Goal: Task Accomplishment & Management: Manage account settings

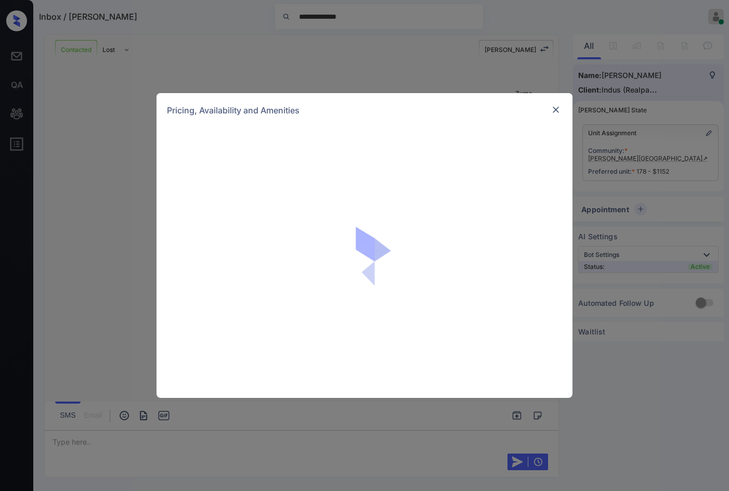
scroll to position [1871, 0]
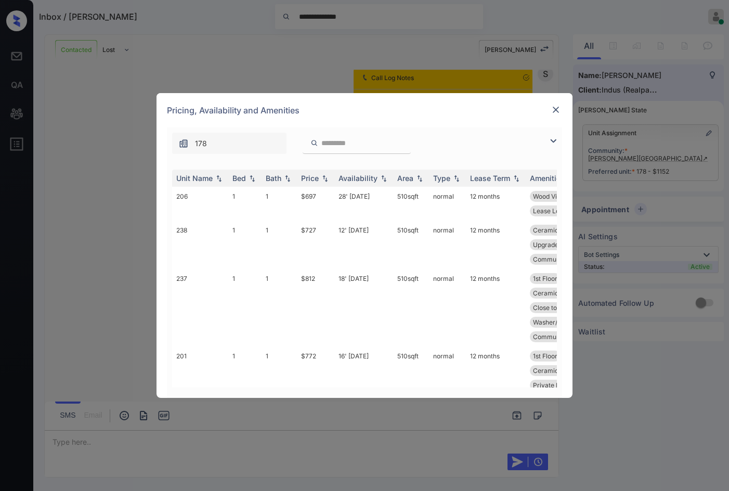
click at [556, 141] on img at bounding box center [553, 141] width 12 height 12
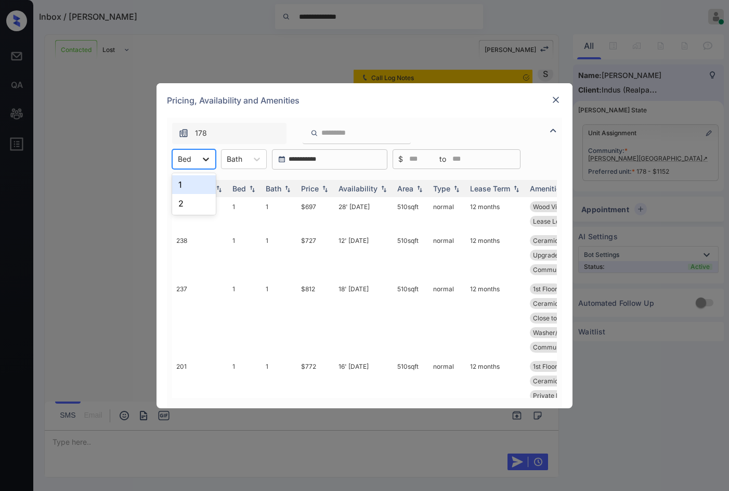
click at [209, 165] on div at bounding box center [205, 159] width 19 height 19
click at [209, 209] on div "2" at bounding box center [194, 203] width 44 height 19
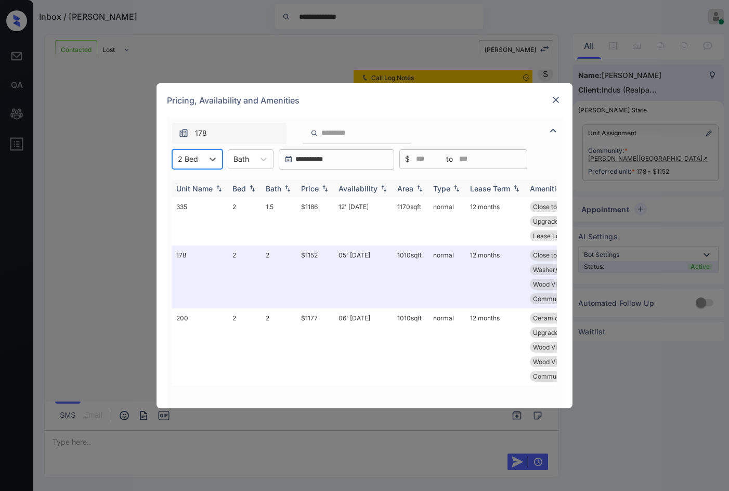
click at [320, 187] on img at bounding box center [325, 188] width 10 height 7
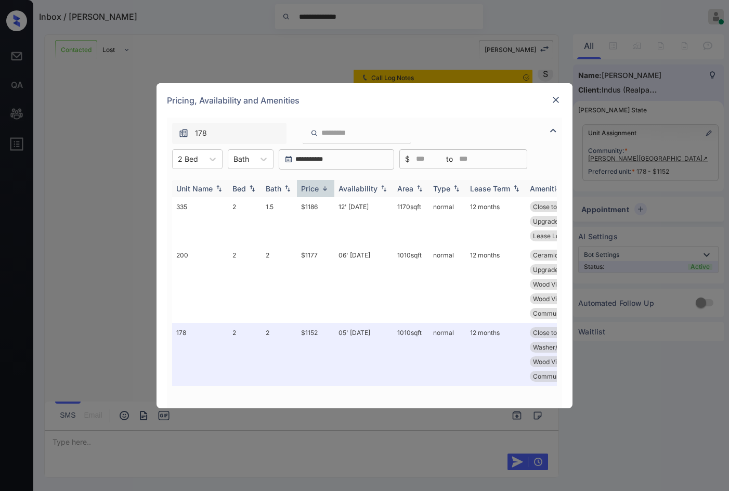
click at [320, 187] on img at bounding box center [325, 189] width 10 height 8
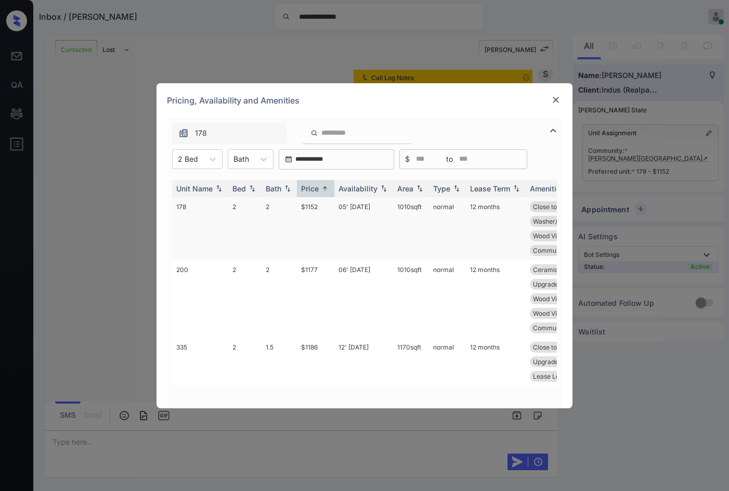
scroll to position [0, 0]
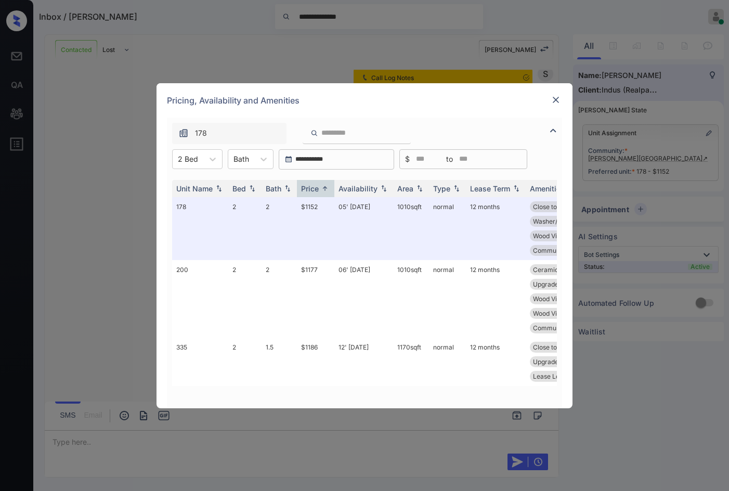
click at [663, 174] on div "**********" at bounding box center [364, 245] width 729 height 491
drag, startPoint x: 549, startPoint y: 97, endPoint x: 609, endPoint y: 112, distance: 62.3
click at [549, 97] on div "Pricing, Availability and Amenities" at bounding box center [364, 100] width 416 height 34
click at [561, 103] on div at bounding box center [555, 100] width 12 height 12
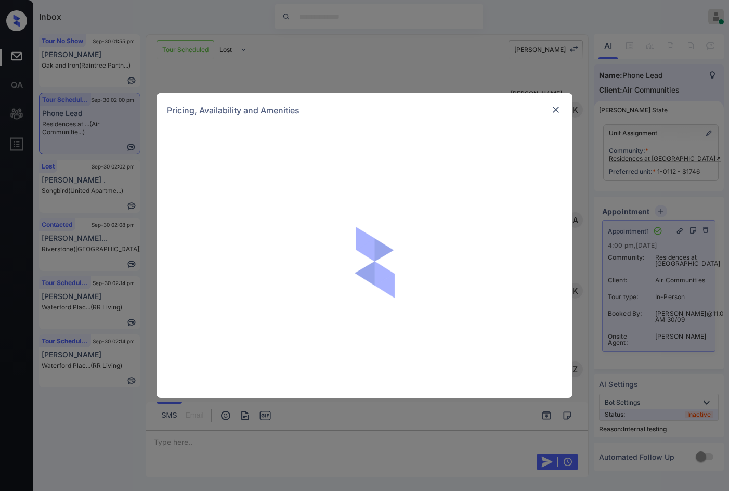
scroll to position [2236, 0]
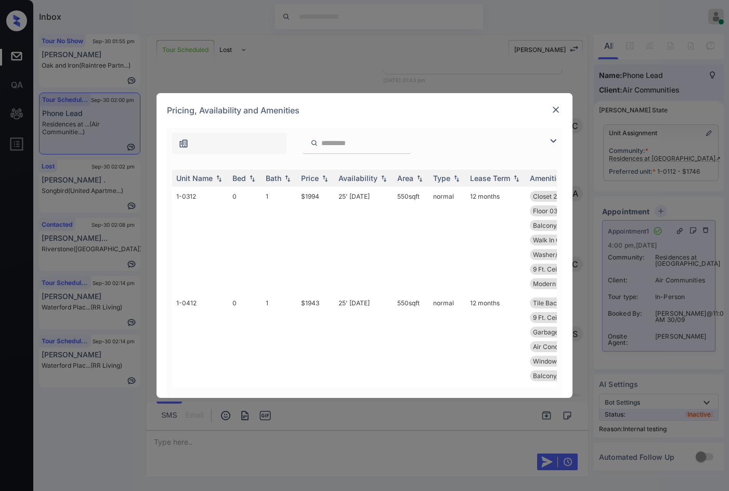
click at [552, 139] on img at bounding box center [553, 141] width 12 height 12
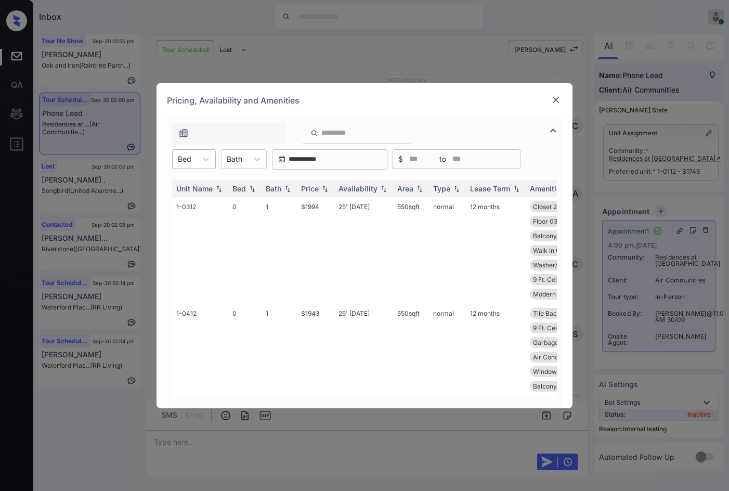
click at [181, 158] on div at bounding box center [185, 158] width 14 height 11
click at [201, 191] on div "0" at bounding box center [194, 184] width 44 height 19
click at [386, 186] on img at bounding box center [383, 188] width 10 height 7
click at [386, 186] on img at bounding box center [383, 189] width 10 height 8
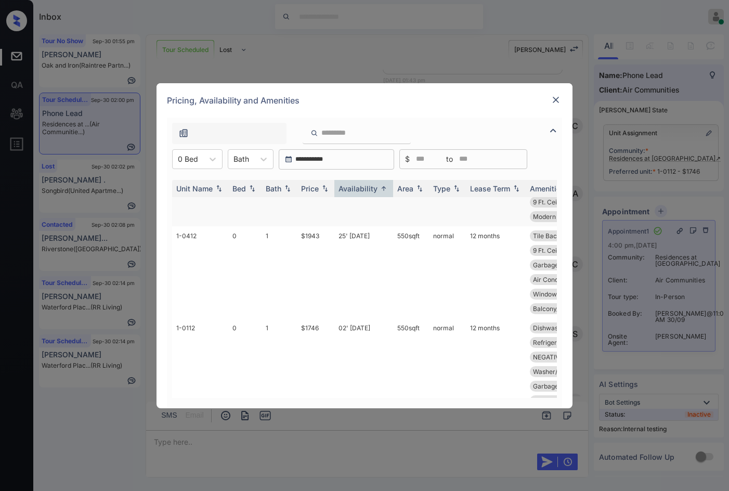
scroll to position [0, 0]
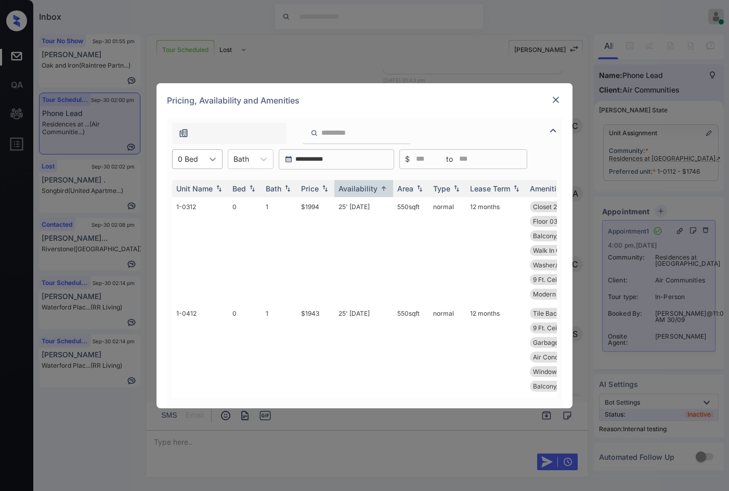
click at [210, 157] on icon at bounding box center [212, 159] width 10 height 10
click at [213, 204] on div "1" at bounding box center [197, 203] width 50 height 19
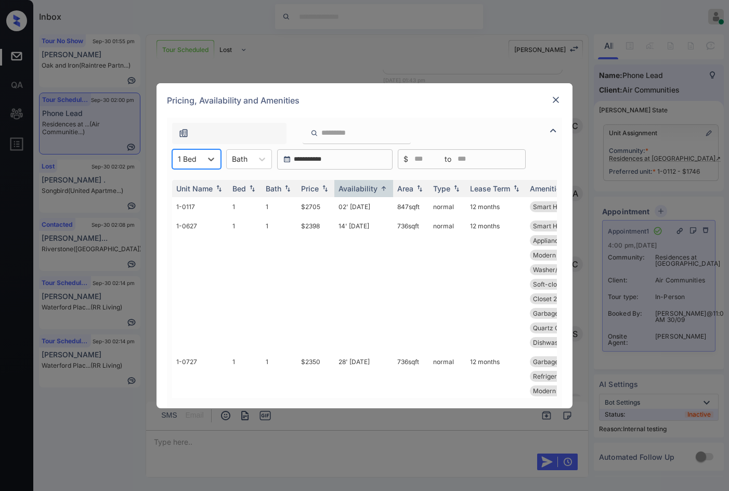
click at [554, 99] on img at bounding box center [555, 100] width 10 height 10
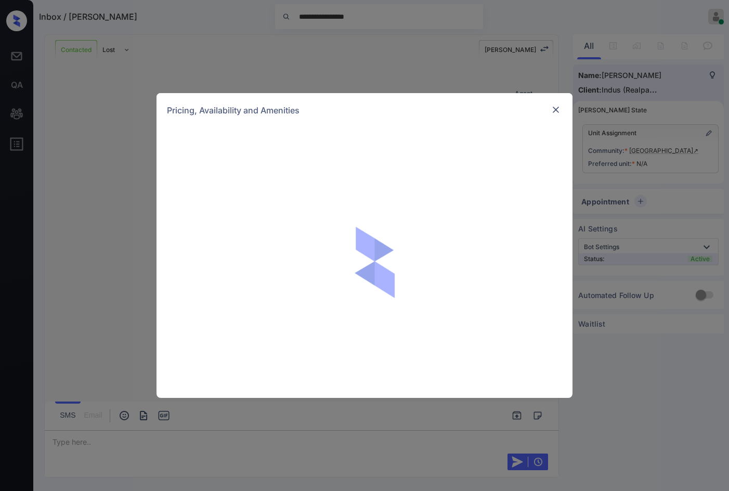
scroll to position [2017, 0]
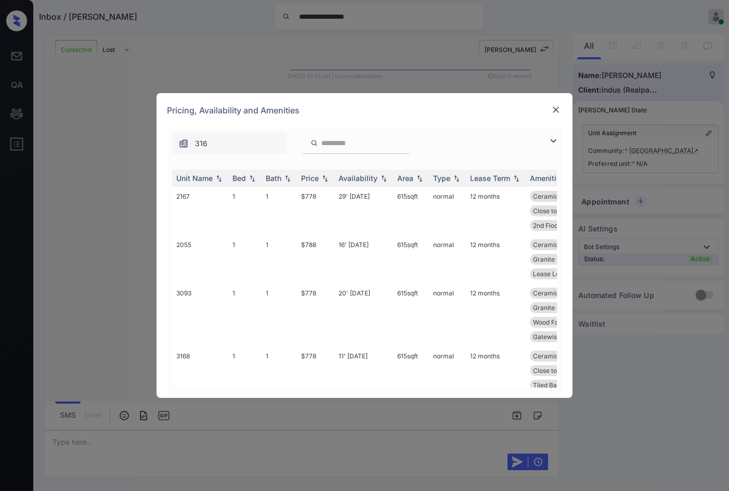
click at [550, 133] on div "316" at bounding box center [364, 140] width 395 height 27
click at [553, 141] on img at bounding box center [553, 141] width 12 height 12
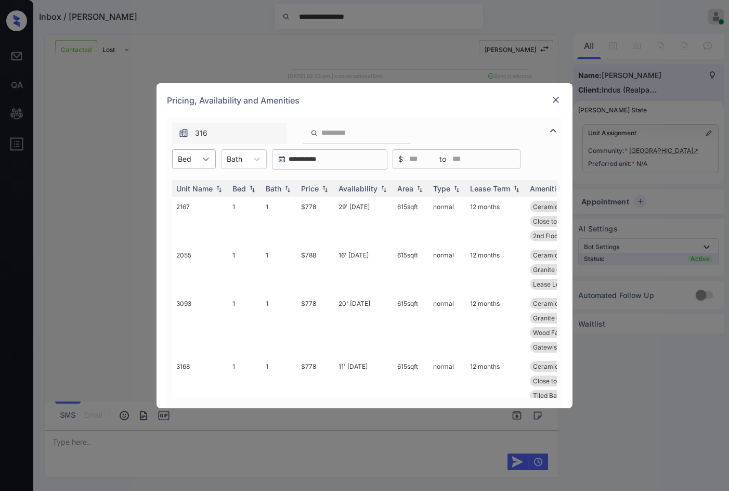
click at [203, 160] on icon at bounding box center [206, 159] width 10 height 10
click at [193, 178] on div "1" at bounding box center [194, 184] width 44 height 19
click at [331, 188] on th "Price" at bounding box center [315, 188] width 37 height 17
click at [354, 218] on td "27' Sep 25" at bounding box center [363, 221] width 59 height 48
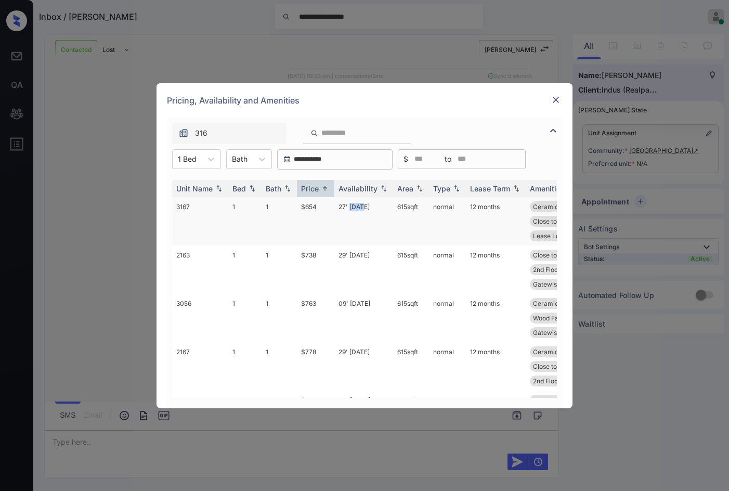
click at [354, 218] on td "27' Sep 25" at bounding box center [363, 221] width 59 height 48
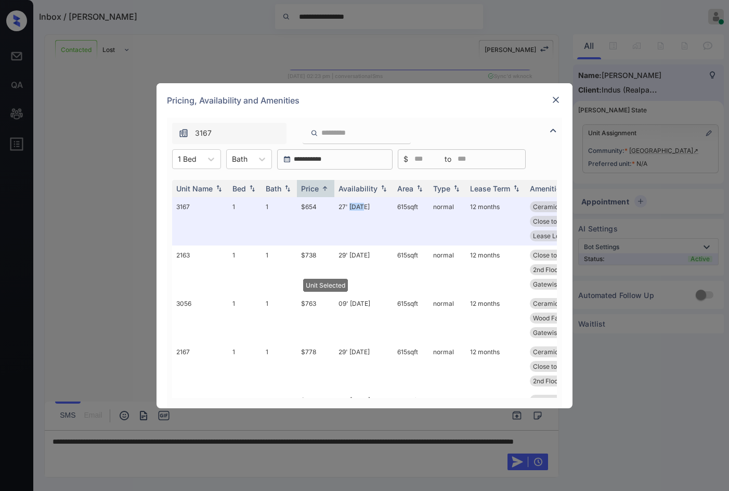
click at [554, 98] on img at bounding box center [555, 100] width 10 height 10
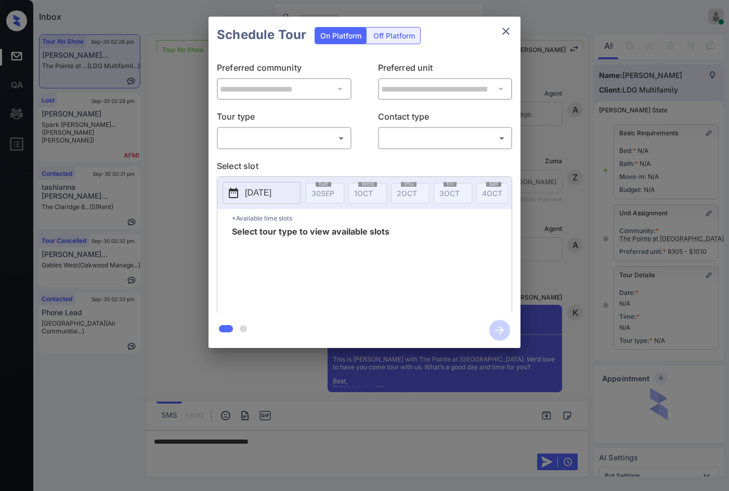
scroll to position [9712, 0]
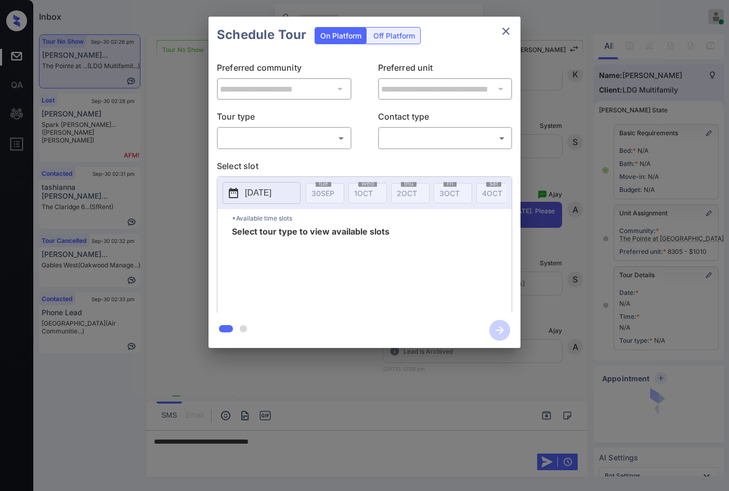
click at [254, 145] on body "Inbox Jezcil Usanastre Online Set yourself offline Set yourself on break Profil…" at bounding box center [364, 245] width 729 height 491
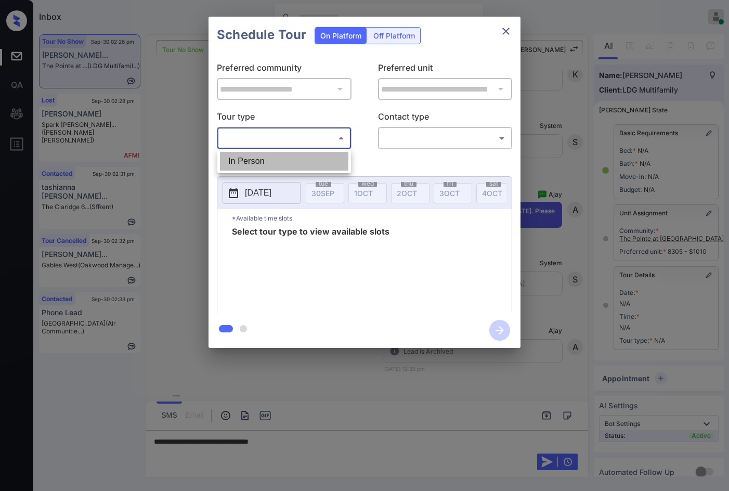
click at [252, 154] on li "In Person" at bounding box center [284, 161] width 128 height 19
type input "********"
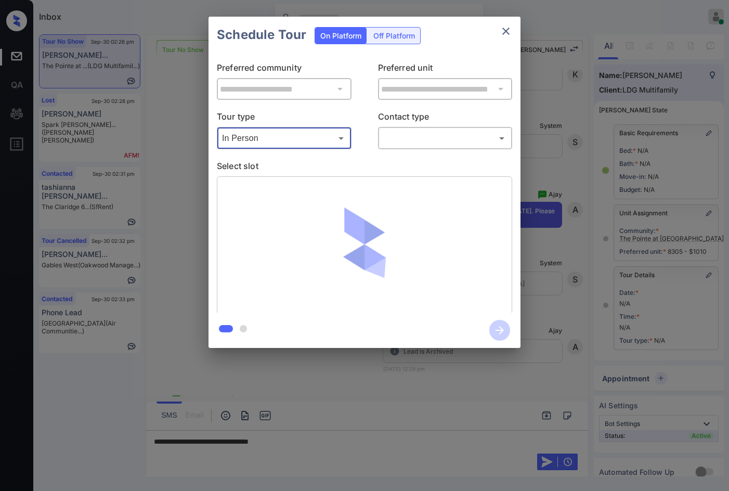
click at [417, 142] on body "Inbox Jezcil Usanastre Online Set yourself offline Set yourself on break Profil…" at bounding box center [364, 245] width 729 height 491
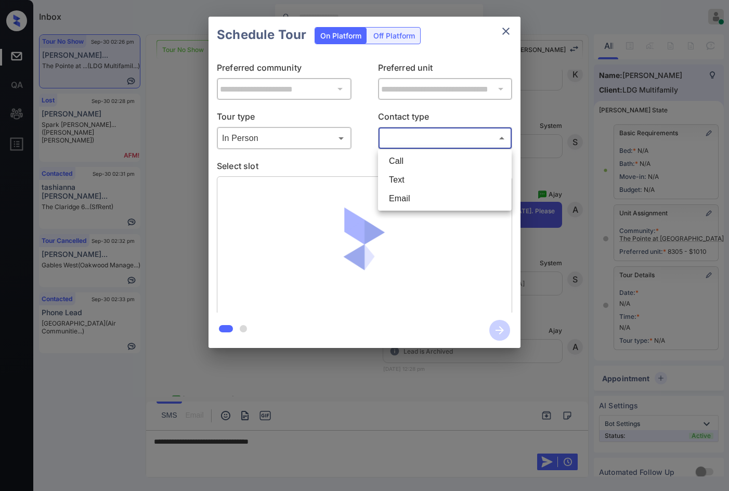
click at [415, 177] on li "Text" at bounding box center [444, 179] width 128 height 19
type input "****"
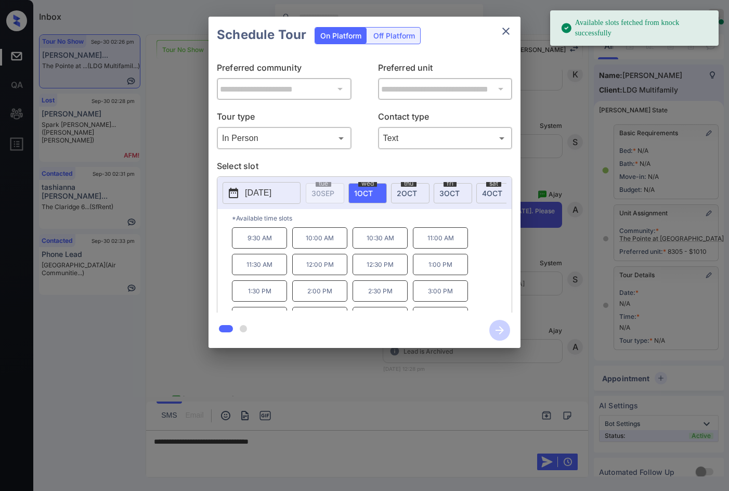
click at [460, 195] on div "fri 3 OCT" at bounding box center [453, 193] width 38 height 20
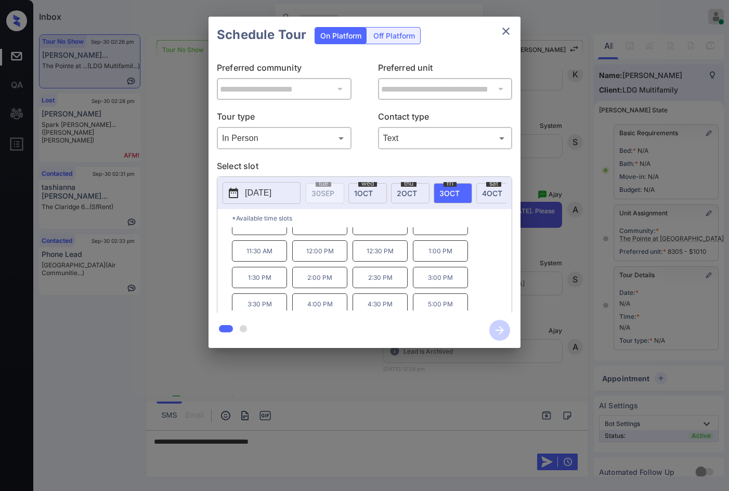
scroll to position [18, 0]
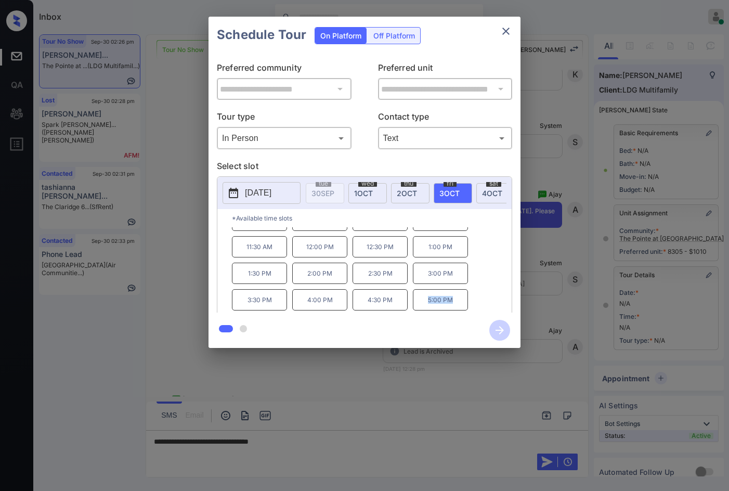
drag, startPoint x: 428, startPoint y: 308, endPoint x: 475, endPoint y: 308, distance: 46.3
click at [475, 308] on div "9:30 AM 10:00 AM 10:30 AM 11:00 AM 11:30 AM 12:00 PM 12:30 PM 1:00 PM 1:30 PM 2…" at bounding box center [372, 268] width 280 height 83
copy p "5:00 PM"
click at [288, 427] on div at bounding box center [364, 245] width 729 height 491
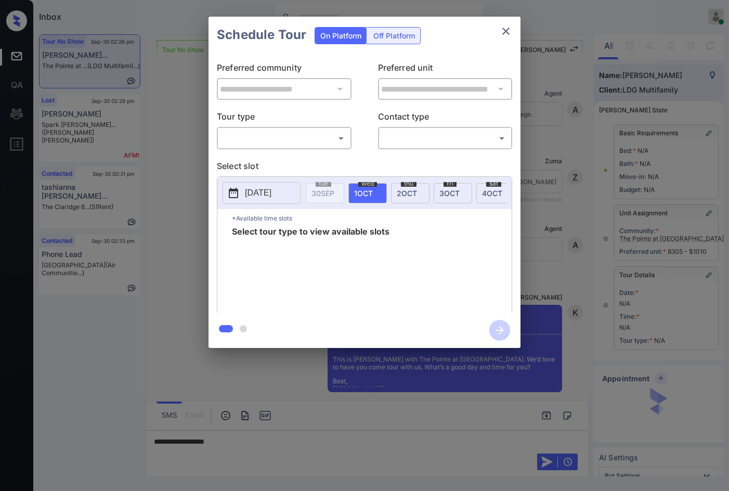
scroll to position [9712, 0]
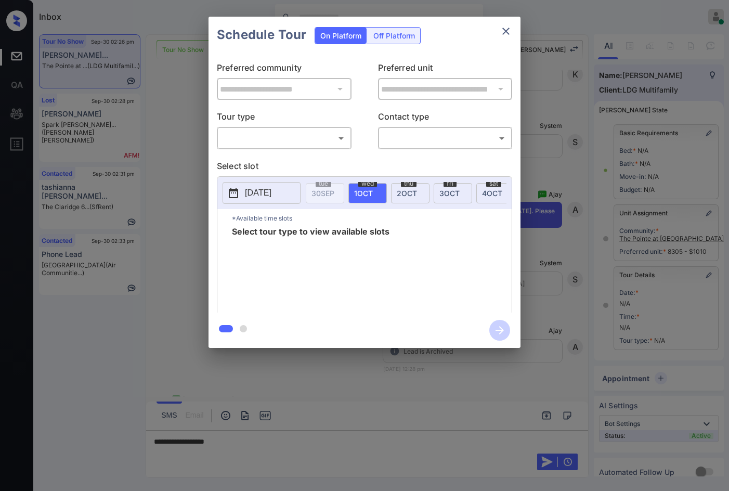
click at [305, 140] on body "Inbox Jezcil Usanastre Online Set yourself offline Set yourself on break Profil…" at bounding box center [364, 245] width 729 height 491
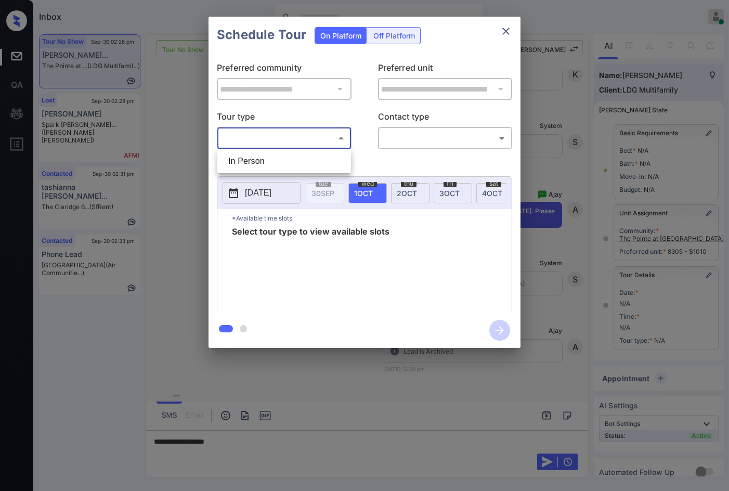
click at [300, 158] on li "In Person" at bounding box center [284, 161] width 128 height 19
type input "********"
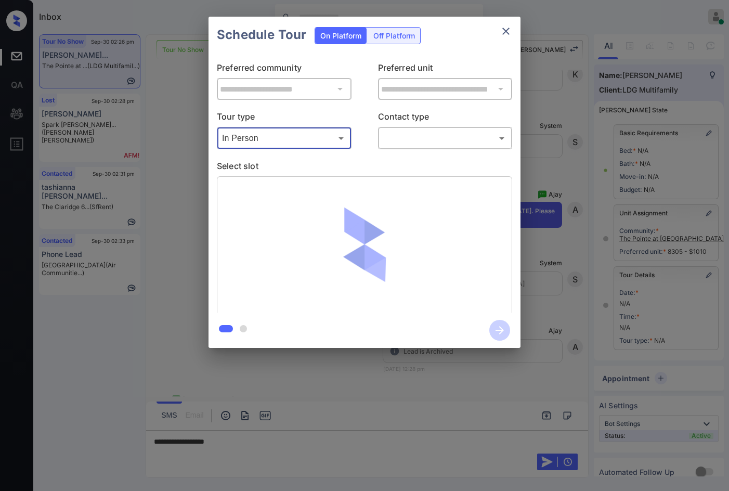
click at [389, 132] on body "Inbox Jezcil Usanastre Online Set yourself offline Set yourself on break Profil…" at bounding box center [364, 245] width 729 height 491
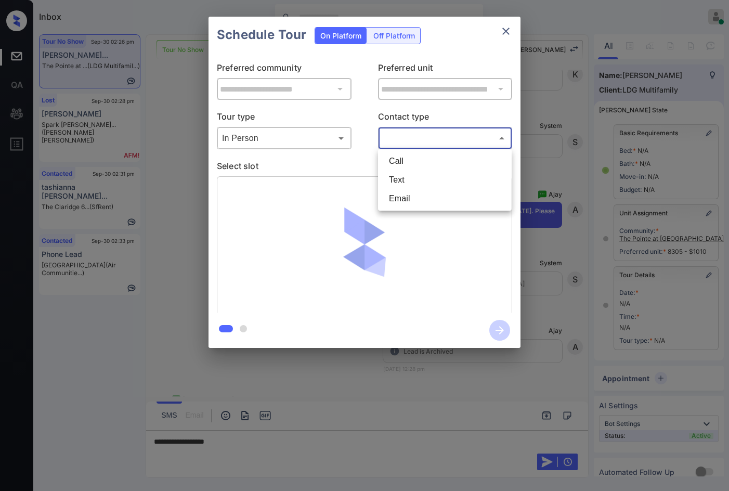
click at [419, 173] on li "Text" at bounding box center [444, 179] width 128 height 19
type input "****"
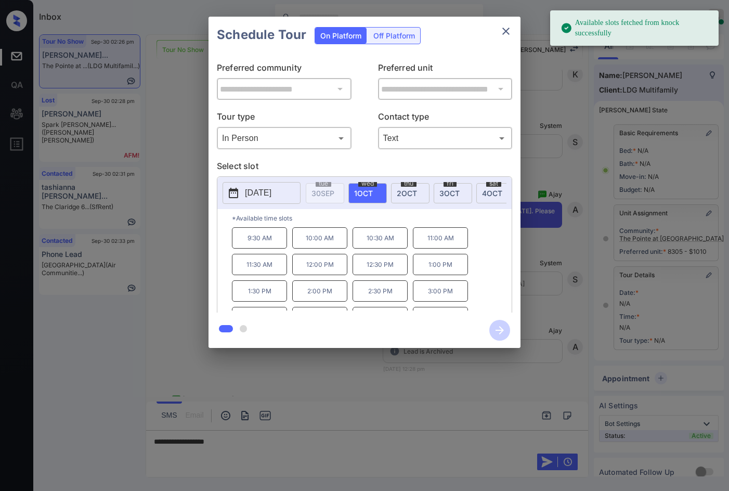
click at [453, 189] on span "3 OCT" at bounding box center [449, 193] width 20 height 9
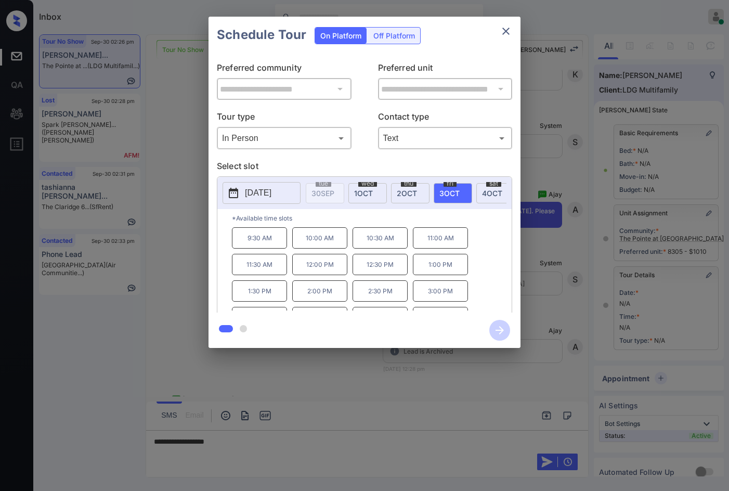
click at [169, 276] on div "**********" at bounding box center [364, 182] width 729 height 364
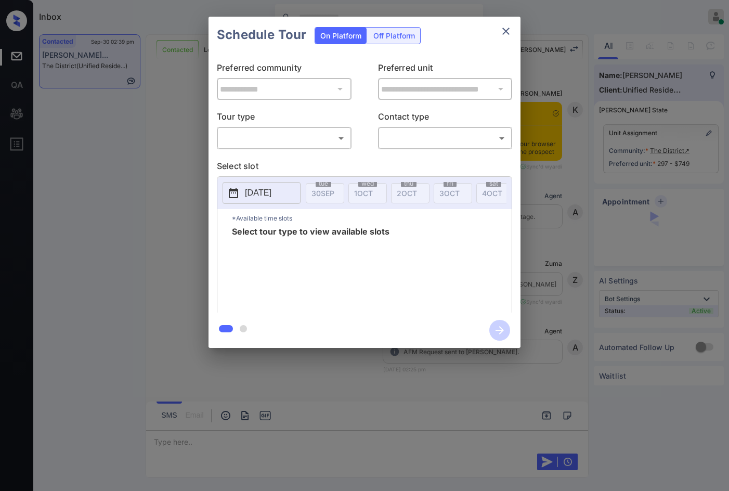
scroll to position [1197, 0]
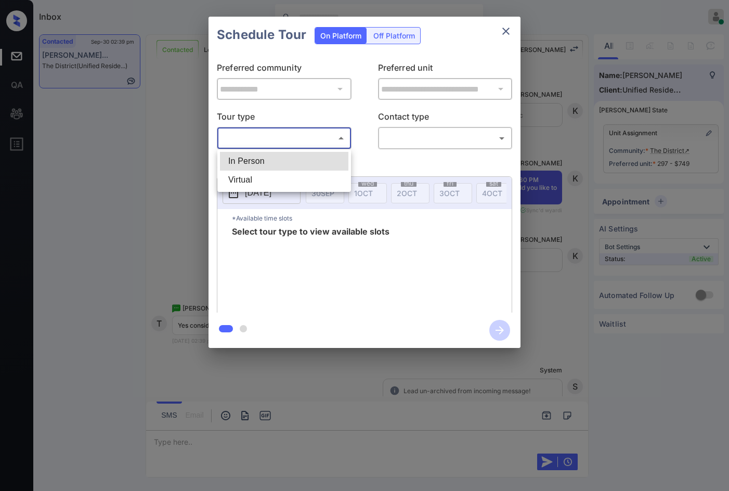
click at [263, 143] on body "Inbox Jezcil Usanastre Online Set yourself offline Set yourself on break Profil…" at bounding box center [364, 245] width 729 height 491
click at [261, 162] on li "In Person" at bounding box center [284, 161] width 128 height 19
type input "********"
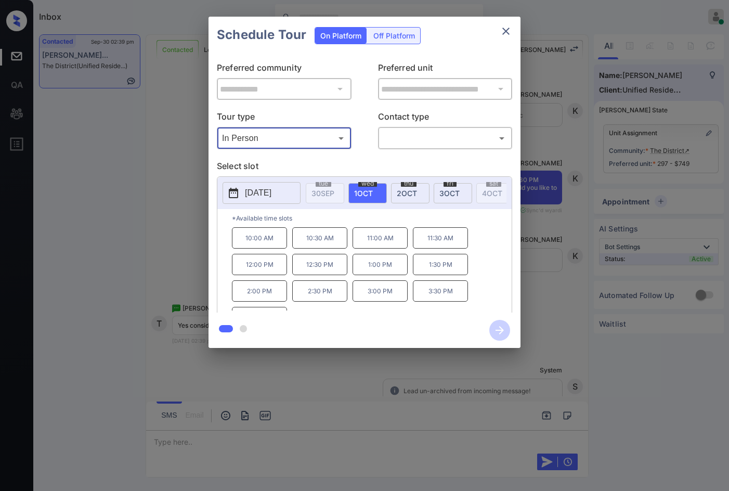
click at [261, 191] on p "[DATE]" at bounding box center [258, 193] width 27 height 12
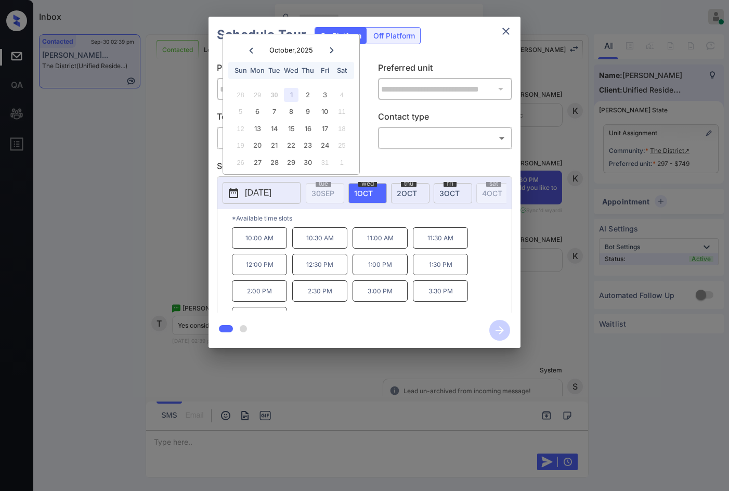
click at [332, 49] on icon at bounding box center [332, 50] width 4 height 6
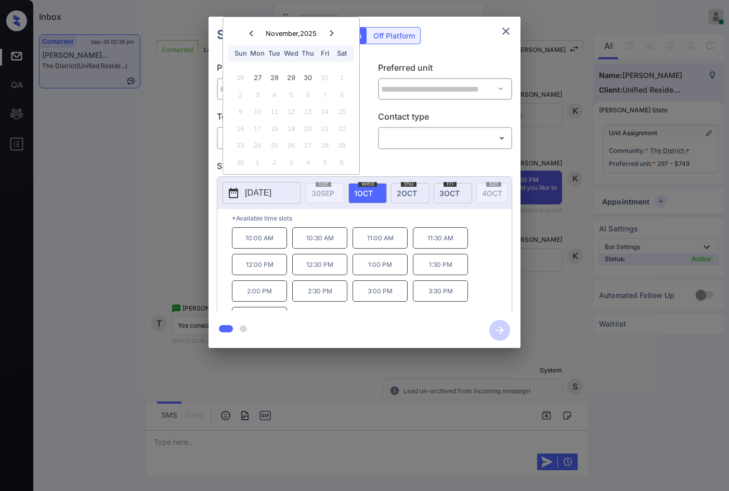
click at [246, 34] on div at bounding box center [251, 33] width 14 height 13
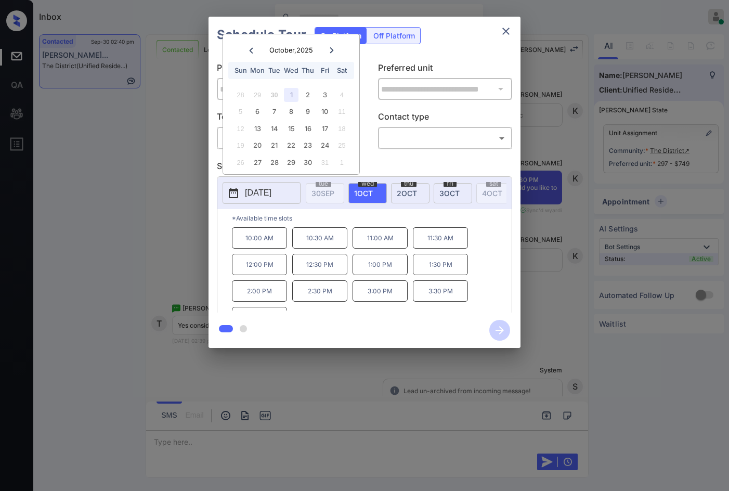
click at [84, 170] on div "**********" at bounding box center [364, 182] width 729 height 364
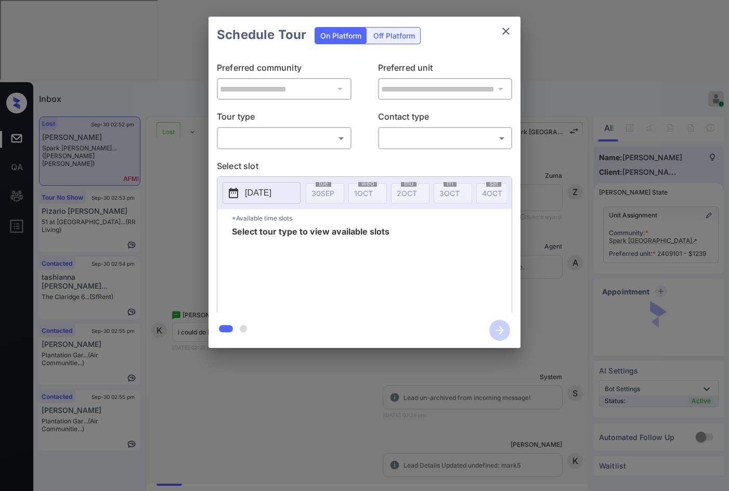
scroll to position [468, 0]
click at [326, 149] on div "​ ​" at bounding box center [284, 138] width 135 height 22
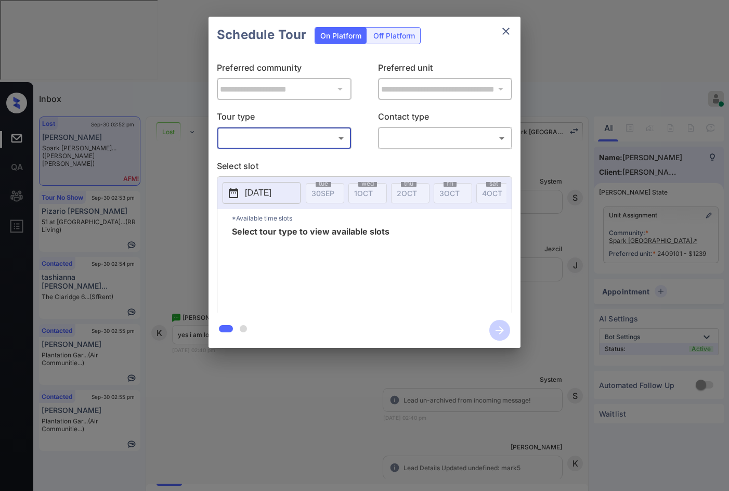
click at [312, 159] on div "**********" at bounding box center [364, 182] width 312 height 259
click at [313, 135] on body "Inbox Jezcil Usanastre Online Set yourself offline Set yourself on break Profil…" at bounding box center [364, 245] width 729 height 491
click at [308, 151] on ul "In Person" at bounding box center [284, 161] width 134 height 24
click at [311, 160] on li "In Person" at bounding box center [284, 161] width 128 height 19
type input "********"
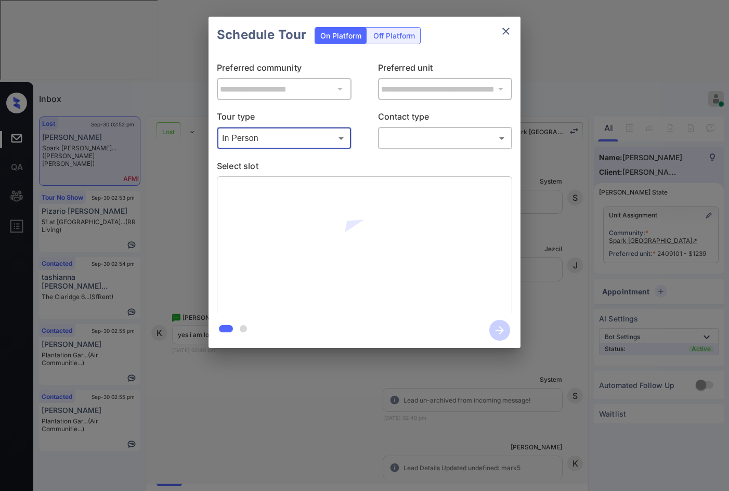
click at [412, 142] on body "Inbox Jezcil Usanastre Online Set yourself offline Set yourself on break Profil…" at bounding box center [364, 245] width 729 height 491
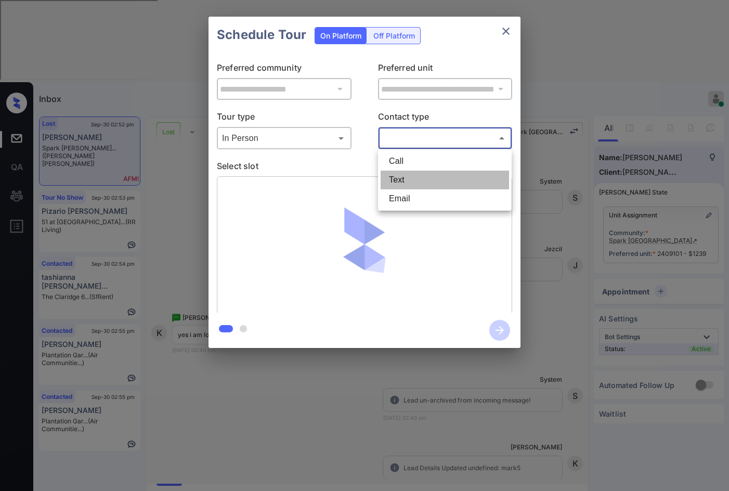
click at [414, 173] on li "Text" at bounding box center [444, 179] width 128 height 19
type input "****"
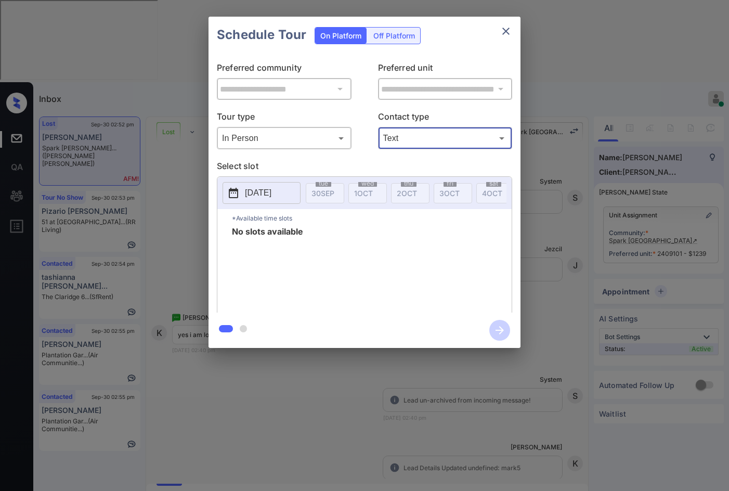
click at [271, 192] on p "[DATE]" at bounding box center [258, 193] width 27 height 12
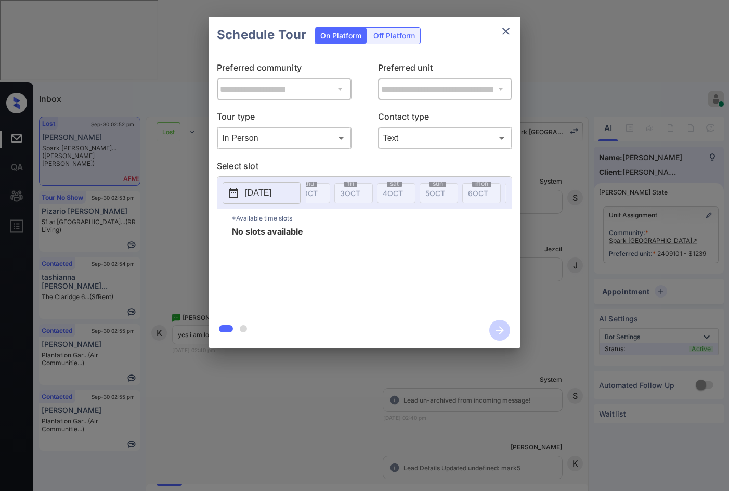
scroll to position [0, 122]
click at [195, 228] on div "**********" at bounding box center [364, 182] width 729 height 364
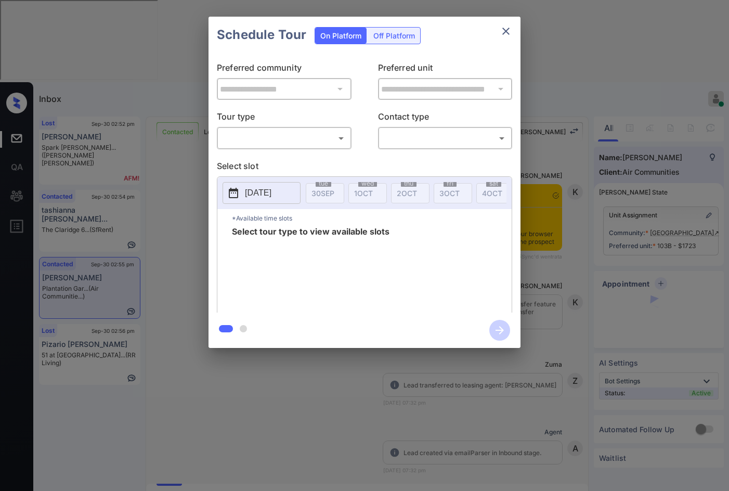
scroll to position [845, 0]
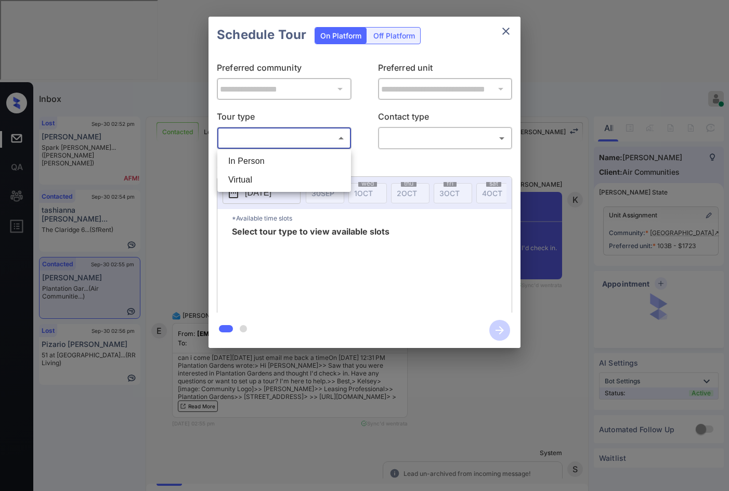
click at [270, 145] on body "Inbox Jezcil Usanastre Online Set yourself offline Set yourself on break Profil…" at bounding box center [364, 245] width 729 height 491
click at [270, 156] on li "In Person" at bounding box center [284, 161] width 128 height 19
type input "********"
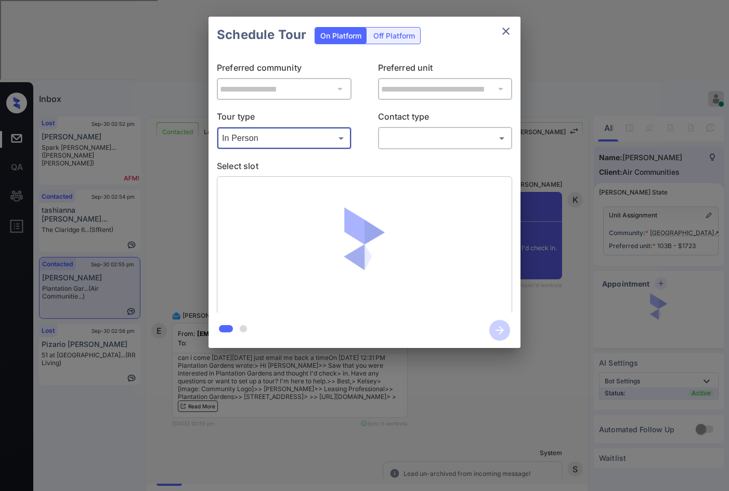
click at [381, 136] on body "Inbox Jezcil Usanastre Online Set yourself offline Set yourself on break Profil…" at bounding box center [364, 245] width 729 height 491
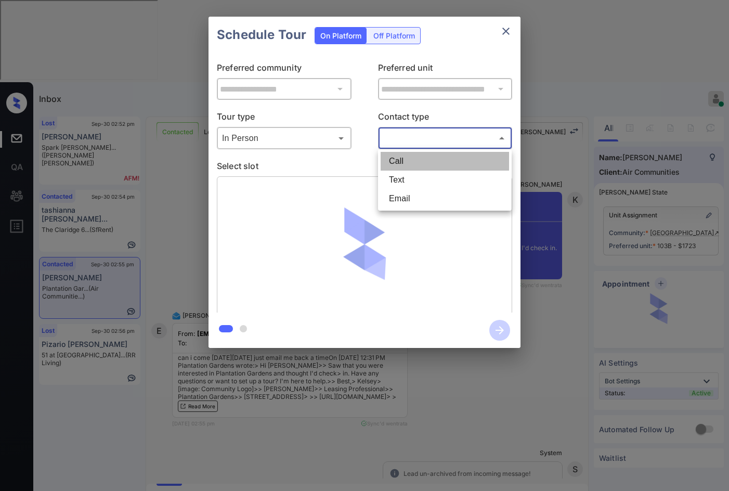
click at [395, 169] on li "Call" at bounding box center [444, 161] width 128 height 19
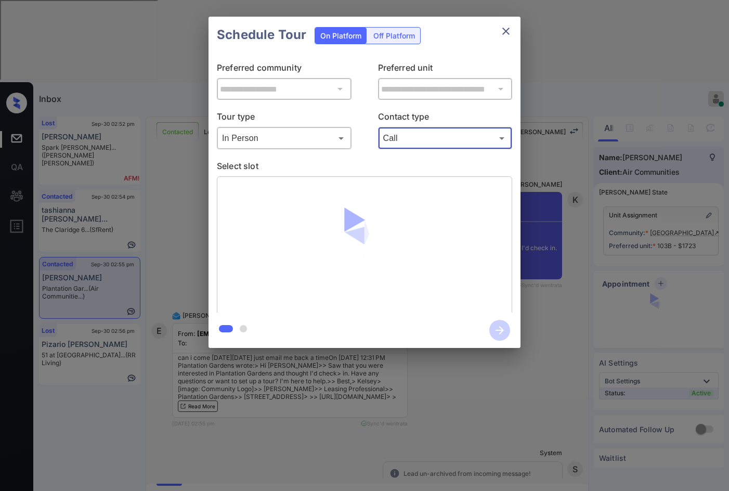
click at [408, 146] on body "Inbox Jezcil Usanastre Online Set yourself offline Set yourself on break Profil…" at bounding box center [364, 245] width 729 height 491
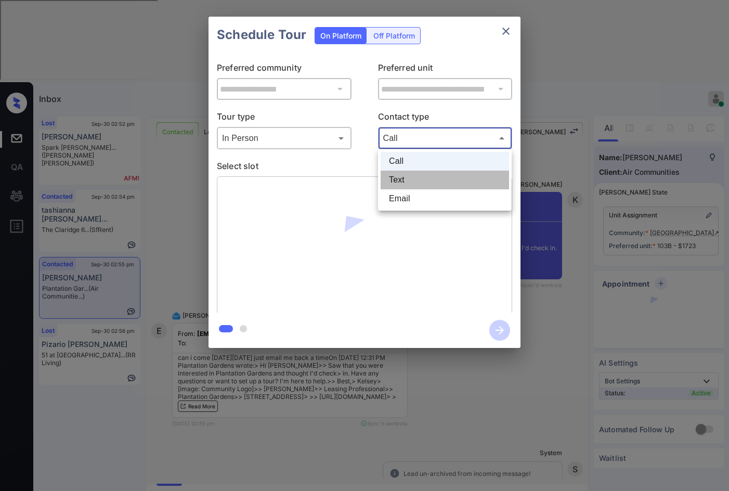
click at [413, 179] on li "Text" at bounding box center [444, 179] width 128 height 19
type input "****"
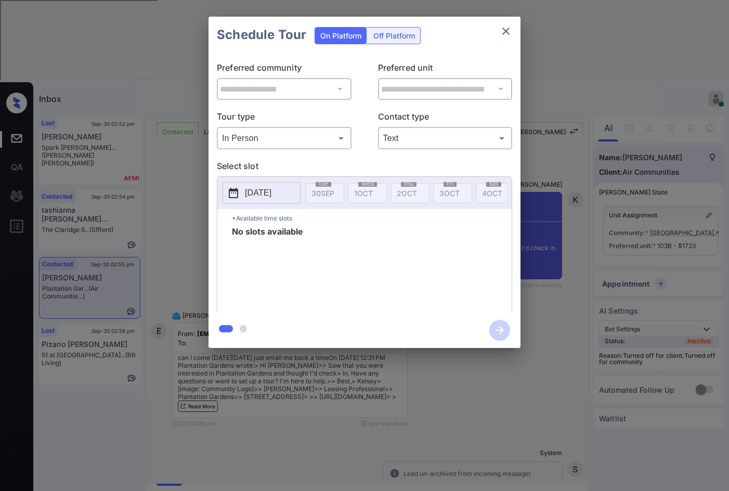
click at [255, 179] on div "2025-09-30 tue 30 SEP wed 1 OCT thu 2 OCT fri 3 OCT sat 4 OCT sun 5 OCT mon 6 O…" at bounding box center [364, 193] width 294 height 32
click at [257, 183] on button "2025-09-30" at bounding box center [261, 193] width 78 height 22
click at [189, 173] on div "**********" at bounding box center [364, 182] width 729 height 364
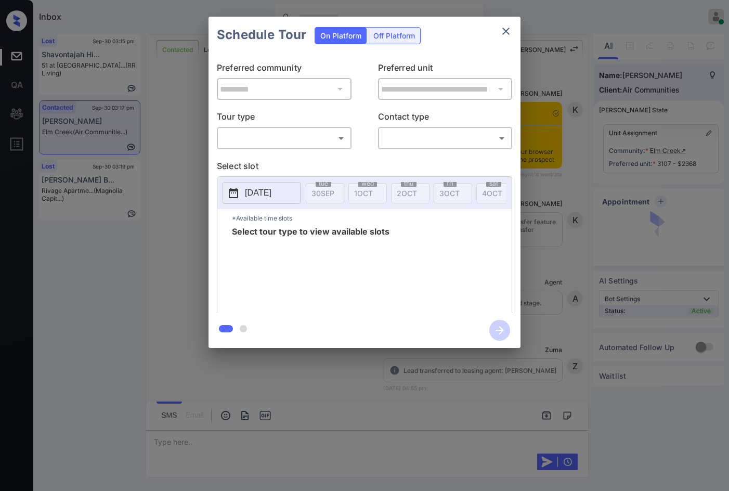
scroll to position [1162, 0]
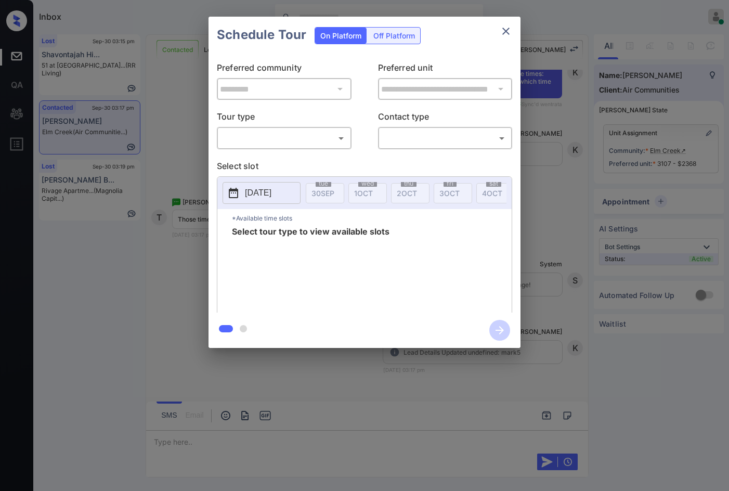
click at [241, 150] on div "**********" at bounding box center [364, 182] width 312 height 259
click at [255, 143] on body "Inbox Jezcil Usanastre Online Set yourself offline Set yourself on break Profil…" at bounding box center [364, 245] width 729 height 491
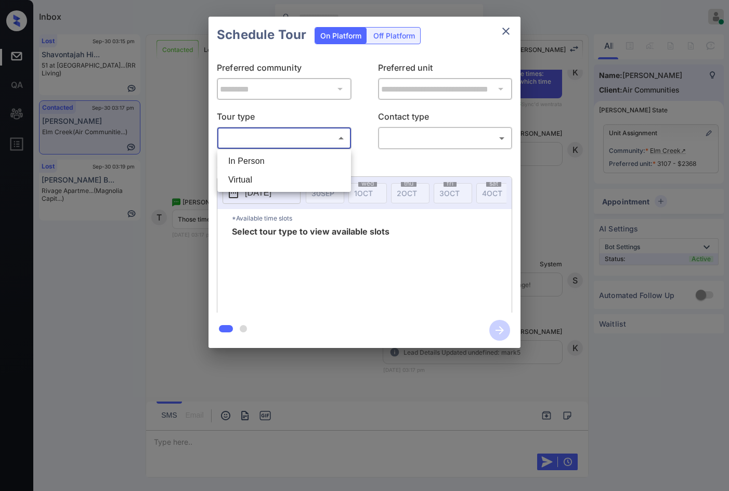
click at [255, 160] on li "In Person" at bounding box center [284, 161] width 128 height 19
type input "********"
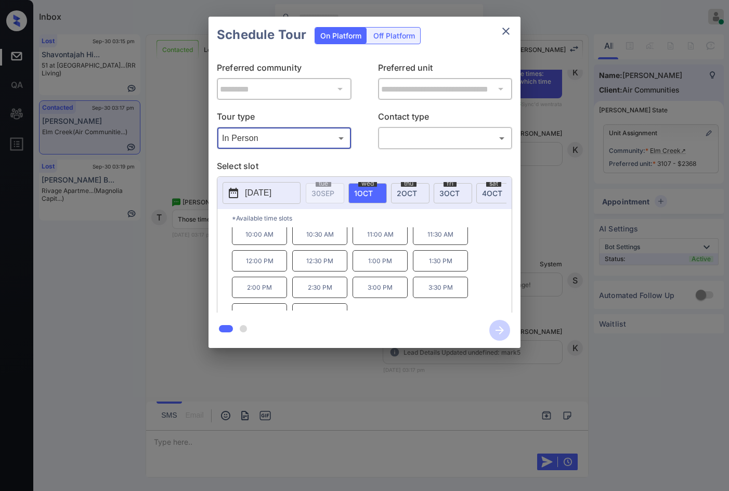
scroll to position [0, 0]
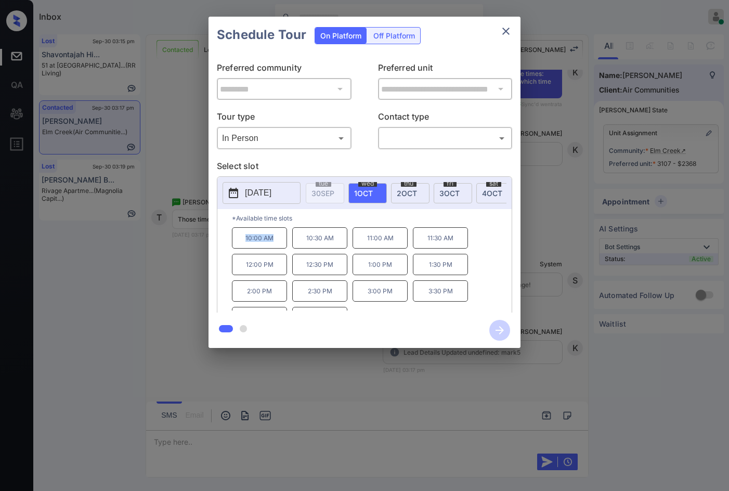
drag, startPoint x: 235, startPoint y: 245, endPoint x: 284, endPoint y: 244, distance: 48.3
click at [284, 244] on p "10:00 AM" at bounding box center [259, 237] width 55 height 21
copy p "10:00 AM"
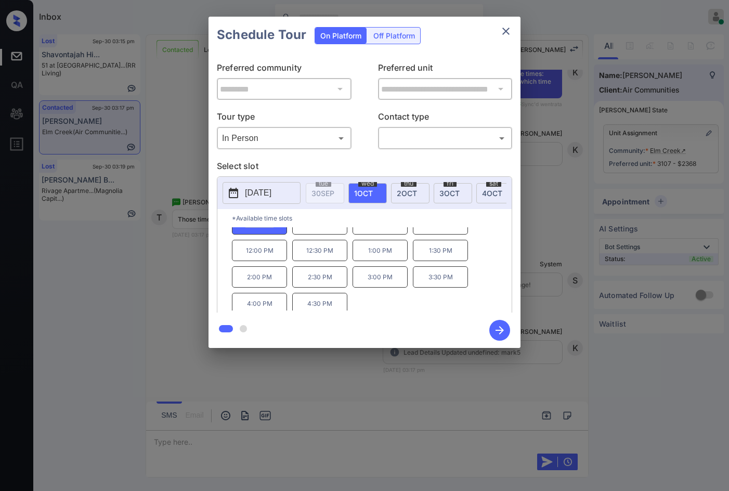
scroll to position [18, 0]
drag, startPoint x: 292, startPoint y: 305, endPoint x: 345, endPoint y: 306, distance: 52.5
click at [346, 306] on div "10:00 AM 10:30 AM 11:00 AM 11:30 AM 12:00 PM 12:30 PM 1:00 PM 1:30 PM 2:00 PM 2…" at bounding box center [372, 268] width 280 height 83
copy p "4:30 PM"
click at [123, 186] on div "**********" at bounding box center [364, 182] width 729 height 364
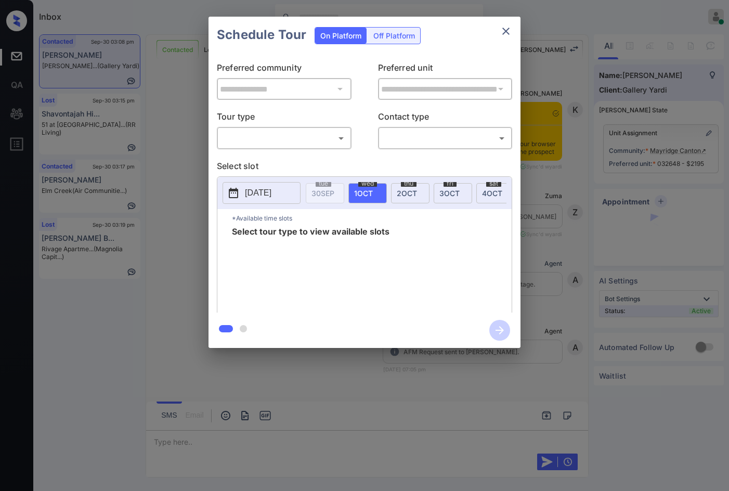
scroll to position [3482, 0]
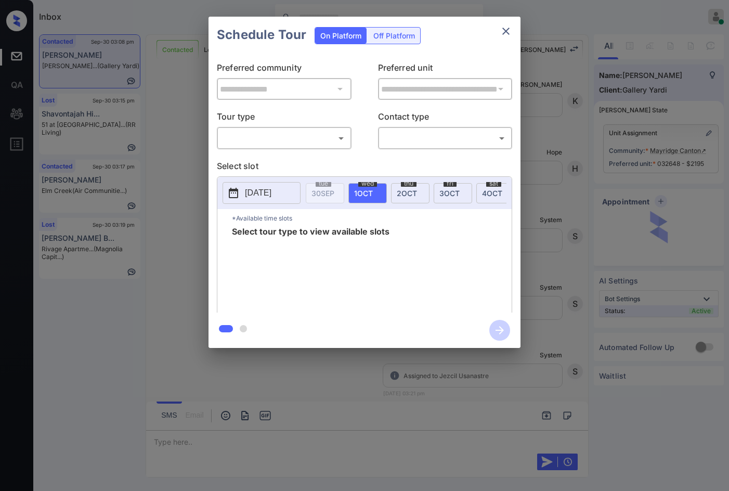
click at [290, 138] on body "Inbox Jezcil Usanastre Online Set yourself offline Set yourself on break Profil…" at bounding box center [364, 245] width 729 height 491
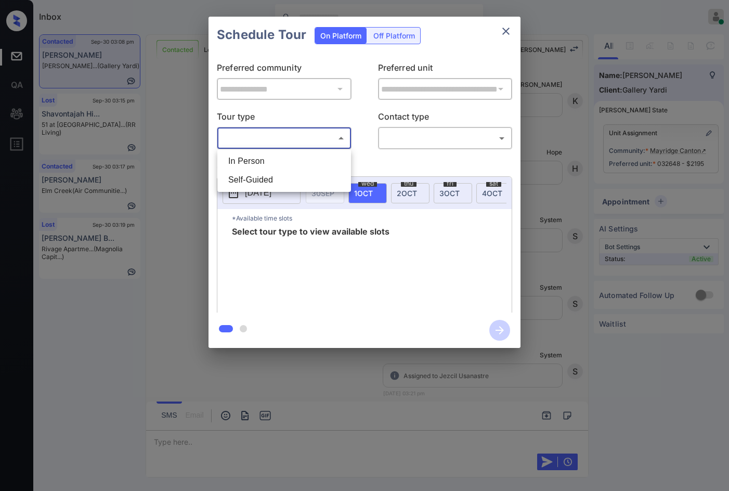
click at [265, 163] on li "In Person" at bounding box center [284, 161] width 128 height 19
type input "********"
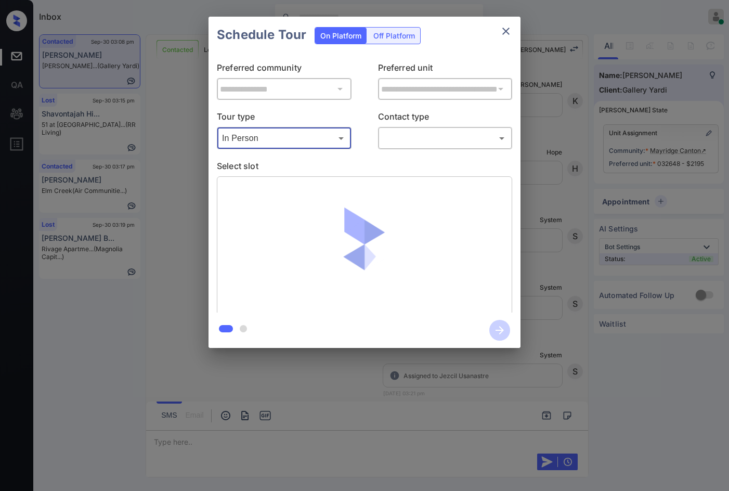
click at [415, 129] on div "​ ​" at bounding box center [445, 138] width 135 height 22
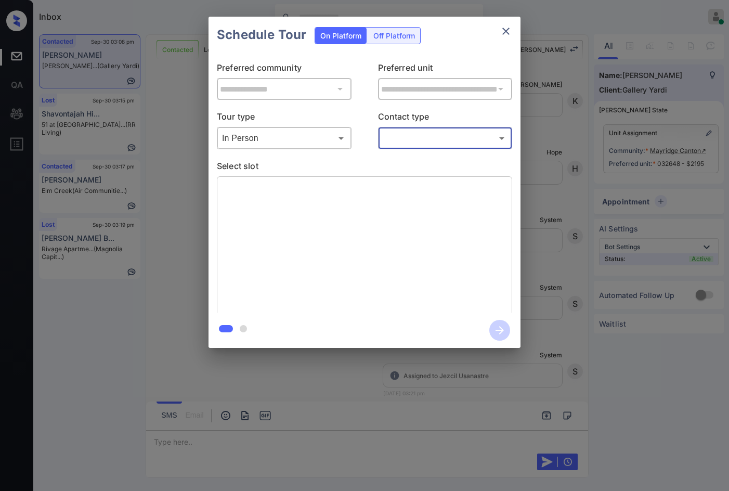
click at [417, 150] on div "**********" at bounding box center [364, 182] width 312 height 259
click at [427, 146] on body "Inbox Jezcil Usanastre Online Set yourself offline Set yourself on break Profil…" at bounding box center [364, 245] width 729 height 491
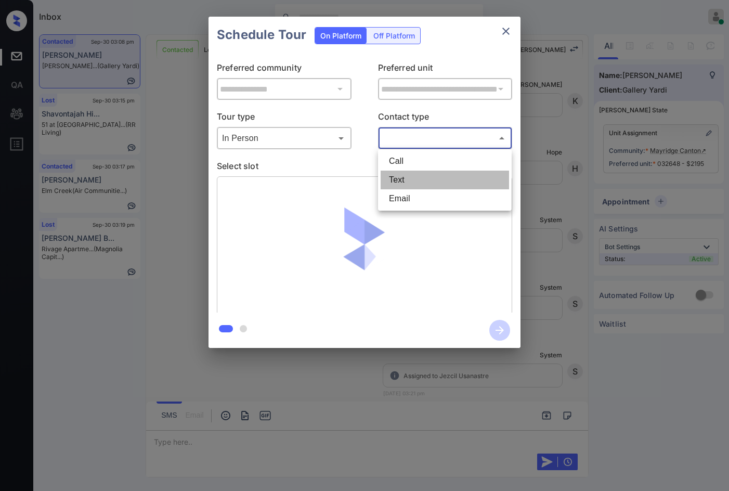
click at [428, 174] on li "Text" at bounding box center [444, 179] width 128 height 19
type input "****"
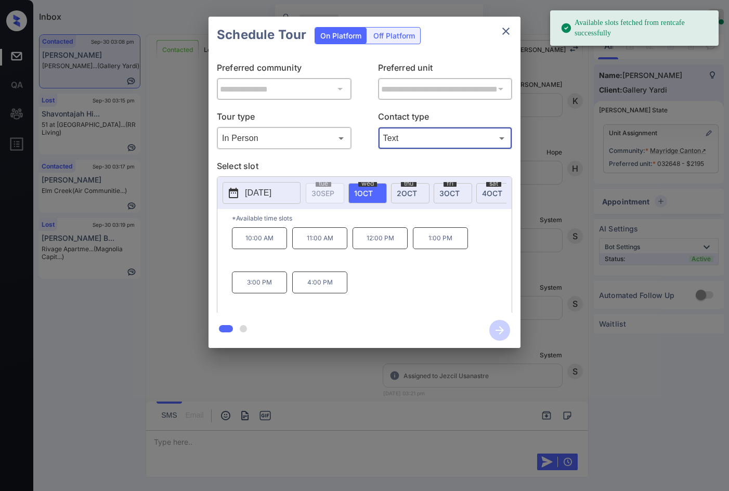
click at [338, 249] on p "11:00 AM" at bounding box center [319, 238] width 55 height 22
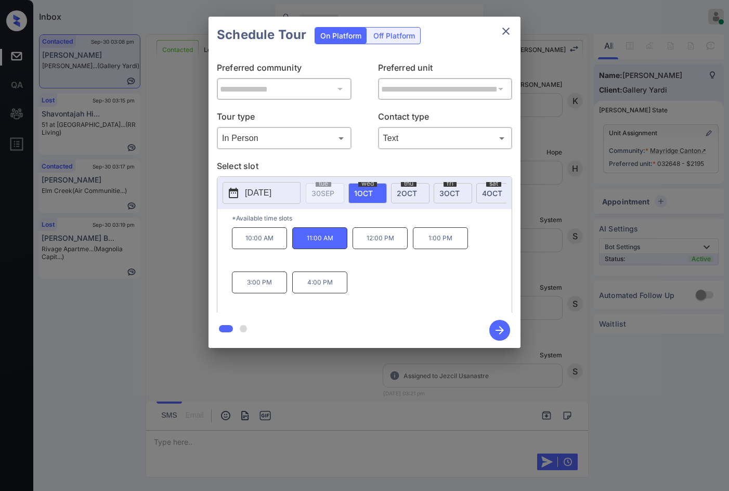
click at [187, 312] on div "**********" at bounding box center [364, 182] width 729 height 364
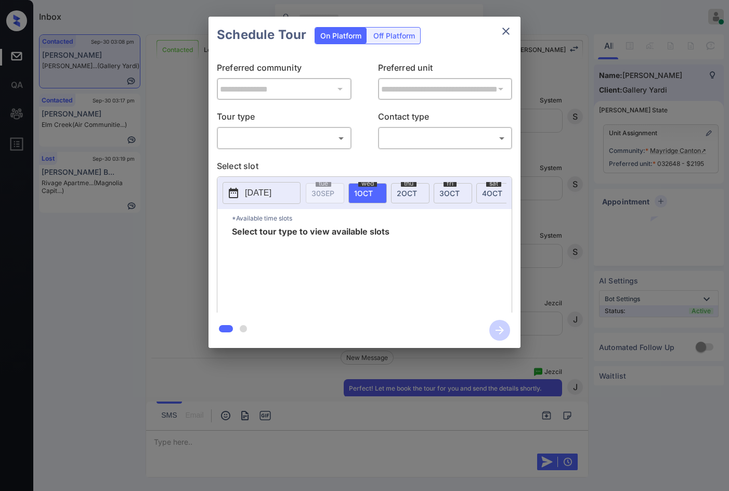
scroll to position [3663, 0]
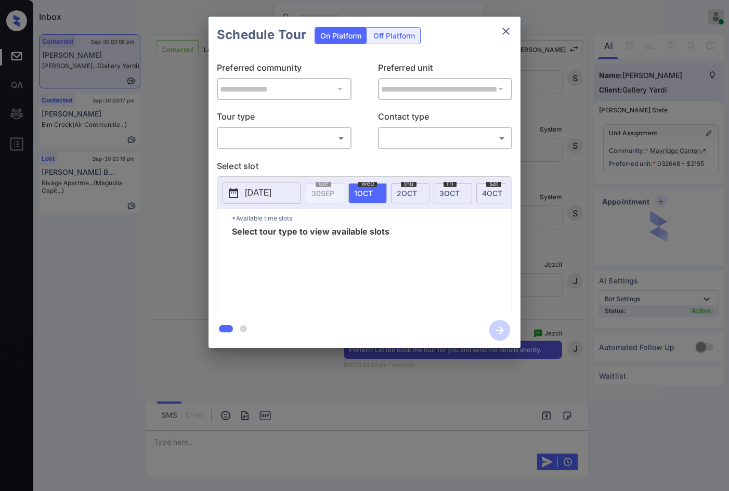
click at [248, 139] on body "Inbox Jezcil Usanastre Online Set yourself offline Set yourself on break Profil…" at bounding box center [364, 245] width 729 height 491
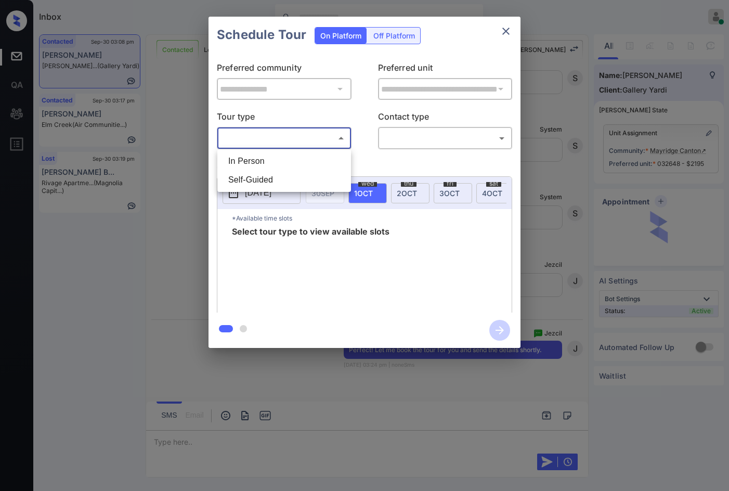
click at [246, 163] on li "In Person" at bounding box center [284, 161] width 128 height 19
type input "********"
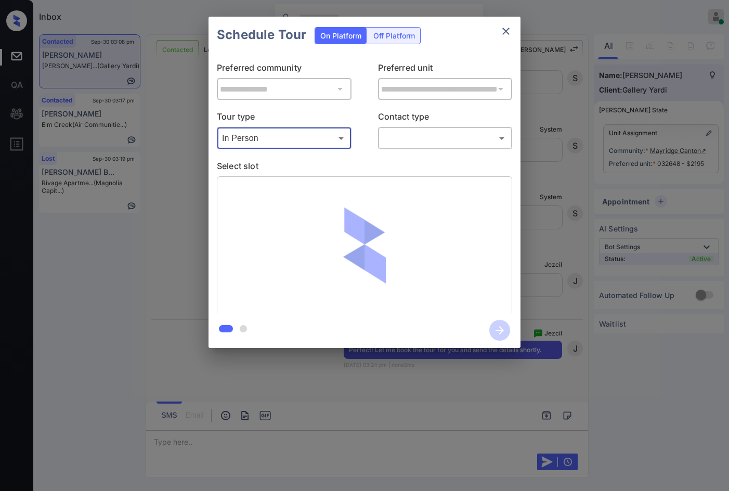
click at [395, 145] on body "Inbox Jezcil Usanastre Online Set yourself offline Set yourself on break Profil…" at bounding box center [364, 245] width 729 height 491
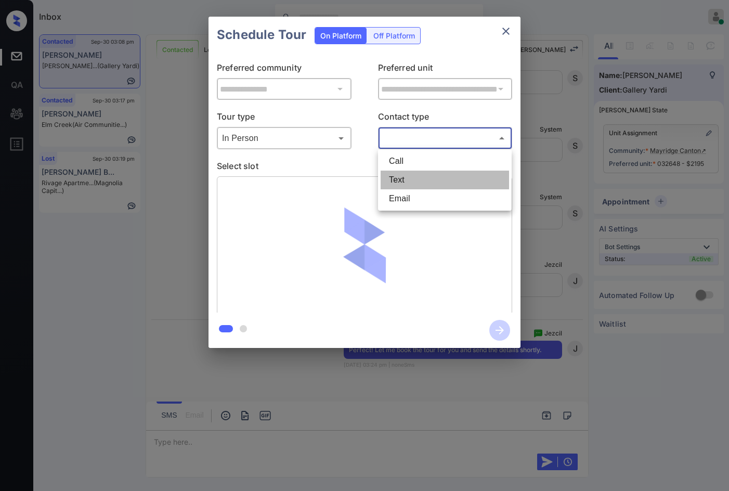
click at [401, 173] on li "Text" at bounding box center [444, 179] width 128 height 19
type input "****"
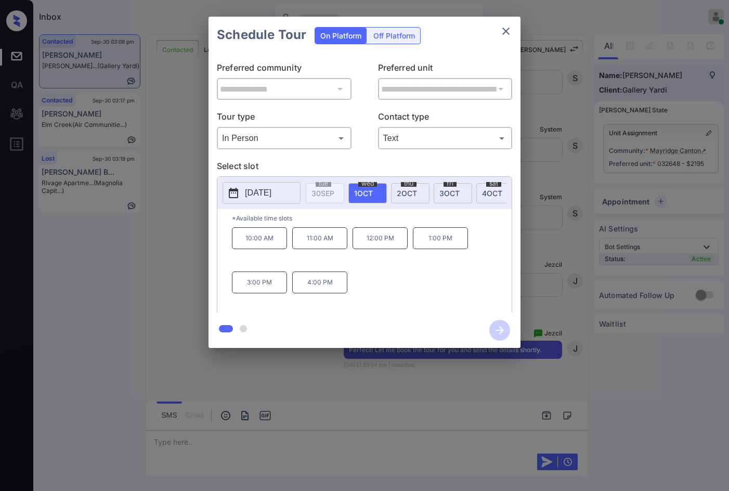
click at [332, 249] on p "11:00 AM" at bounding box center [319, 238] width 55 height 22
click at [505, 330] on icon "button" at bounding box center [499, 330] width 21 height 21
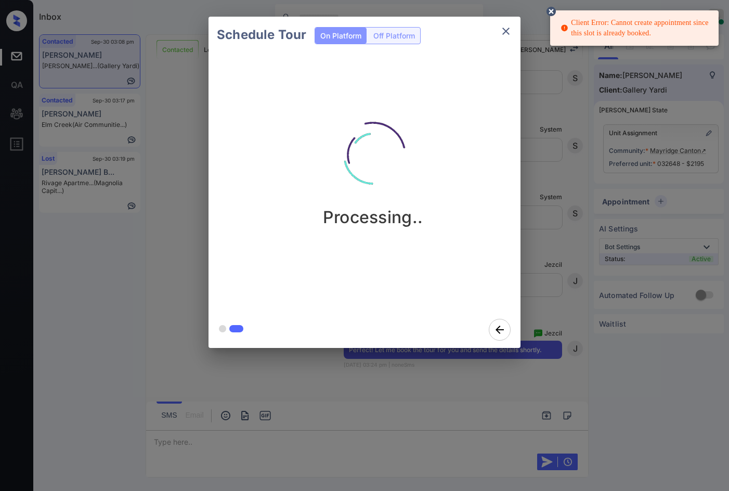
click at [627, 33] on div "Client Error: Cannot create appointment since this slot is already booked." at bounding box center [635, 28] width 150 height 29
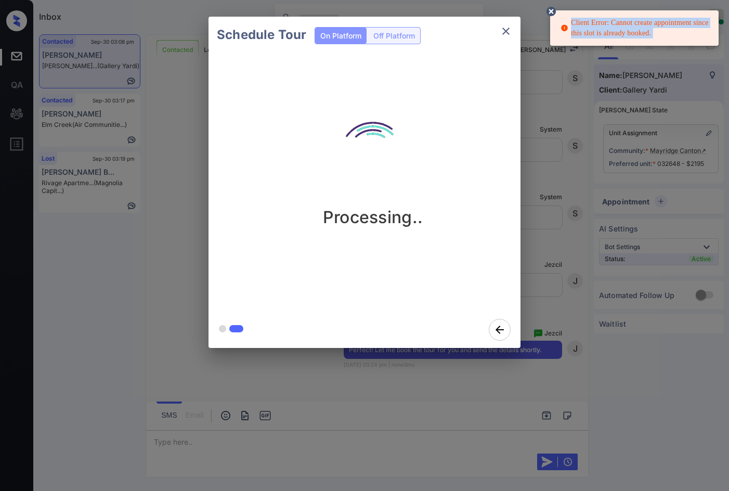
click at [627, 33] on div "Client Error: Cannot create appointment since this slot is already booked." at bounding box center [635, 28] width 150 height 29
copy div "Client Error: Cannot create appointment since this slot is already booked."
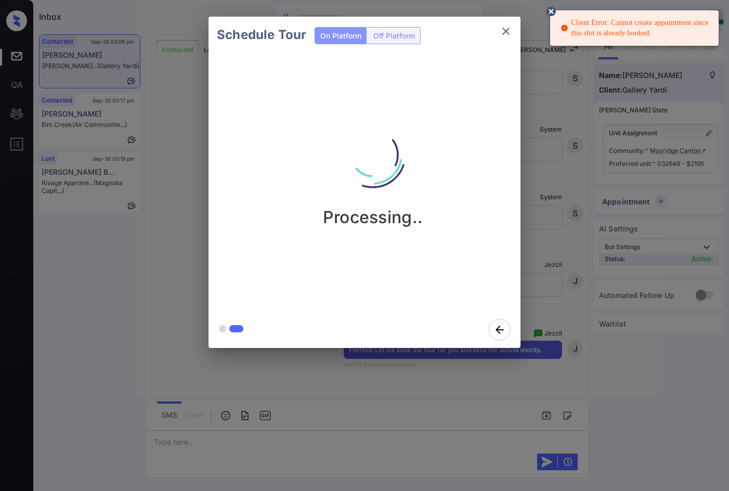
click at [389, 377] on div at bounding box center [364, 245] width 729 height 491
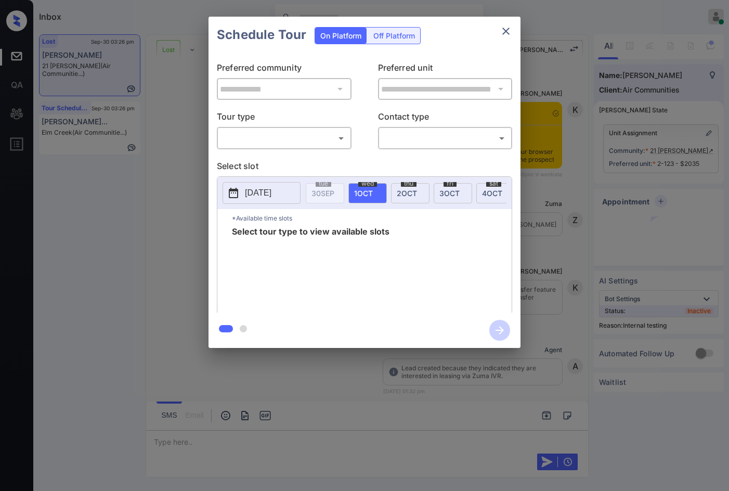
scroll to position [4292, 0]
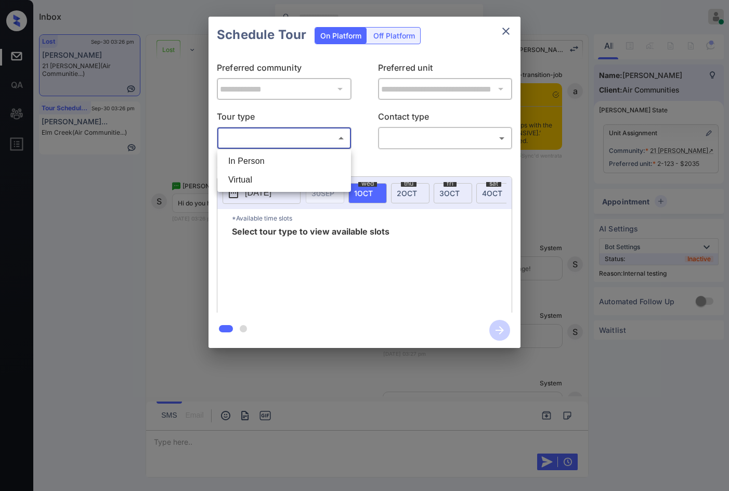
click at [273, 141] on body "Inbox Jezcil Usanastre Online Set yourself offline Set yourself on break Profil…" at bounding box center [364, 245] width 729 height 491
click at [274, 152] on li "In Person" at bounding box center [284, 161] width 128 height 19
type input "********"
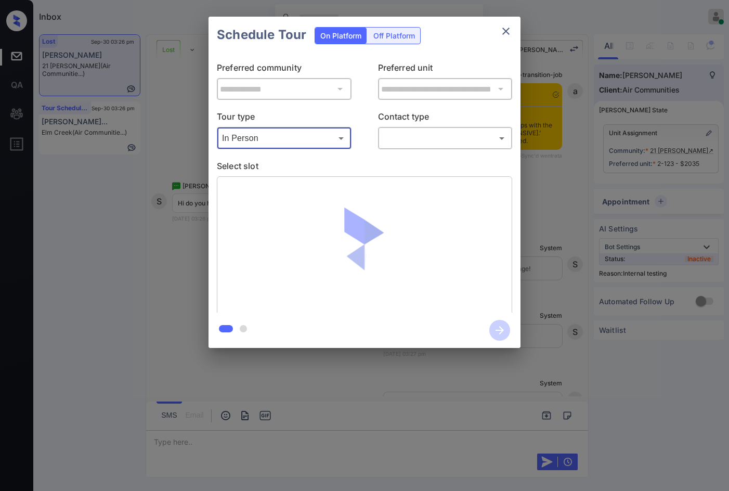
click at [422, 147] on div "​ ​" at bounding box center [445, 138] width 135 height 22
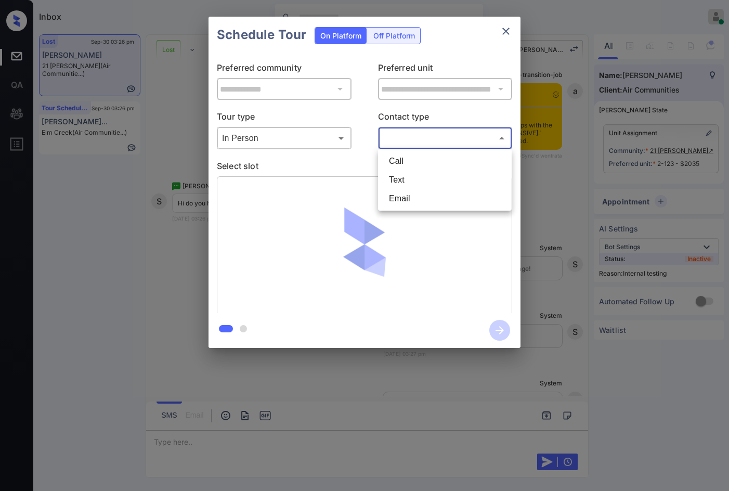
drag, startPoint x: 420, startPoint y: 143, endPoint x: 426, endPoint y: 159, distance: 16.8
click at [423, 146] on body "Inbox Jezcil Usanastre Online Set yourself offline Set yourself on break Profil…" at bounding box center [364, 245] width 729 height 491
click at [425, 179] on li "Text" at bounding box center [444, 179] width 128 height 19
type input "****"
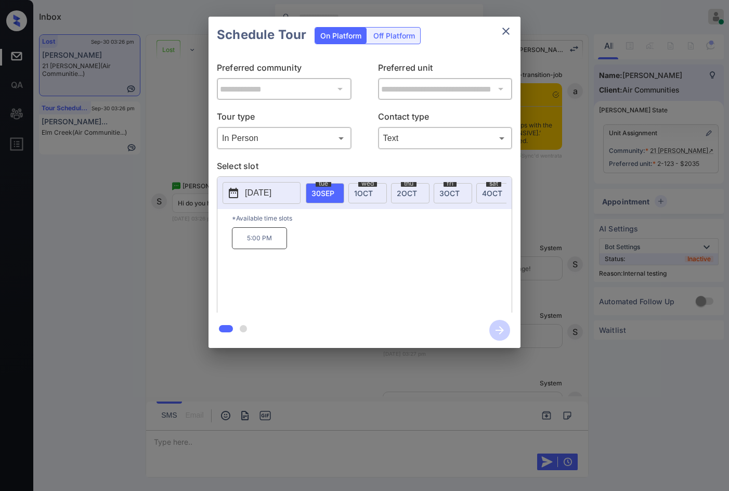
click at [356, 192] on span "1 OCT" at bounding box center [363, 193] width 19 height 9
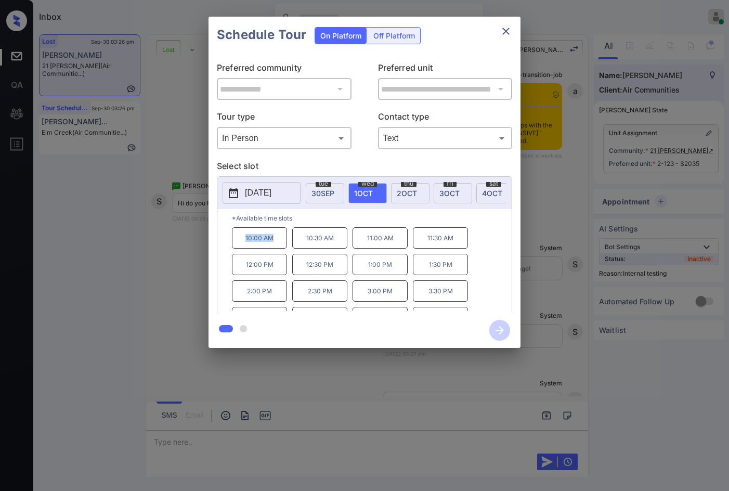
drag, startPoint x: 239, startPoint y: 243, endPoint x: 273, endPoint y: 245, distance: 34.4
click at [273, 243] on p "10:00 AM" at bounding box center [259, 237] width 55 height 21
copy p "10:00 AM"
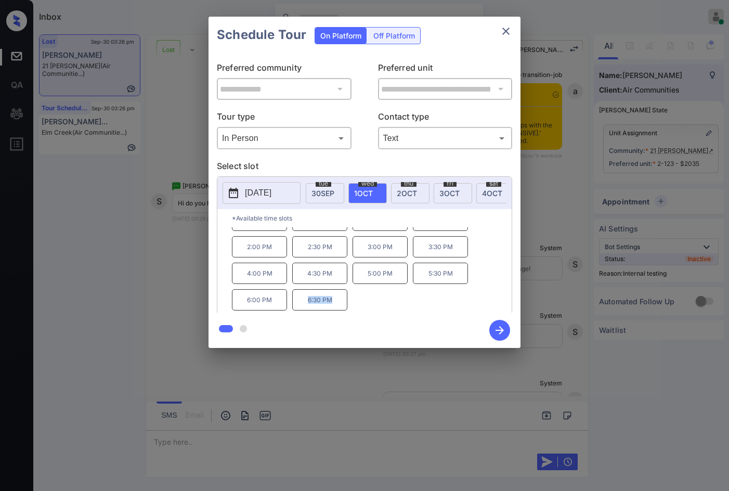
drag, startPoint x: 303, startPoint y: 302, endPoint x: 336, endPoint y: 304, distance: 33.3
click at [336, 304] on p "6:30 PM" at bounding box center [319, 299] width 55 height 21
copy p "6:30 PM"
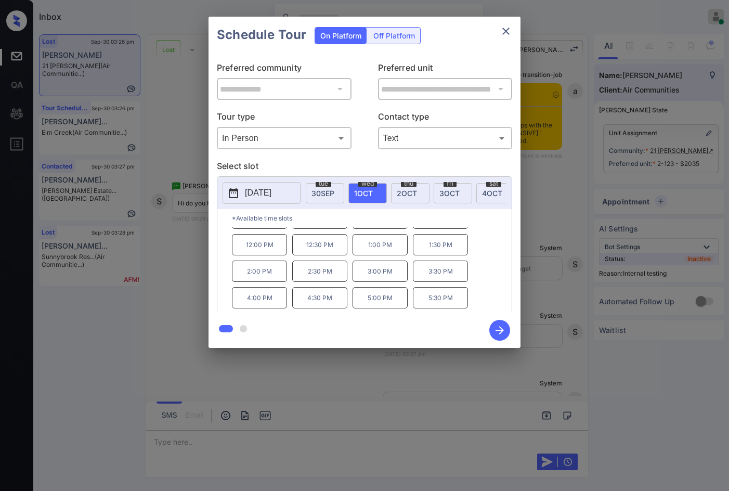
scroll to position [0, 0]
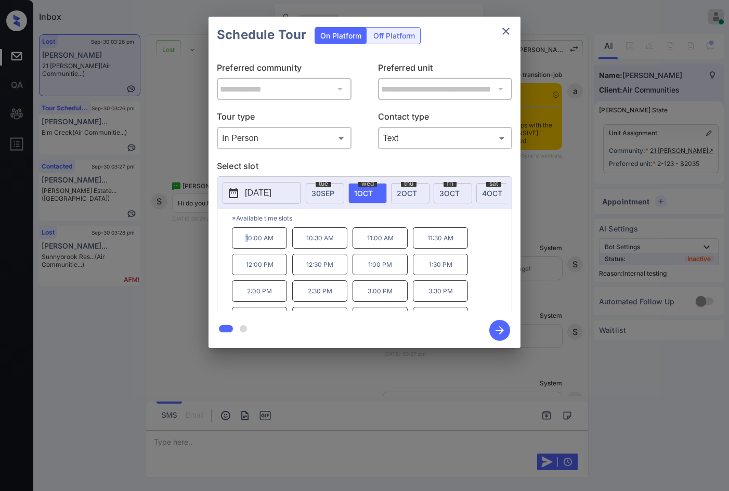
click at [246, 243] on p "10:00 AM" at bounding box center [259, 237] width 55 height 21
click at [268, 247] on p "10:00 AM" at bounding box center [259, 237] width 55 height 21
drag, startPoint x: 231, startPoint y: 246, endPoint x: 273, endPoint y: 247, distance: 41.6
click at [273, 247] on div "*Available time slots 10:00 AM 10:30 AM 11:00 AM 11:30 AM 12:00 PM 12:30 PM 1:0…" at bounding box center [364, 262] width 294 height 107
copy p "10:00 AM"
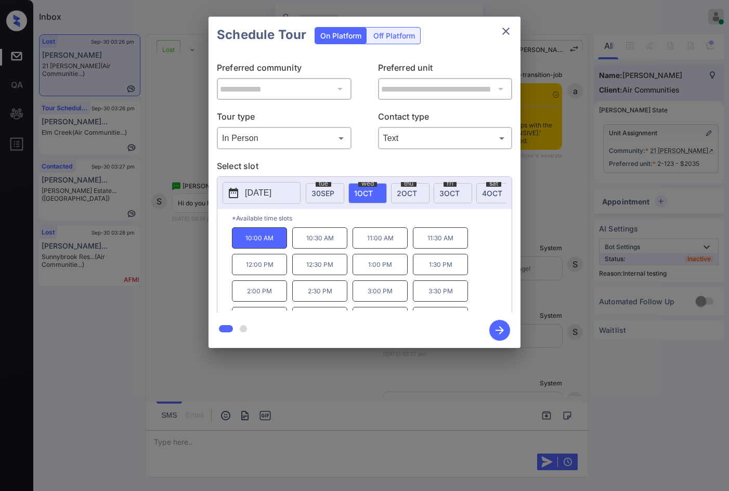
click at [147, 155] on div "**********" at bounding box center [364, 182] width 729 height 364
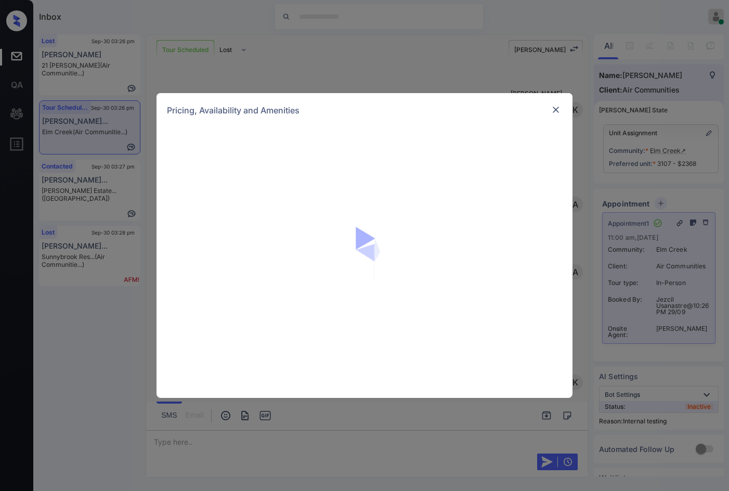
scroll to position [19079, 0]
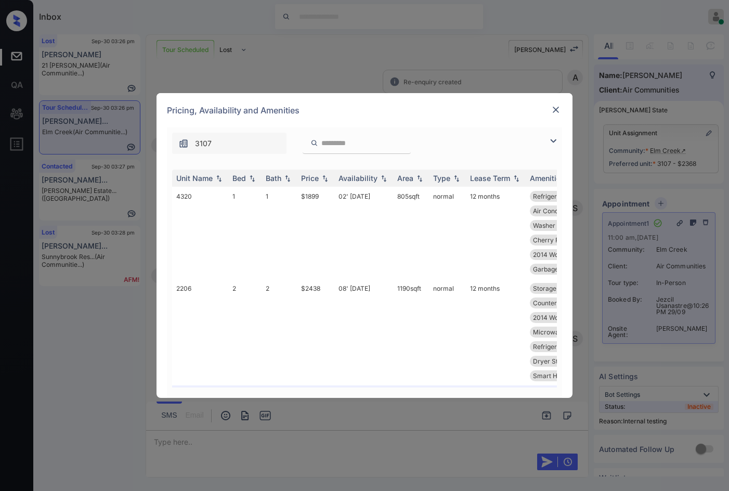
click at [556, 141] on img at bounding box center [553, 141] width 12 height 12
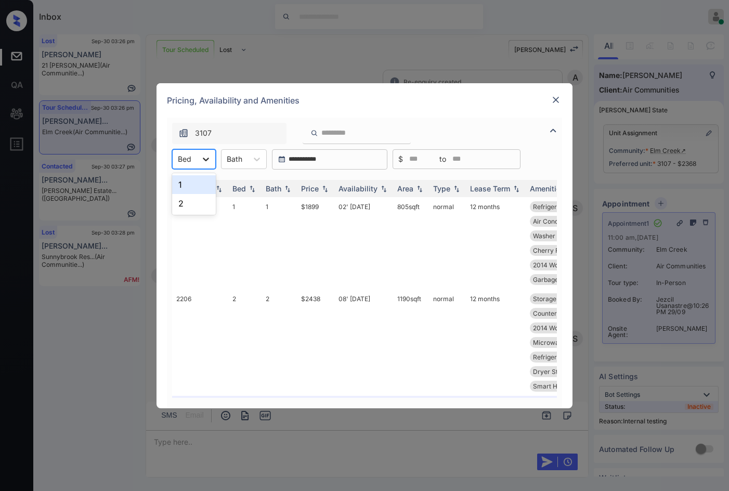
click at [201, 159] on icon at bounding box center [206, 159] width 10 height 10
click at [202, 198] on div "2" at bounding box center [194, 203] width 44 height 19
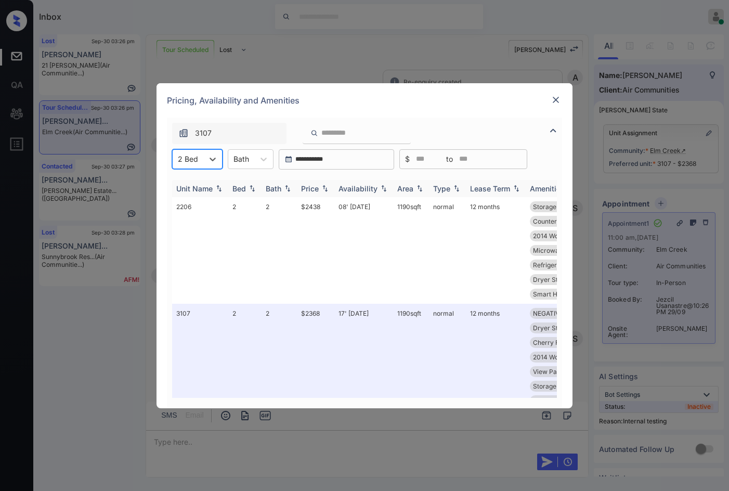
click at [330, 192] on div "Price" at bounding box center [315, 188] width 29 height 9
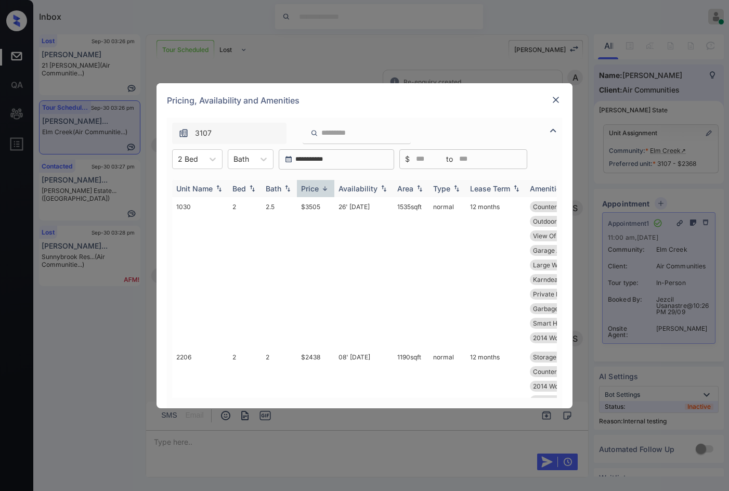
click at [330, 192] on img at bounding box center [325, 189] width 10 height 8
drag, startPoint x: 310, startPoint y: 215, endPoint x: 330, endPoint y: 214, distance: 19.2
click at [330, 214] on tr "3107 2 2 $2368 17' Sep 25 1190 sqft normal 12 months NEGATIVE View Corner Unit …" at bounding box center [443, 250] width 543 height 107
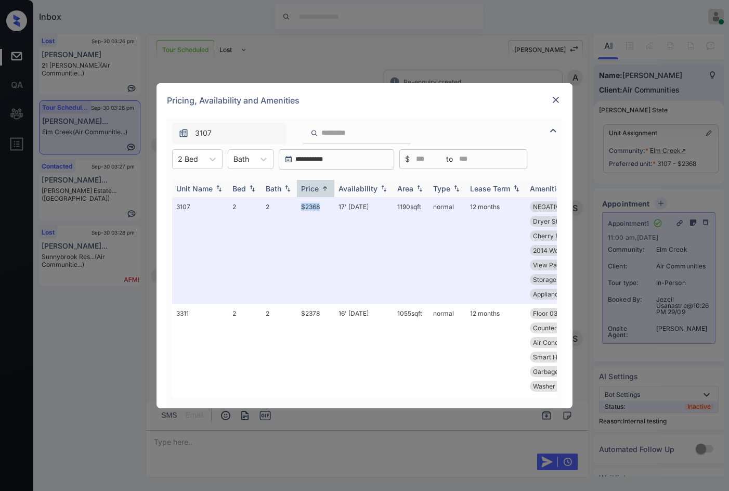
copy tr "$2368"
click at [562, 103] on div "Pricing, Availability and Amenities" at bounding box center [364, 100] width 416 height 34
click at [558, 100] on img at bounding box center [555, 100] width 10 height 10
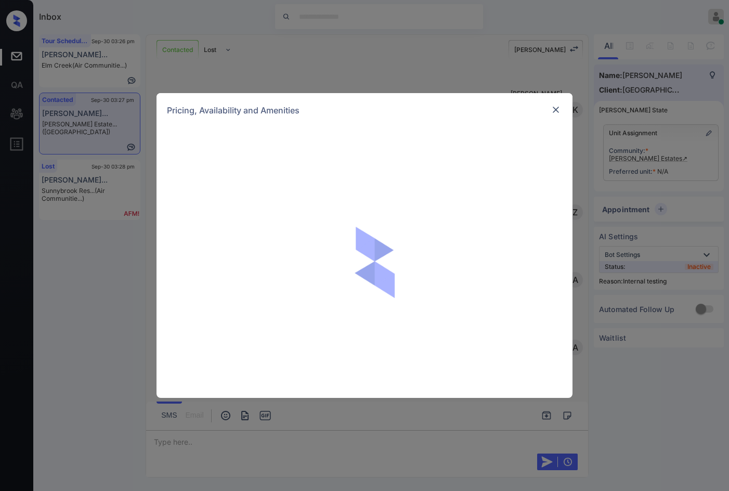
scroll to position [1651, 0]
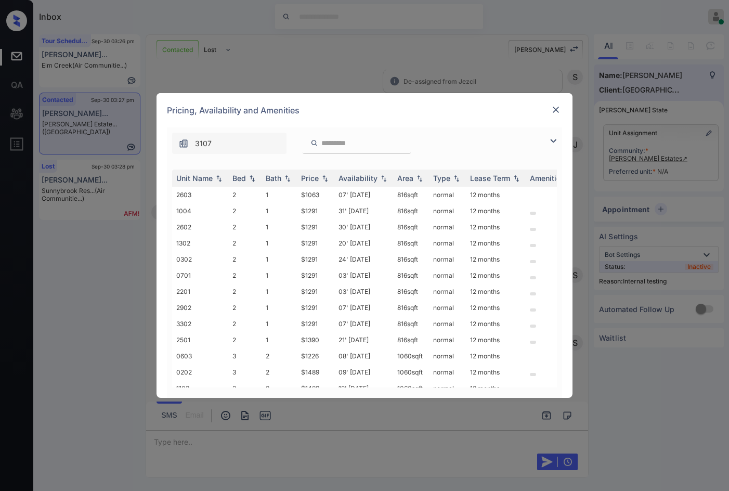
click at [556, 138] on img at bounding box center [553, 141] width 12 height 12
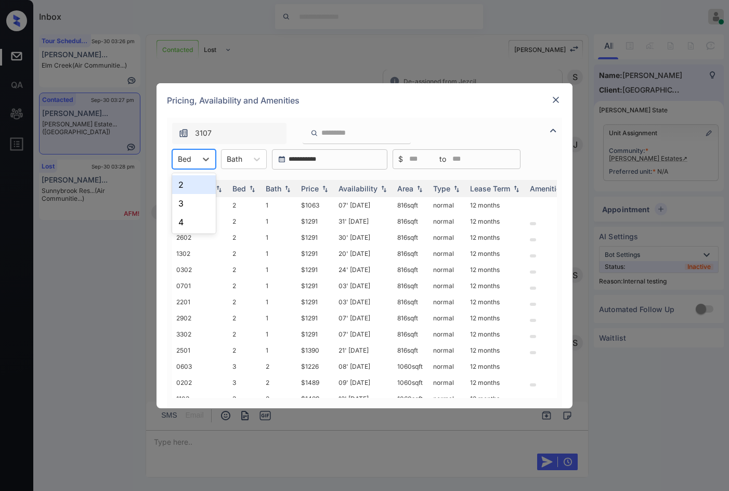
click at [180, 160] on div at bounding box center [185, 158] width 14 height 11
click at [190, 200] on div "3" at bounding box center [194, 203] width 44 height 19
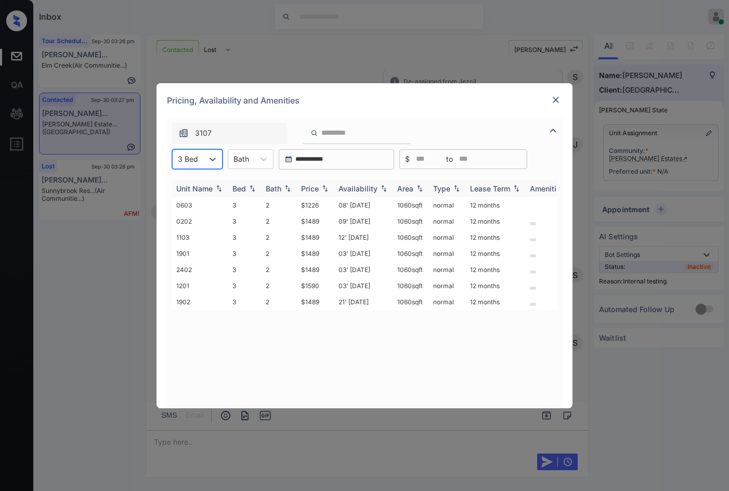
click at [323, 187] on img at bounding box center [325, 188] width 10 height 7
click at [323, 187] on img at bounding box center [325, 189] width 10 height 8
drag, startPoint x: 301, startPoint y: 205, endPoint x: 328, endPoint y: 205, distance: 26.5
click at [328, 205] on td "$1226" at bounding box center [315, 205] width 37 height 16
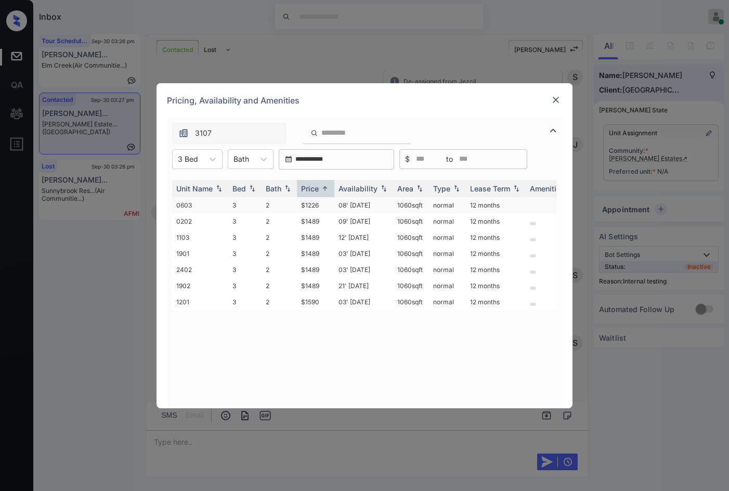
click at [328, 205] on td "$1226" at bounding box center [315, 205] width 37 height 16
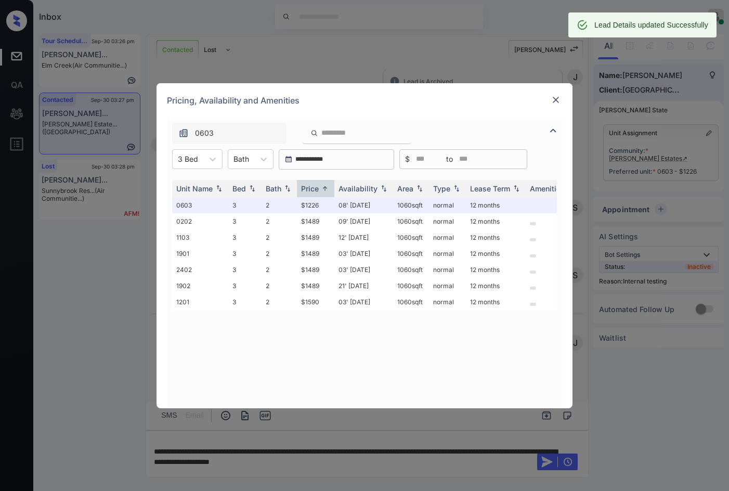
scroll to position [1719, 0]
click at [556, 102] on img at bounding box center [555, 100] width 10 height 10
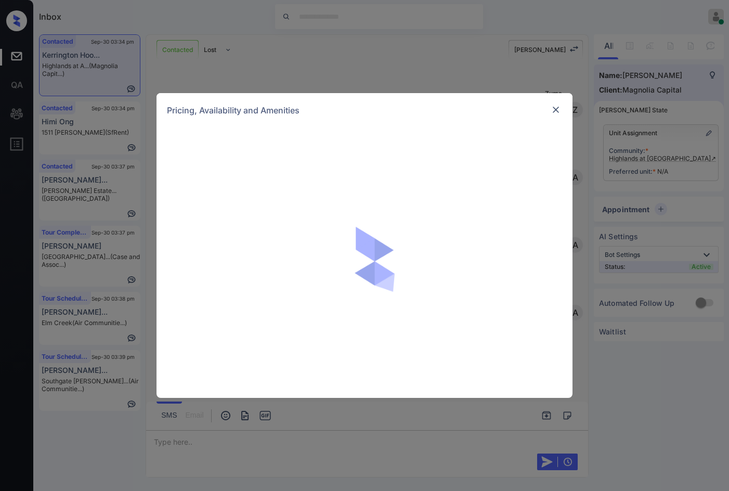
scroll to position [514, 0]
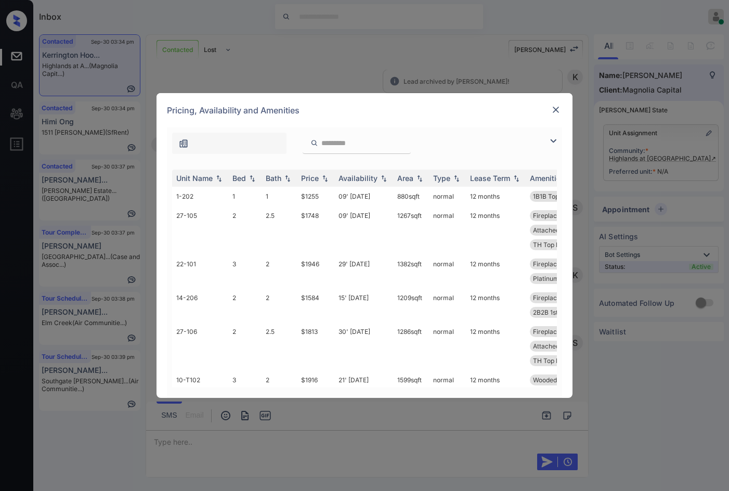
click at [549, 138] on img at bounding box center [553, 141] width 12 height 12
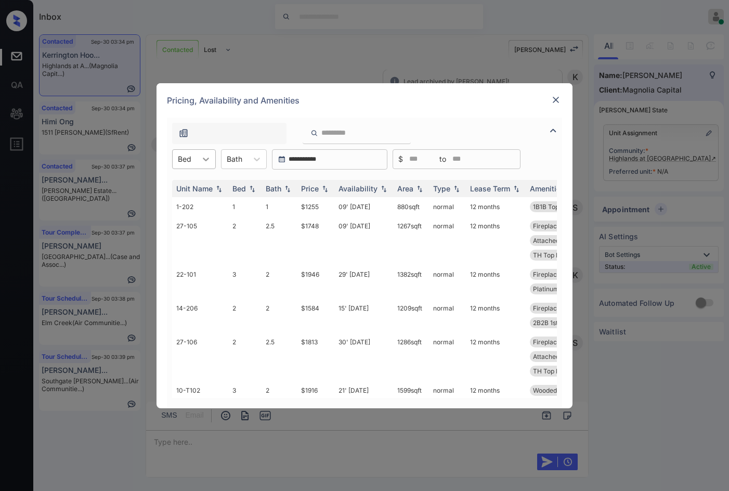
click at [215, 162] on div "**********" at bounding box center [364, 159] width 395 height 20
click at [205, 162] on icon at bounding box center [206, 159] width 10 height 10
click at [201, 190] on div "1" at bounding box center [194, 184] width 44 height 19
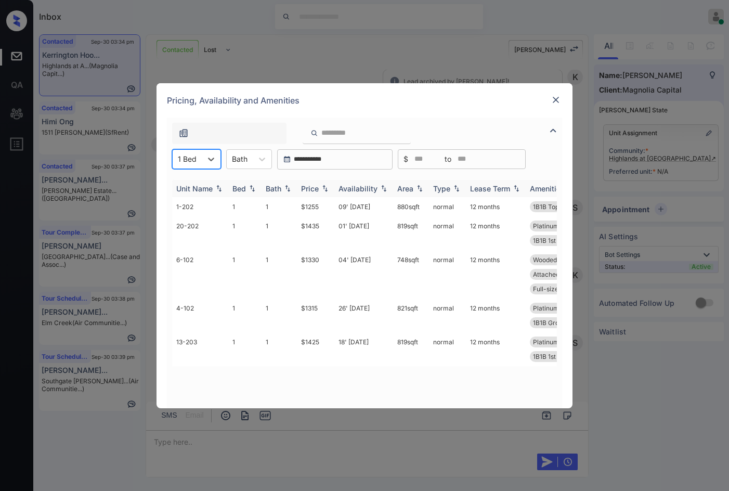
click at [330, 189] on img at bounding box center [325, 188] width 10 height 7
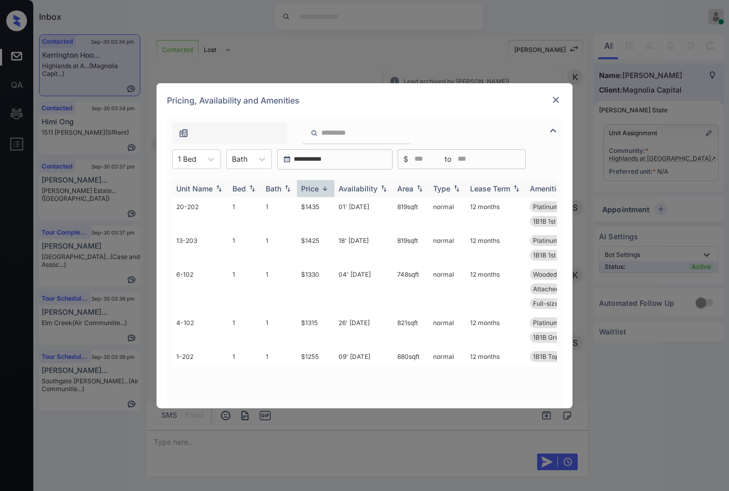
click at [330, 189] on img at bounding box center [325, 189] width 10 height 8
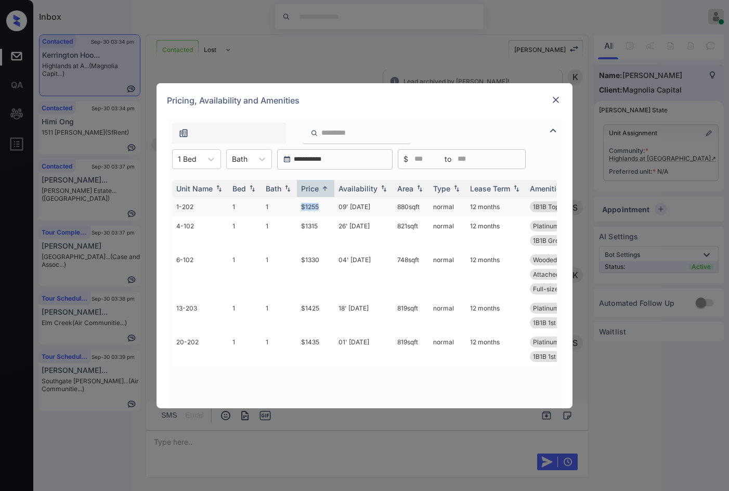
drag, startPoint x: 297, startPoint y: 207, endPoint x: 303, endPoint y: 243, distance: 35.9
click at [324, 209] on td "$1255" at bounding box center [315, 206] width 37 height 19
copy td "$1255"
click at [182, 153] on div at bounding box center [187, 158] width 19 height 11
click at [194, 199] on div "2" at bounding box center [196, 203] width 49 height 19
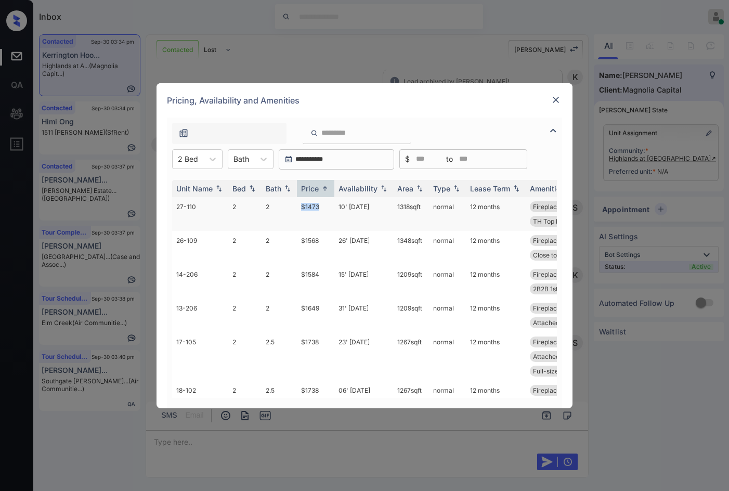
drag, startPoint x: 300, startPoint y: 202, endPoint x: 322, endPoint y: 203, distance: 22.4
click at [322, 203] on td "$1473" at bounding box center [315, 214] width 37 height 34
copy td "$1473"
click at [554, 98] on img at bounding box center [555, 100] width 10 height 10
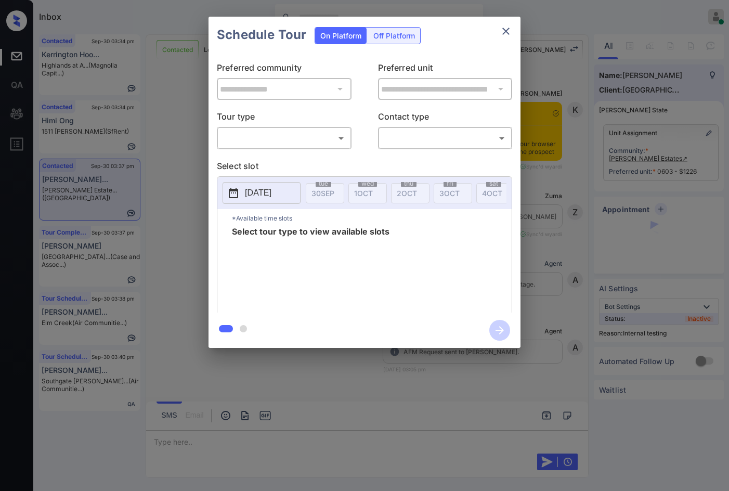
scroll to position [867, 0]
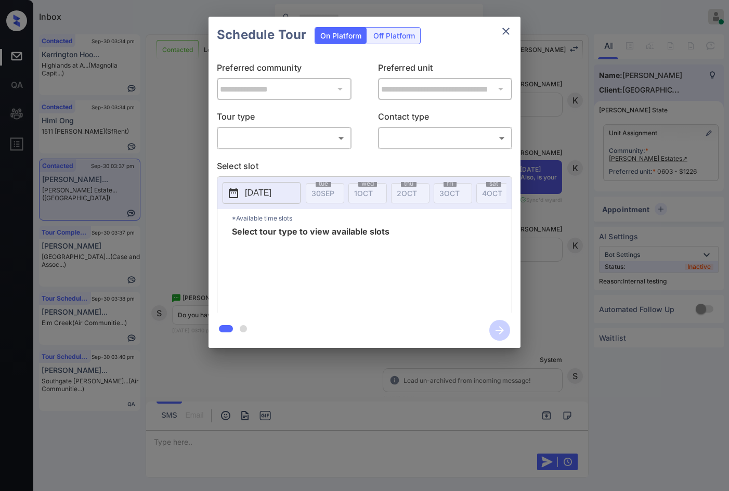
click at [284, 140] on body "Inbox Jezcil Usanastre Online Set yourself offline Set yourself on break Profil…" at bounding box center [364, 245] width 729 height 491
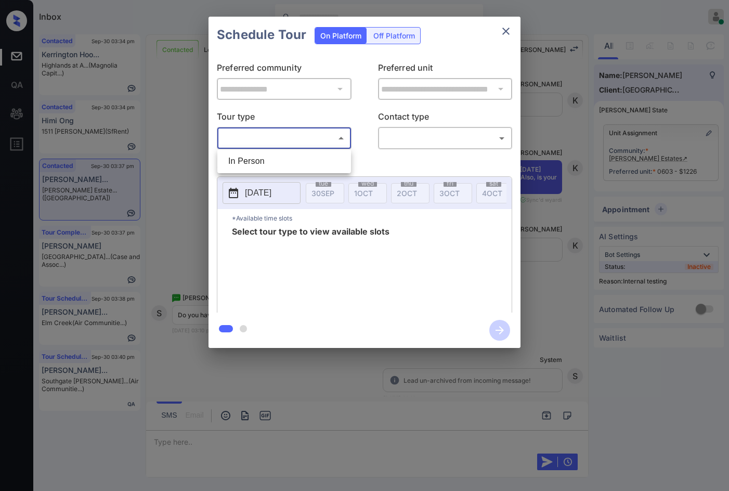
click at [281, 165] on li "In Person" at bounding box center [284, 161] width 128 height 19
type input "********"
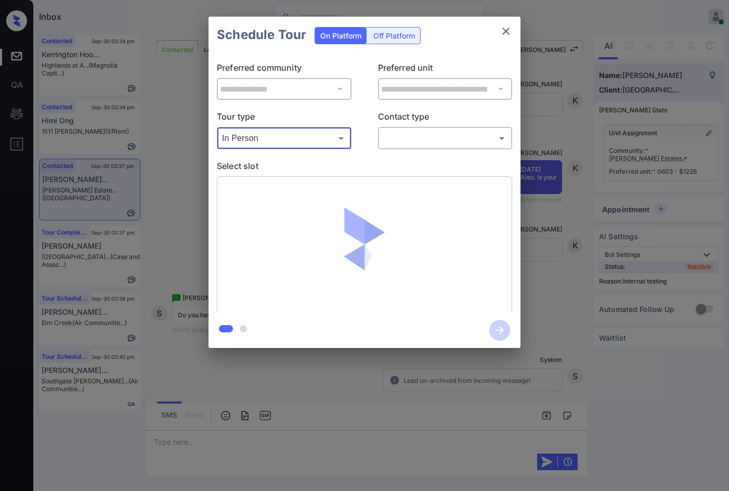
click at [440, 143] on body "Inbox Jezcil Usanastre Online Set yourself offline Set yourself on break Profil…" at bounding box center [364, 245] width 729 height 491
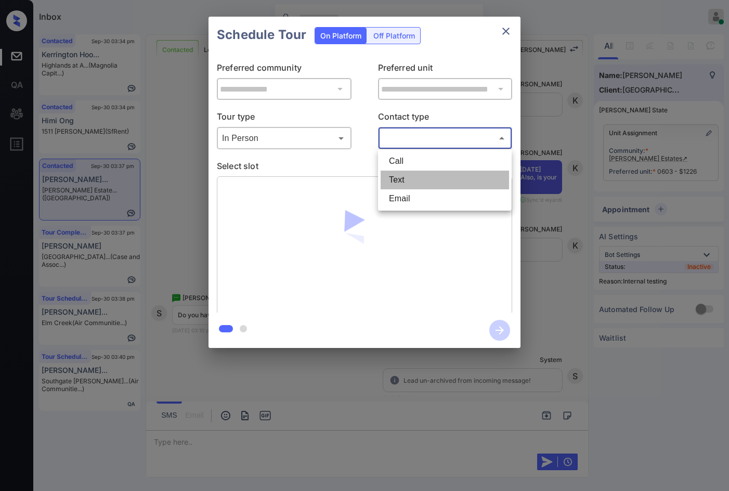
click at [414, 177] on li "Text" at bounding box center [444, 179] width 128 height 19
type input "****"
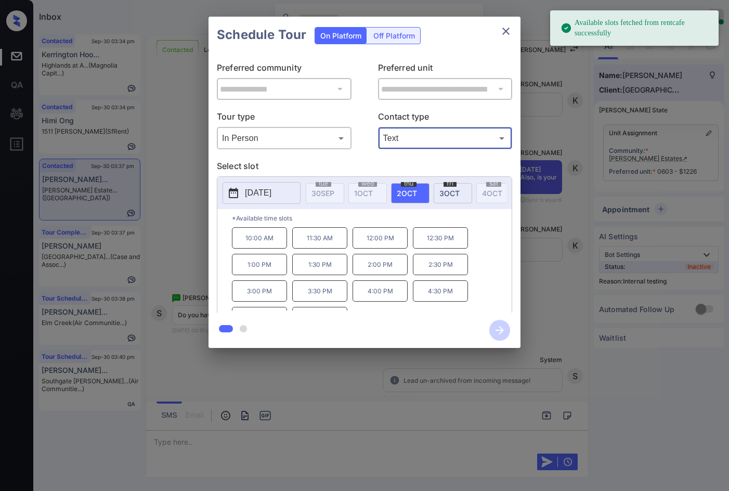
click at [298, 193] on button "2025-10-02" at bounding box center [261, 193] width 78 height 22
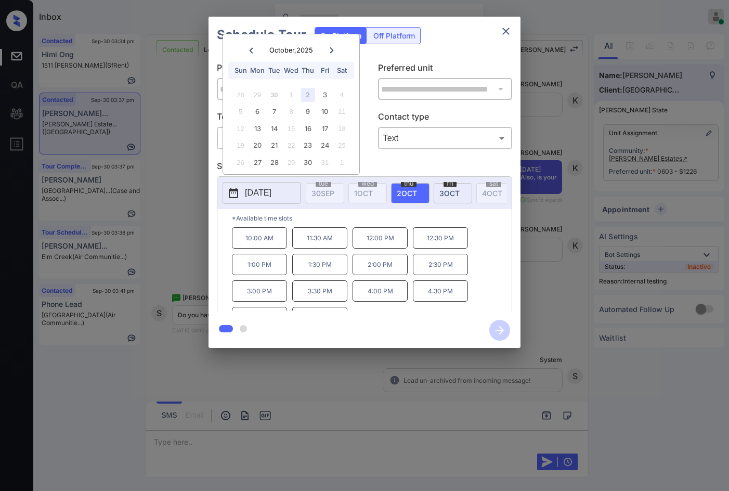
click at [186, 185] on div "**********" at bounding box center [364, 182] width 729 height 364
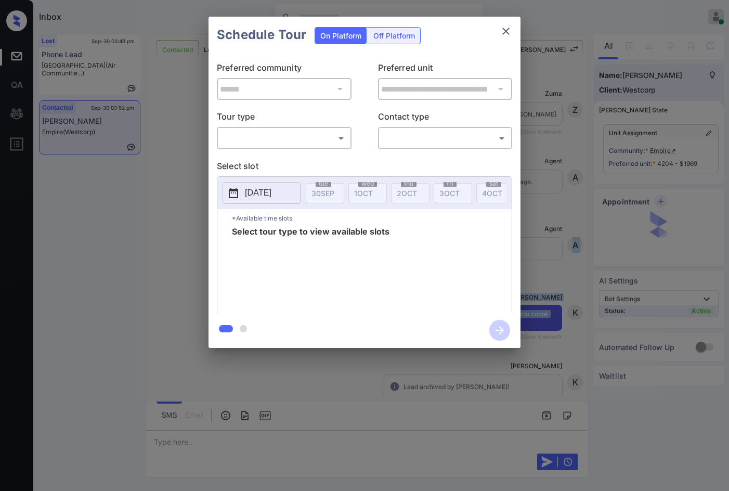
scroll to position [1048, 0]
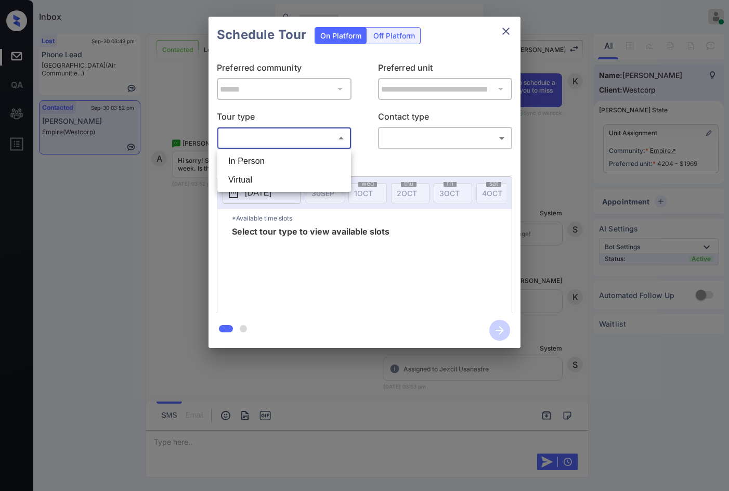
click at [301, 135] on body "Inbox Jezcil Usanastre Online Set yourself offline Set yourself on break Profil…" at bounding box center [364, 245] width 729 height 491
click at [300, 166] on li "In Person" at bounding box center [284, 161] width 128 height 19
type input "********"
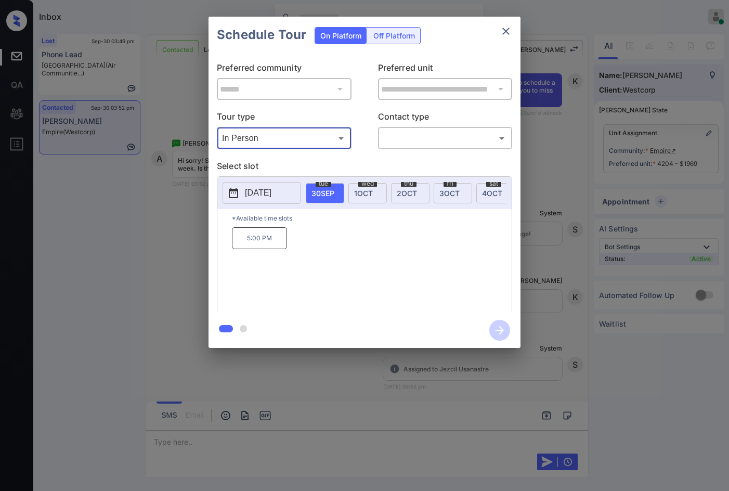
click at [363, 190] on span "1 OCT" at bounding box center [363, 193] width 19 height 9
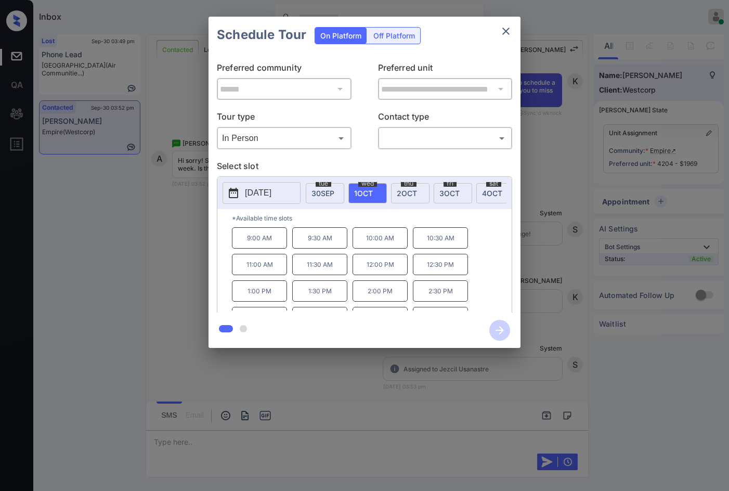
click at [267, 189] on p "2025-10-01" at bounding box center [258, 193] width 27 height 12
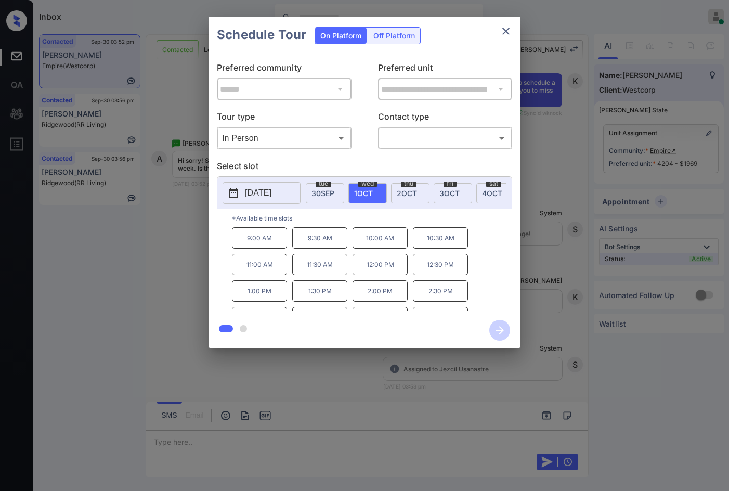
click at [67, 253] on div "**********" at bounding box center [364, 182] width 729 height 364
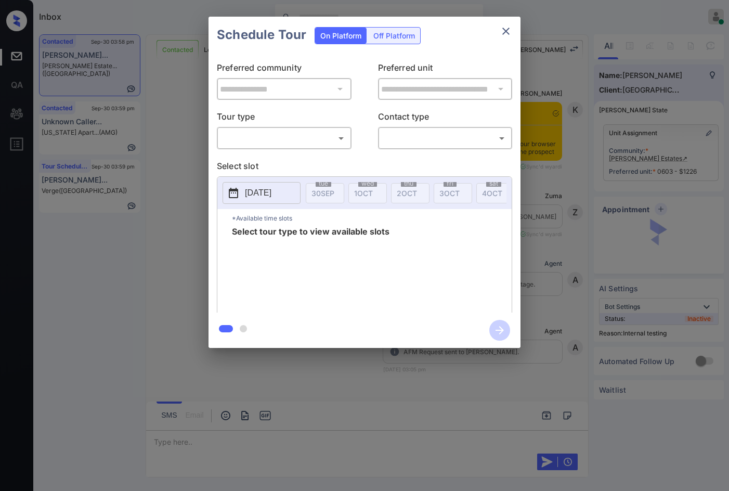
scroll to position [2894, 0]
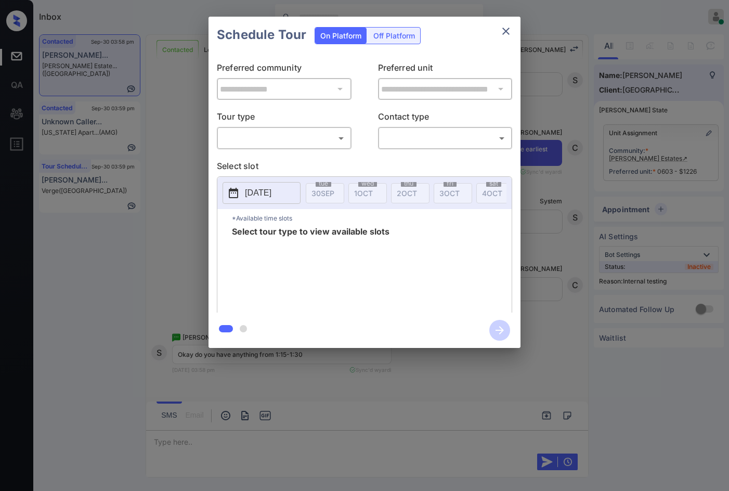
click at [252, 161] on p "Select slot" at bounding box center [364, 168] width 295 height 17
click at [259, 152] on div "**********" at bounding box center [364, 182] width 312 height 259
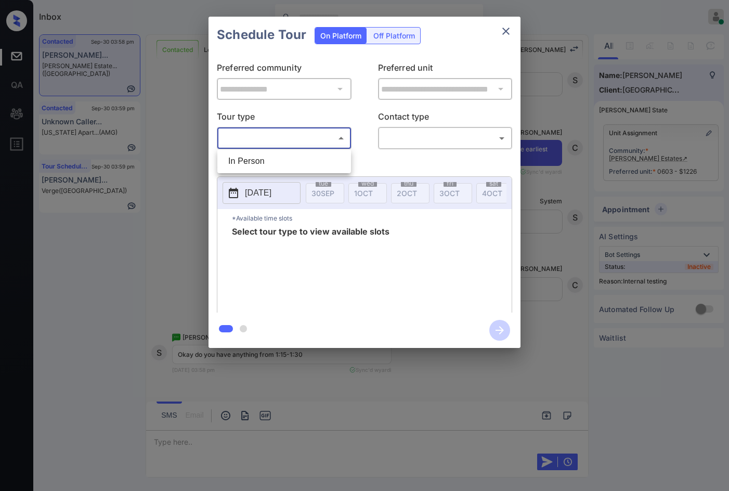
click at [263, 145] on body "Inbox Jezcil Usanastre Online Set yourself offline Set yourself on break Profil…" at bounding box center [364, 245] width 729 height 491
drag, startPoint x: 251, startPoint y: 167, endPoint x: 322, endPoint y: 157, distance: 71.9
click at [251, 166] on li "In Person" at bounding box center [284, 161] width 128 height 19
type input "********"
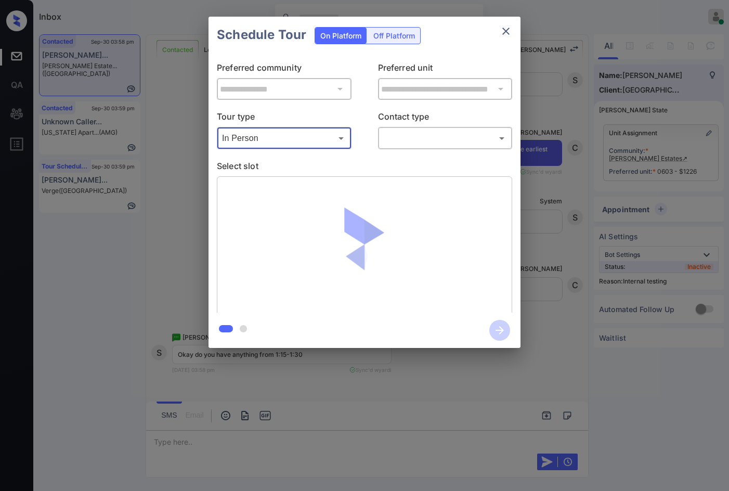
click at [404, 145] on body "Inbox Jezcil Usanastre Online Set yourself offline Set yourself on break Profil…" at bounding box center [364, 245] width 729 height 491
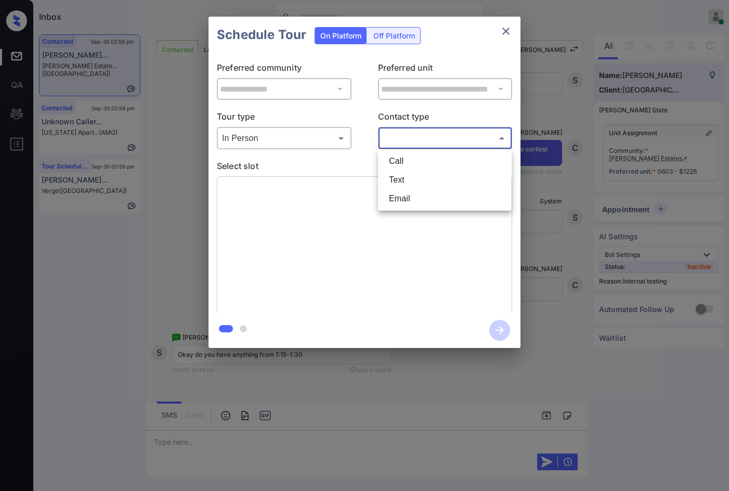
click at [412, 177] on li "Text" at bounding box center [444, 179] width 128 height 19
type input "****"
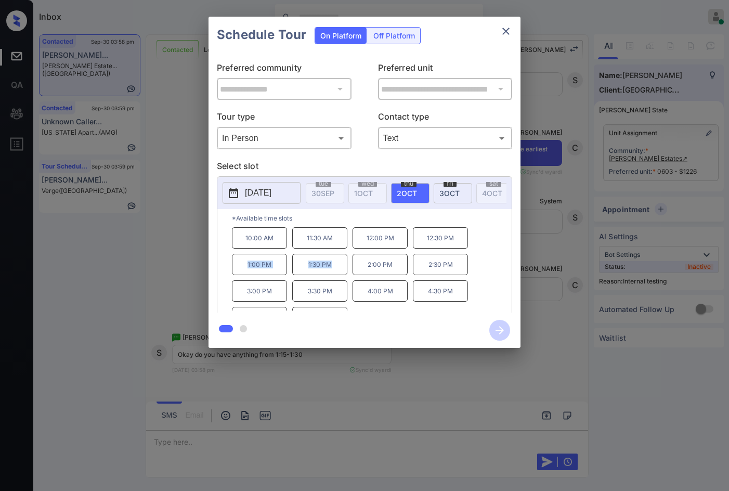
drag, startPoint x: 266, startPoint y: 269, endPoint x: 335, endPoint y: 270, distance: 68.6
click at [335, 270] on div "10:00 AM 11:30 AM 12:00 PM 12:30 PM 1:00 PM 1:30 PM 2:00 PM 2:30 PM 3:00 PM 3:3…" at bounding box center [372, 268] width 280 height 83
copy div "1:00 PM 1:30 PM"
click at [184, 253] on div "**********" at bounding box center [364, 182] width 729 height 364
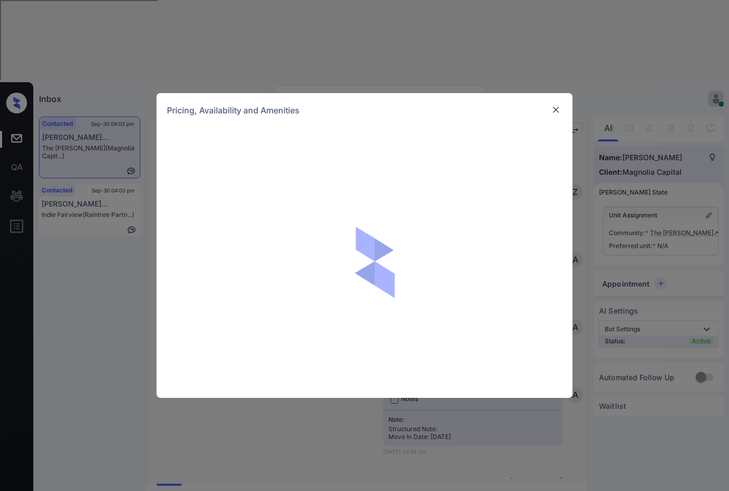
scroll to position [844, 0]
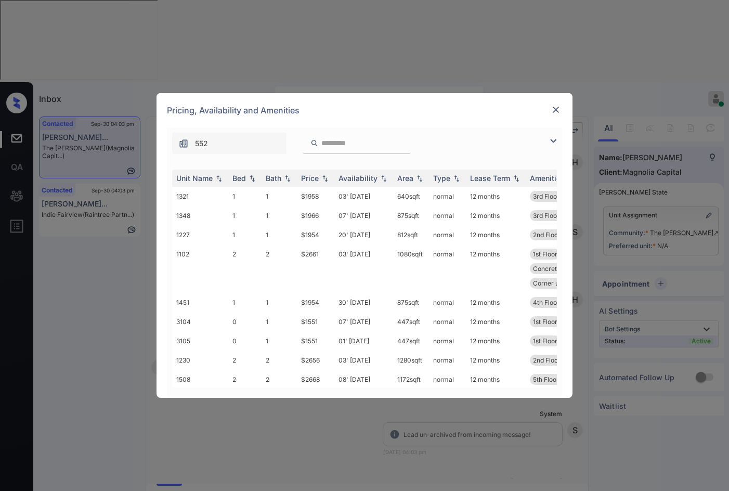
click at [558, 139] on img at bounding box center [553, 141] width 12 height 12
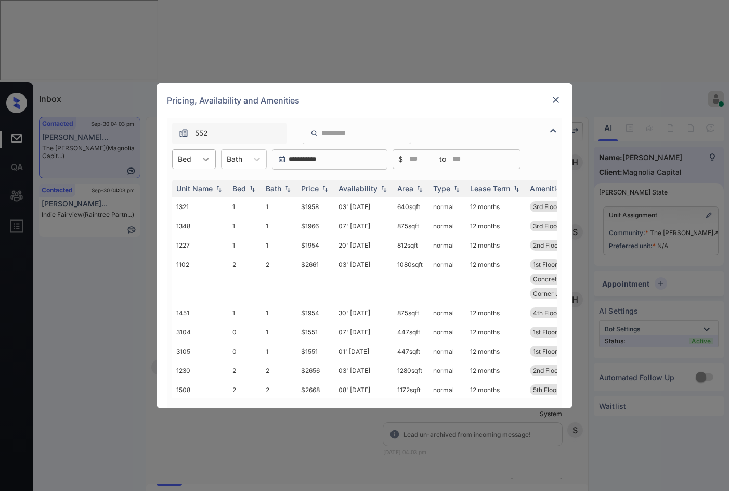
click at [207, 162] on icon at bounding box center [206, 159] width 10 height 10
click at [202, 187] on div "0" at bounding box center [194, 184] width 44 height 19
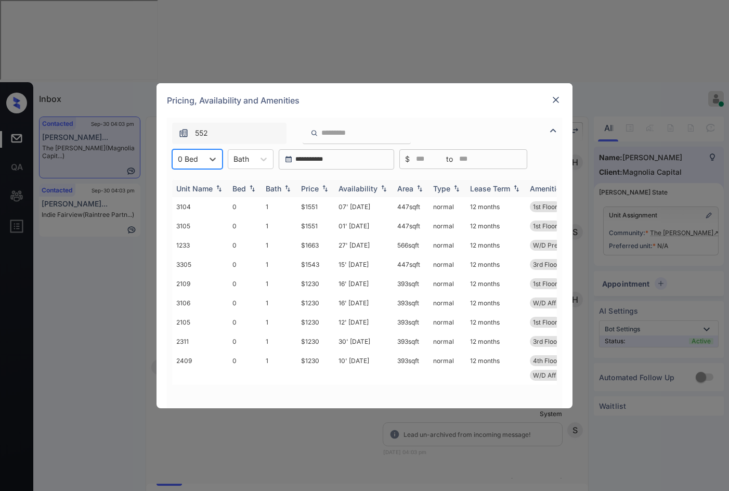
click at [323, 188] on img at bounding box center [325, 188] width 10 height 7
click at [323, 188] on img at bounding box center [325, 189] width 10 height 8
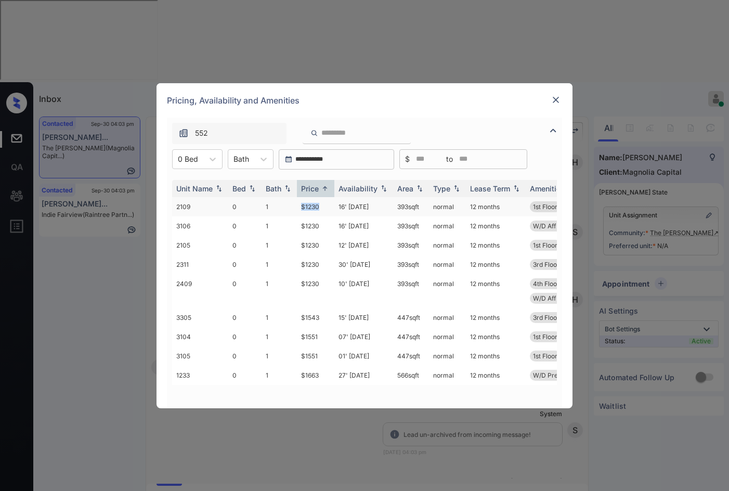
drag, startPoint x: 294, startPoint y: 205, endPoint x: 320, endPoint y: 206, distance: 26.0
click at [320, 206] on tr "2109 0 1 $1230 16' Sep 25 393 sqft normal 12 months 1st Floor Juliette Balcon..…" at bounding box center [443, 206] width 543 height 19
click at [327, 203] on td "$1230" at bounding box center [315, 206] width 37 height 19
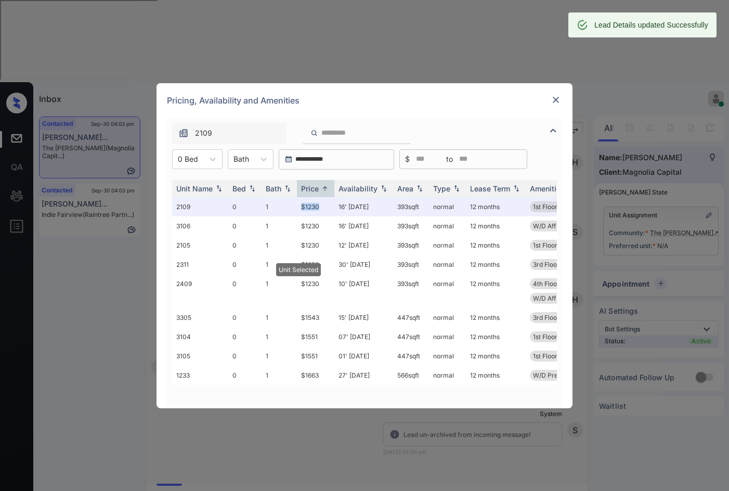
click at [558, 99] on img at bounding box center [555, 100] width 10 height 10
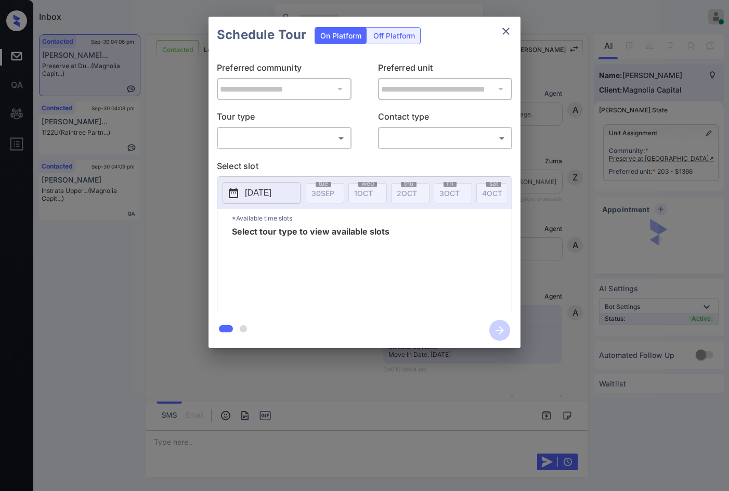
scroll to position [498, 0]
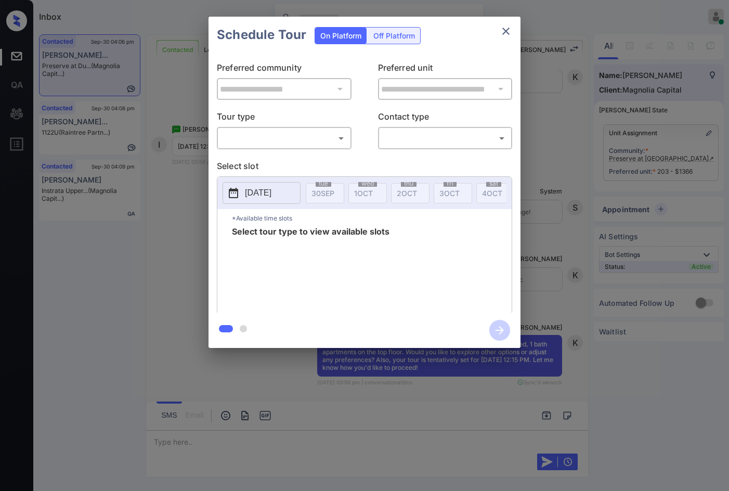
click at [311, 143] on body "Inbox Jezcil Usanastre Online Set yourself offline Set yourself on break Profil…" at bounding box center [364, 245] width 729 height 491
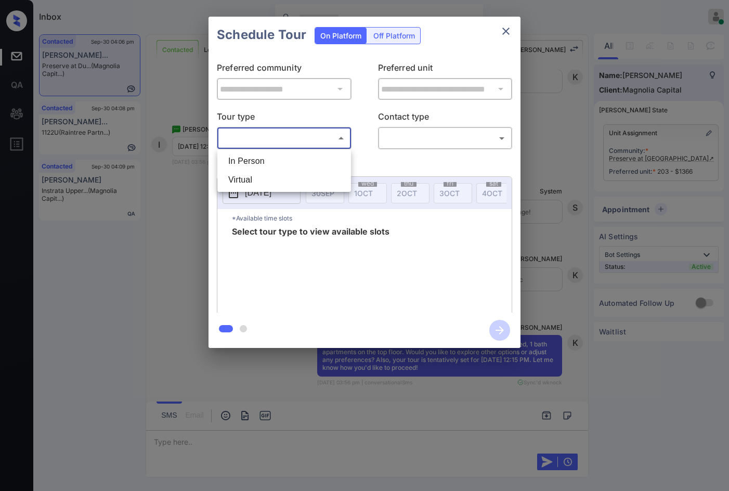
click at [310, 159] on li "In Person" at bounding box center [284, 161] width 128 height 19
type input "********"
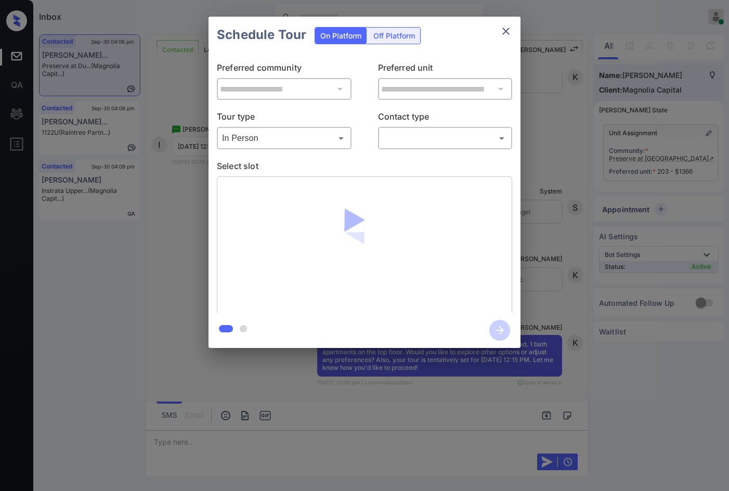
click at [453, 153] on div "**********" at bounding box center [364, 182] width 312 height 259
click at [456, 140] on body "Inbox Jezcil Usanastre Online Set yourself offline Set yourself on break Profil…" at bounding box center [364, 245] width 729 height 491
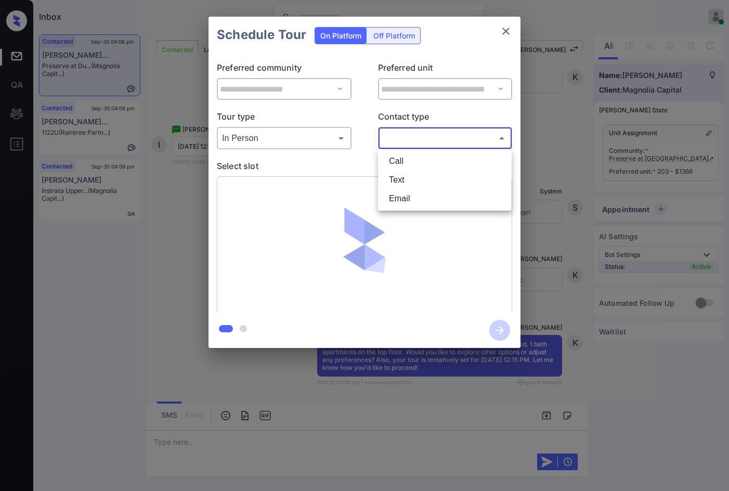
click at [194, 211] on div at bounding box center [364, 245] width 729 height 491
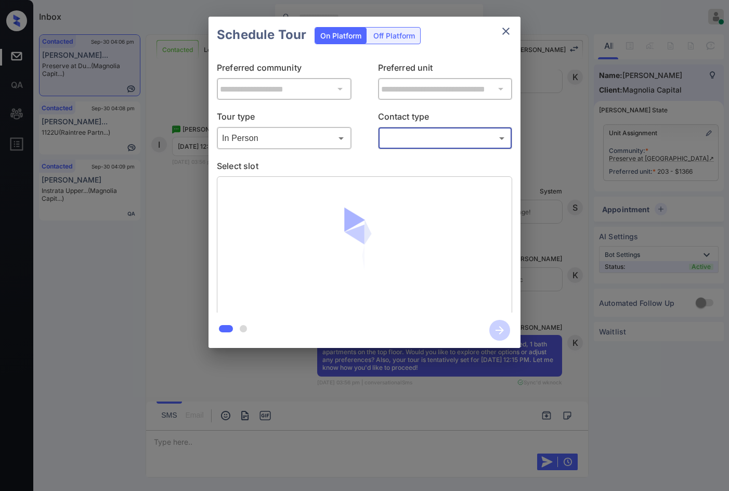
click at [192, 211] on div "**********" at bounding box center [364, 182] width 729 height 364
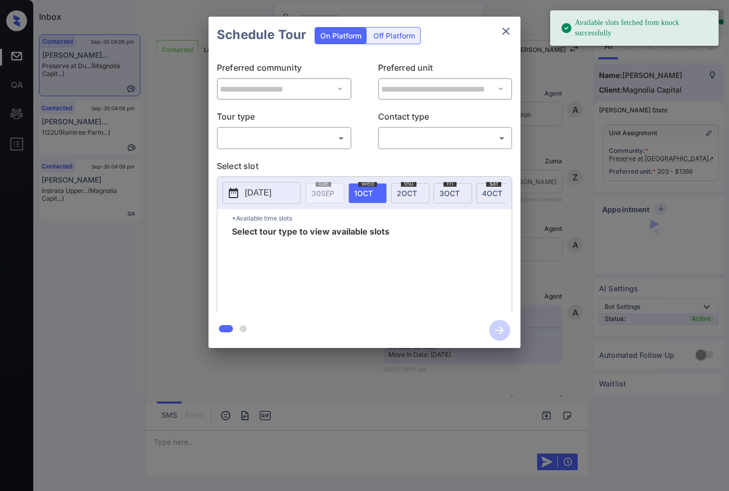
scroll to position [498, 0]
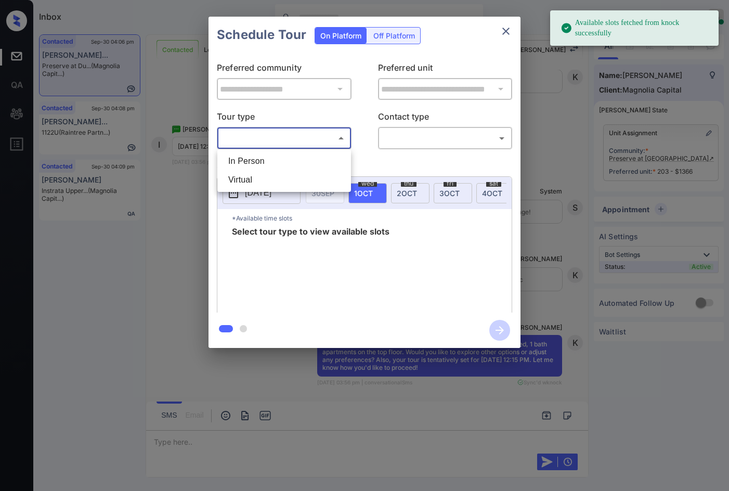
drag, startPoint x: 325, startPoint y: 135, endPoint x: 318, endPoint y: 137, distance: 7.6
click at [322, 135] on body "Available slots fetched from knock successfully Inbox Jezcil Usanastre Online S…" at bounding box center [364, 245] width 729 height 491
click at [307, 159] on li "In Person" at bounding box center [284, 161] width 128 height 19
type input "********"
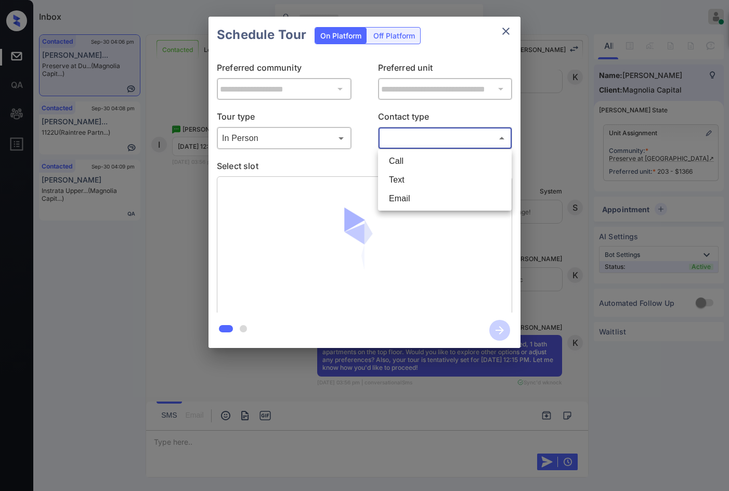
click at [402, 140] on body "Available slots fetched from knock successfully Inbox Jezcil Usanastre Online S…" at bounding box center [364, 245] width 729 height 491
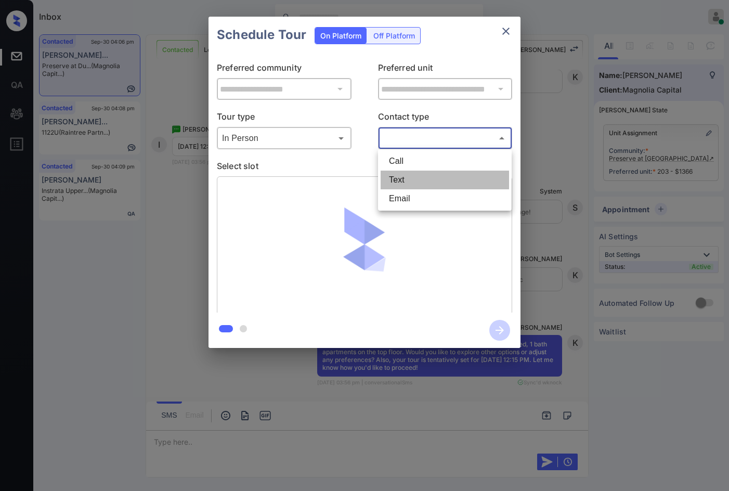
click at [411, 176] on li "Text" at bounding box center [444, 179] width 128 height 19
type input "****"
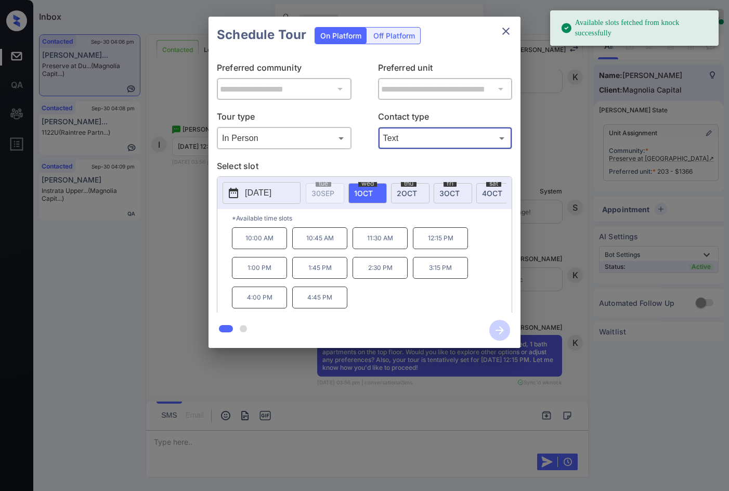
click at [399, 189] on span "2 OCT" at bounding box center [407, 193] width 20 height 9
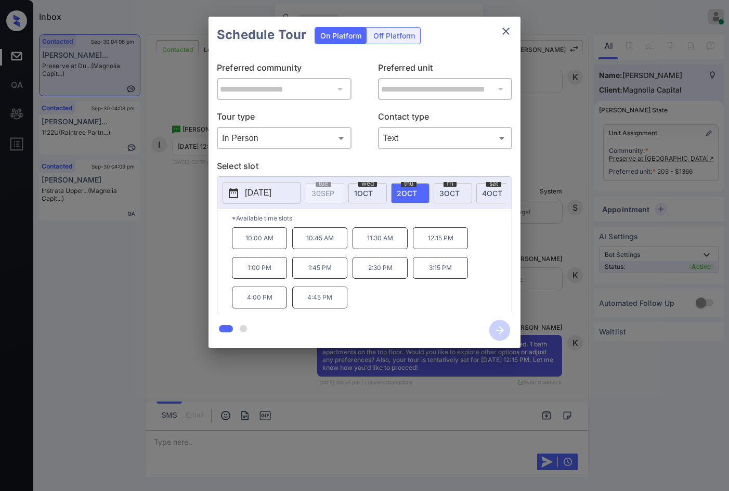
click at [189, 223] on div "**********" at bounding box center [364, 182] width 729 height 364
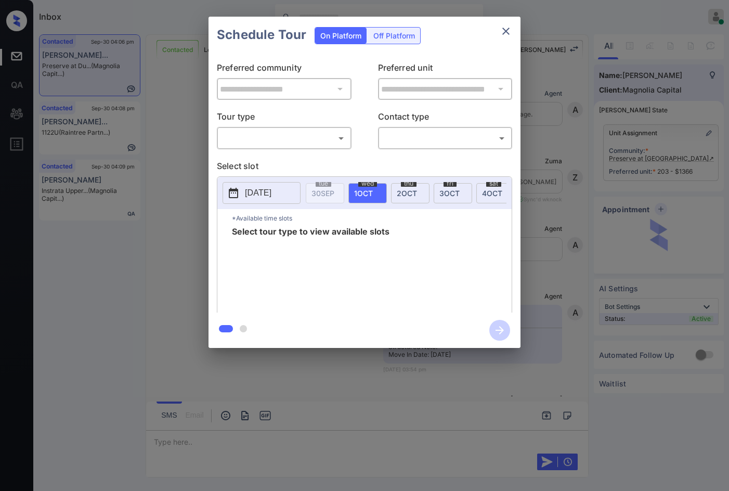
scroll to position [1174, 0]
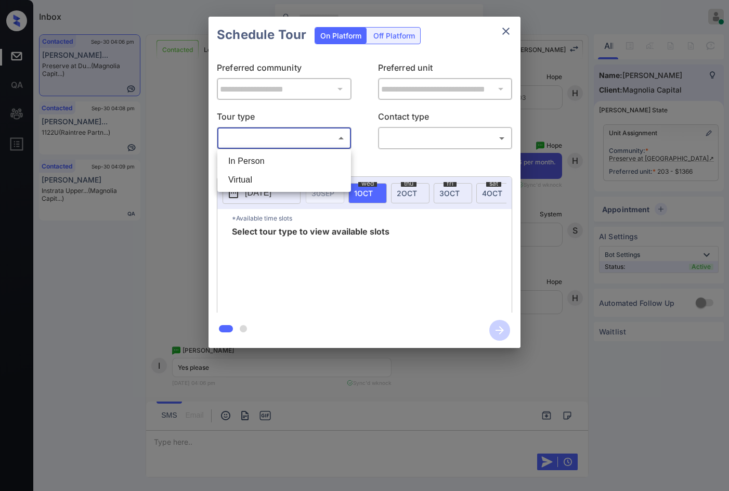
click at [293, 137] on body "Inbox Jezcil Usanastre Online Set yourself offline Set yourself on break Profil…" at bounding box center [364, 245] width 729 height 491
click at [317, 169] on li "In Person" at bounding box center [284, 161] width 128 height 19
type input "********"
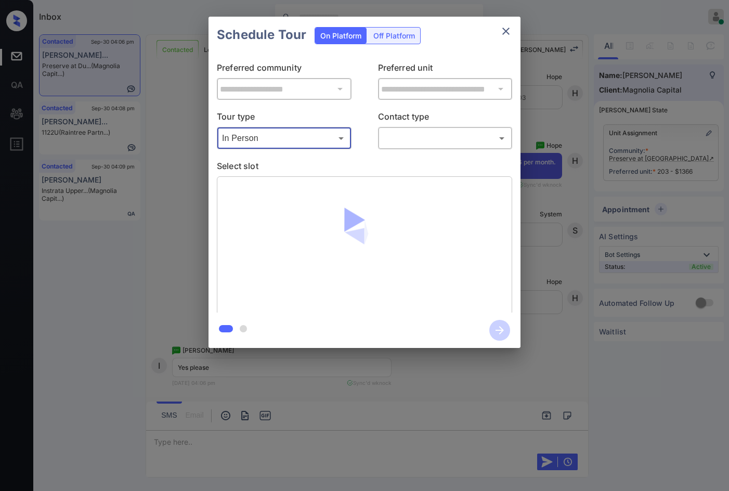
drag, startPoint x: 365, startPoint y: 141, endPoint x: 374, endPoint y: 142, distance: 8.9
click at [367, 141] on div "Tour type In Person ******** ​ Contact type ​ ​" at bounding box center [364, 129] width 295 height 39
click at [391, 142] on body "Inbox Jezcil Usanastre Online Set yourself offline Set yourself on break Profil…" at bounding box center [364, 245] width 729 height 491
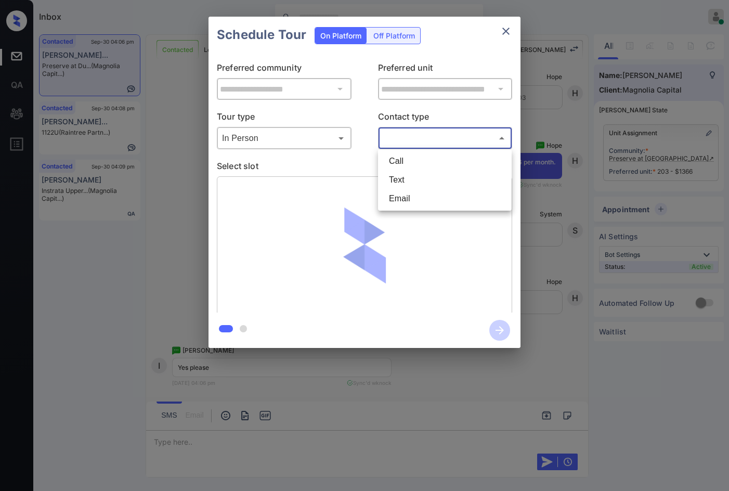
click at [408, 178] on li "Text" at bounding box center [444, 179] width 128 height 19
type input "****"
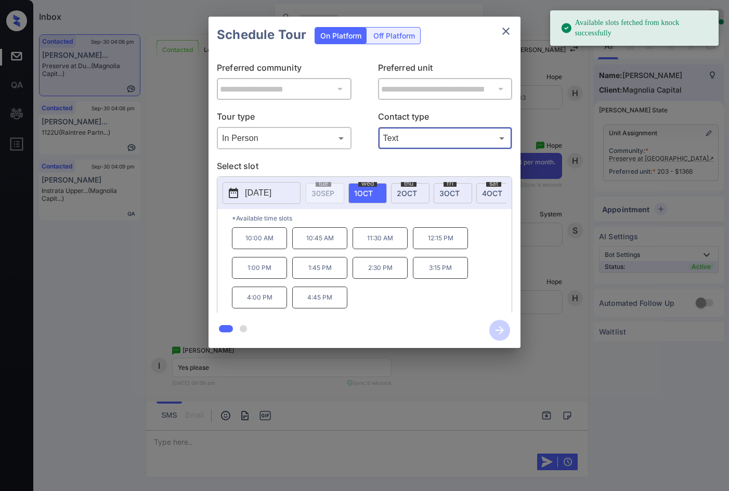
drag, startPoint x: 400, startPoint y: 191, endPoint x: 403, endPoint y: 209, distance: 18.4
click at [400, 191] on span "2 OCT" at bounding box center [407, 193] width 20 height 9
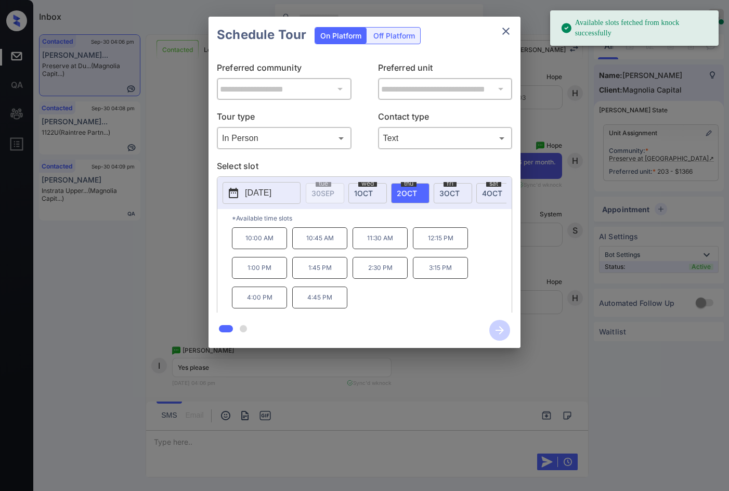
click at [430, 246] on p "12:15 PM" at bounding box center [440, 238] width 55 height 22
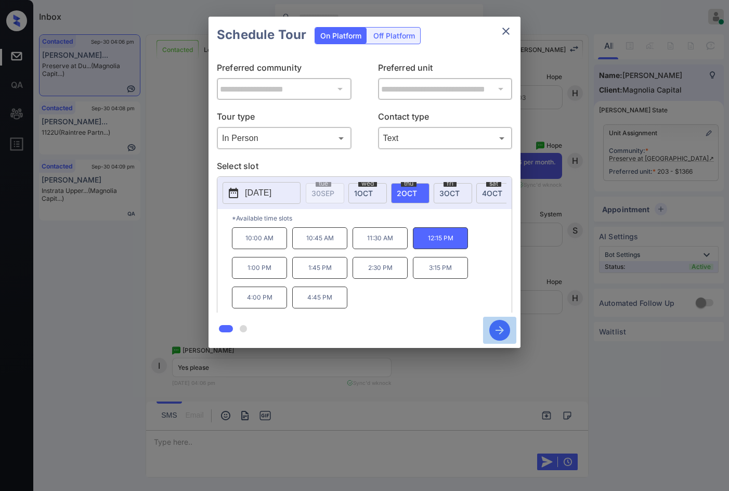
click at [500, 326] on icon "button" at bounding box center [499, 330] width 21 height 21
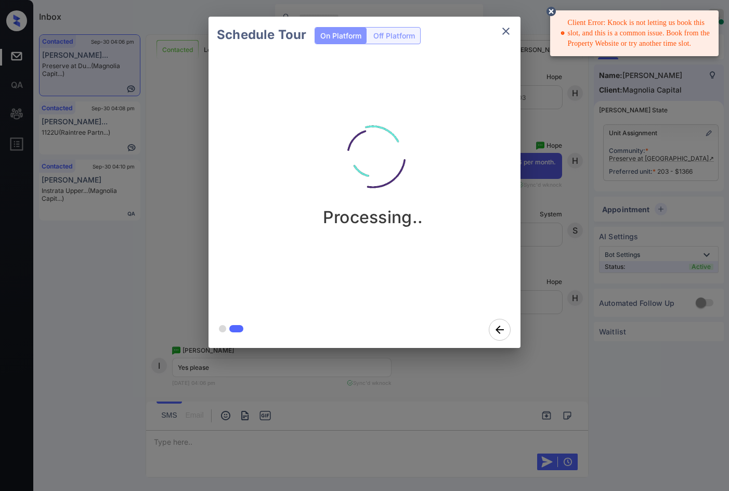
click at [675, 51] on div "Client Error: Knock is not letting us book this slot, and this is a common issu…" at bounding box center [635, 34] width 150 height 40
click at [676, 48] on div "Client Error: Knock is not letting us book this slot, and this is a common issu…" at bounding box center [635, 34] width 150 height 40
click at [501, 32] on icon "close" at bounding box center [506, 31] width 12 height 12
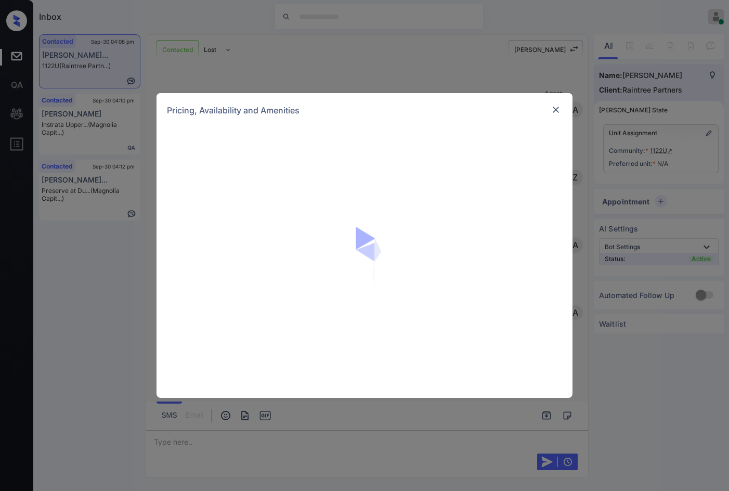
scroll to position [515, 0]
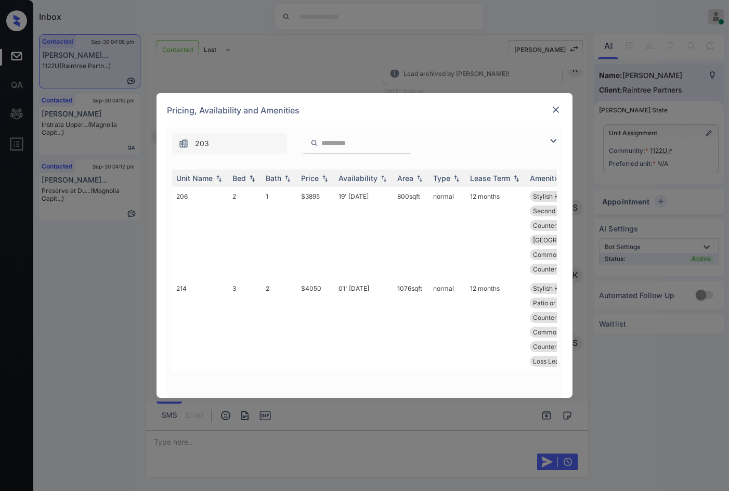
click at [552, 141] on img at bounding box center [553, 141] width 12 height 12
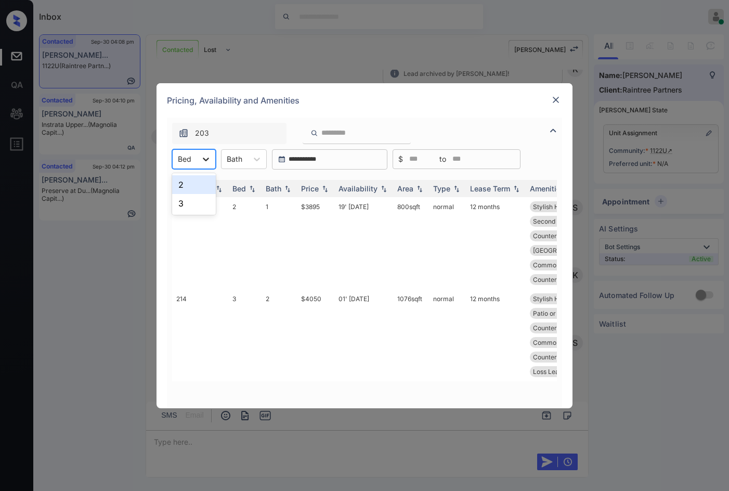
click at [199, 156] on div at bounding box center [205, 159] width 19 height 19
click at [200, 187] on div "2" at bounding box center [194, 184] width 44 height 19
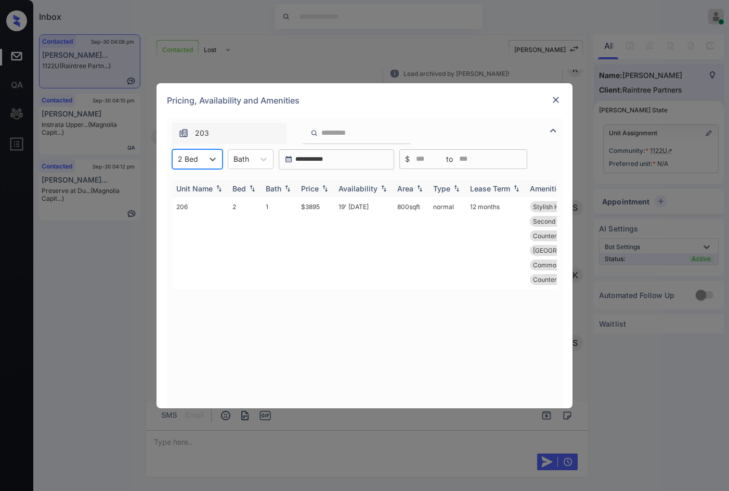
click at [331, 188] on th "Price" at bounding box center [315, 188] width 37 height 17
drag, startPoint x: 292, startPoint y: 208, endPoint x: 316, endPoint y: 206, distance: 24.0
click at [314, 206] on tr "206 2 1 $3895 19' [DATE] 800 sqft normal 12 months Stylish Hardwar... Open Conc…" at bounding box center [443, 243] width 543 height 92
click at [320, 207] on td "$3895" at bounding box center [315, 243] width 37 height 92
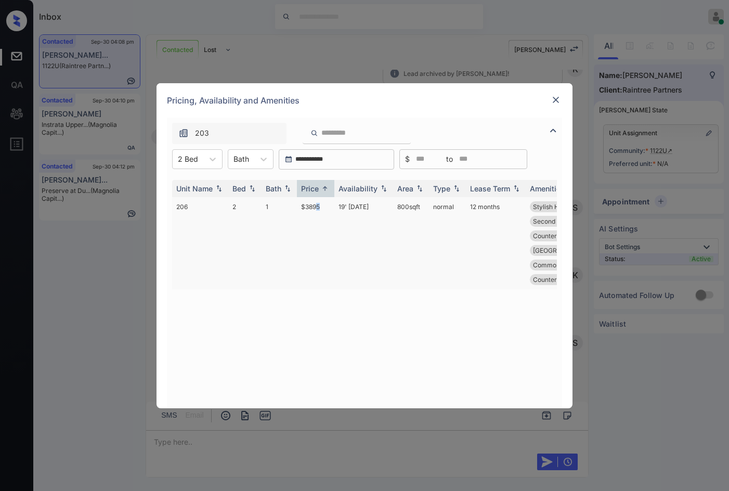
click at [324, 206] on td "$3895" at bounding box center [315, 243] width 37 height 92
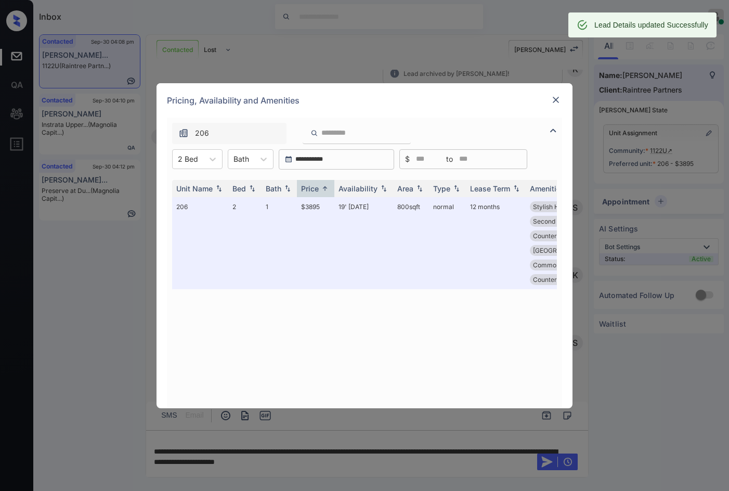
click at [557, 100] on img at bounding box center [555, 100] width 10 height 10
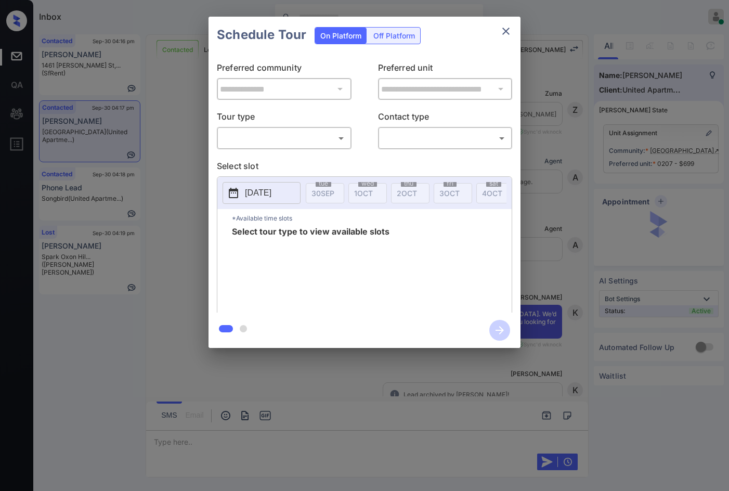
scroll to position [2305, 0]
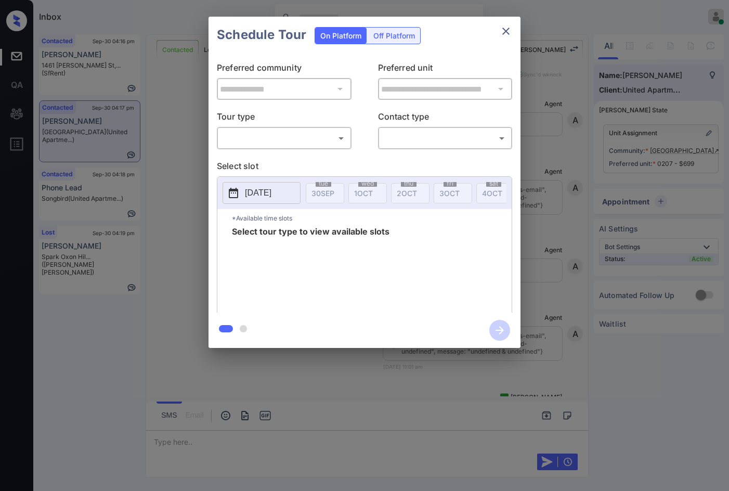
click at [292, 137] on body "Inbox Jezcil Usanastre Online Set yourself offline Set yourself on break Profil…" at bounding box center [364, 245] width 729 height 491
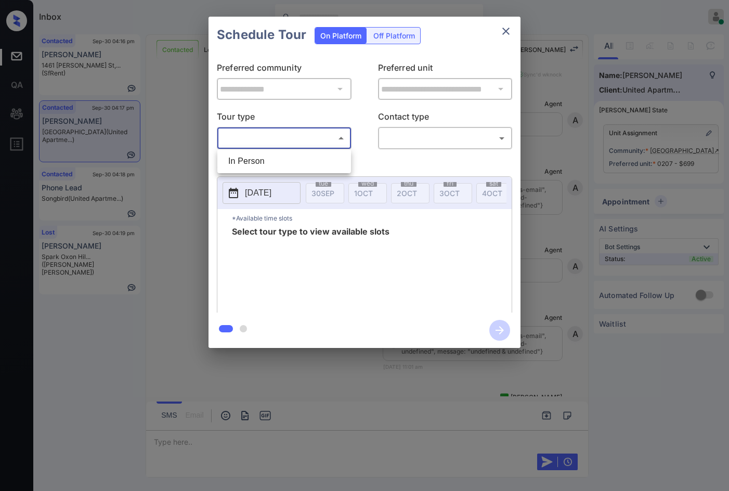
click at [281, 160] on li "In Person" at bounding box center [284, 161] width 128 height 19
type input "********"
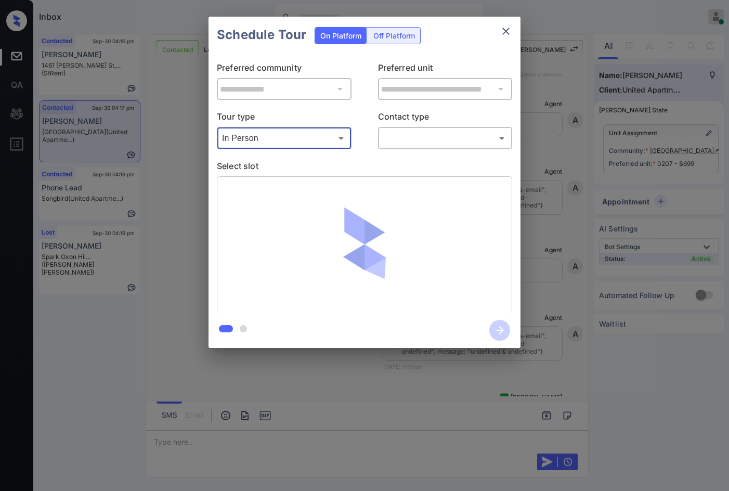
click at [443, 134] on body "Inbox Jezcil Usanastre Online Set yourself offline Set yourself on break Profil…" at bounding box center [364, 245] width 729 height 491
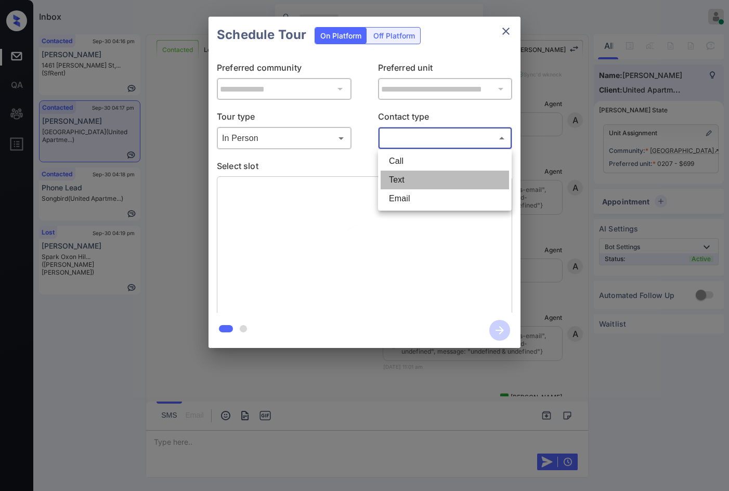
click at [430, 181] on li "Text" at bounding box center [444, 179] width 128 height 19
type input "****"
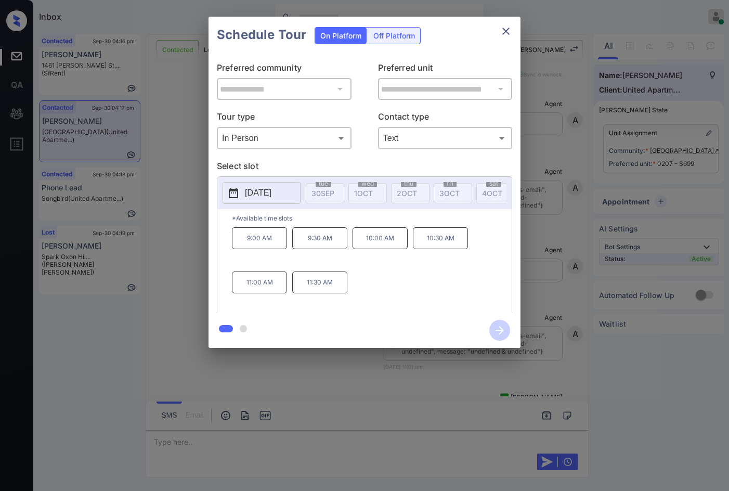
click at [436, 285] on div "9:00 AM 9:30 AM 10:00 AM 10:30 AM 11:00 AM 11:30 AM" at bounding box center [372, 268] width 280 height 83
drag, startPoint x: 285, startPoint y: 190, endPoint x: 299, endPoint y: 189, distance: 14.1
click at [271, 190] on p "2025-10-28" at bounding box center [258, 193] width 27 height 12
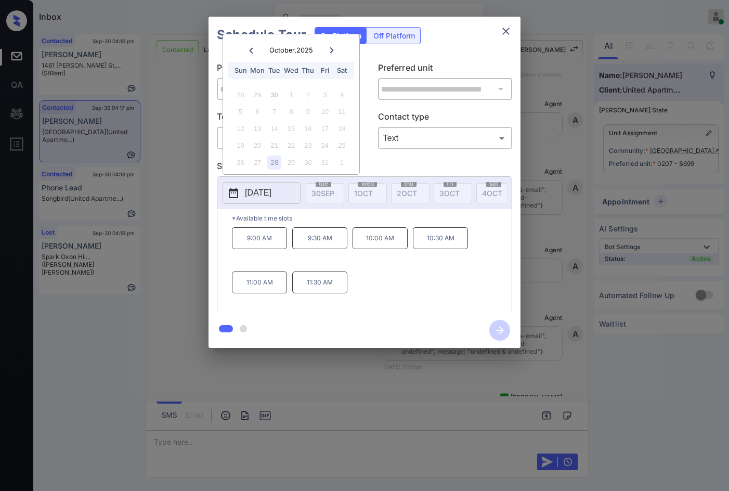
click at [331, 51] on icon at bounding box center [332, 50] width 6 height 6
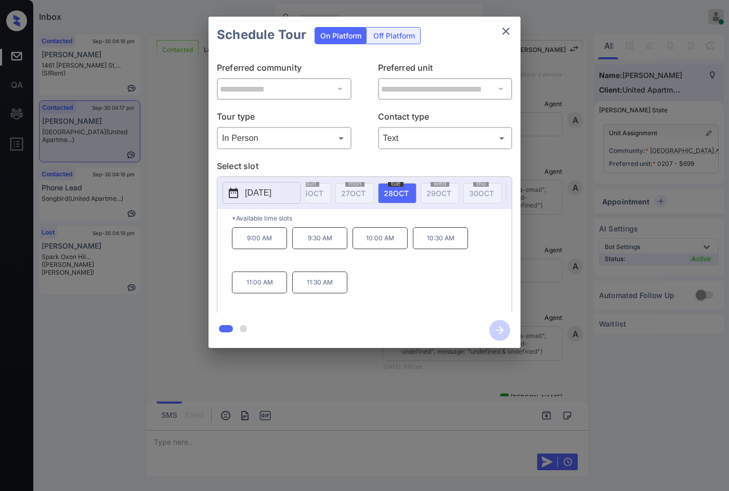
scroll to position [0, 1167]
click at [378, 227] on p "*Available time slots" at bounding box center [372, 218] width 280 height 18
drag, startPoint x: 243, startPoint y: 241, endPoint x: 277, endPoint y: 243, distance: 33.9
click at [277, 243] on p "9:00 AM" at bounding box center [259, 238] width 55 height 22
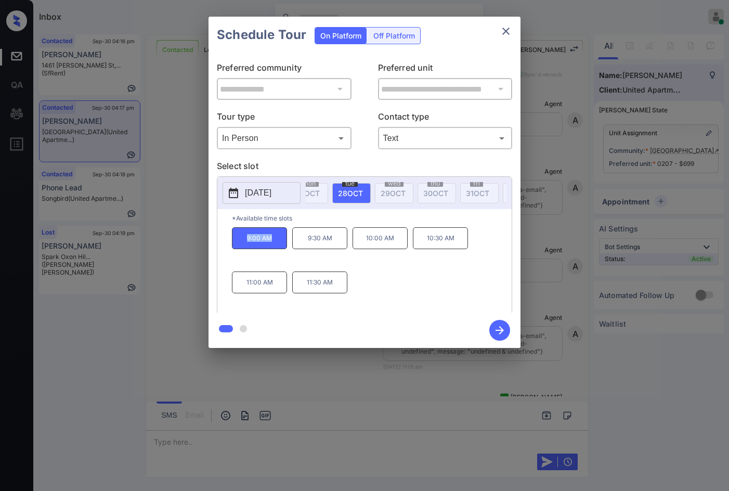
copy p "9:00 AM"
drag, startPoint x: 305, startPoint y: 292, endPoint x: 364, endPoint y: 293, distance: 59.3
click at [364, 293] on div "9:00 AM 9:30 AM 10:00 AM 10:30 AM 11:00 AM 11:30 AM" at bounding box center [372, 268] width 280 height 83
copy p "11:30 AM"
click at [17, 191] on div "**********" at bounding box center [364, 182] width 729 height 364
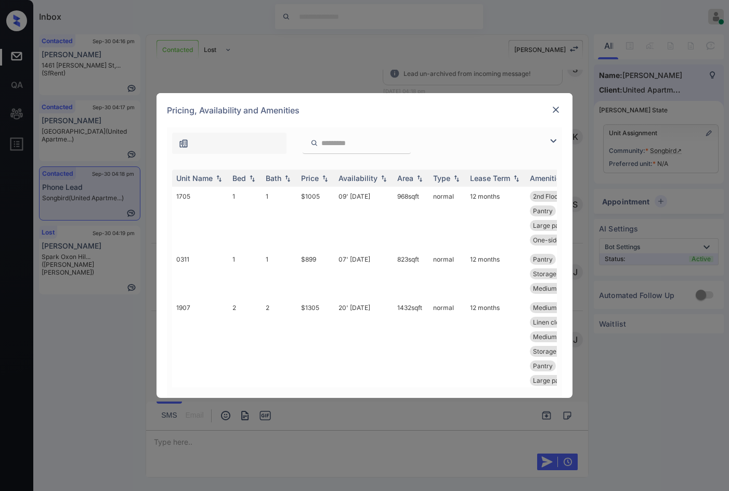
scroll to position [565, 0]
click at [557, 140] on img at bounding box center [553, 141] width 12 height 12
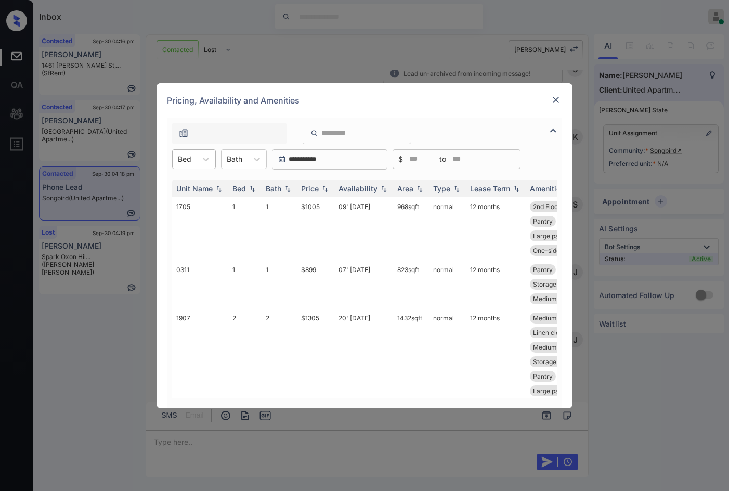
click at [181, 153] on div at bounding box center [185, 158] width 14 height 11
click at [198, 186] on div "1" at bounding box center [194, 184] width 44 height 19
click at [328, 189] on img at bounding box center [325, 188] width 10 height 7
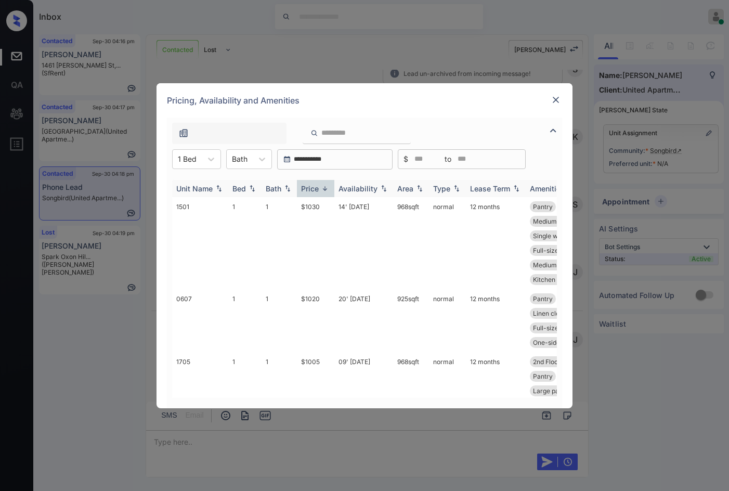
click at [328, 189] on img at bounding box center [325, 189] width 10 height 8
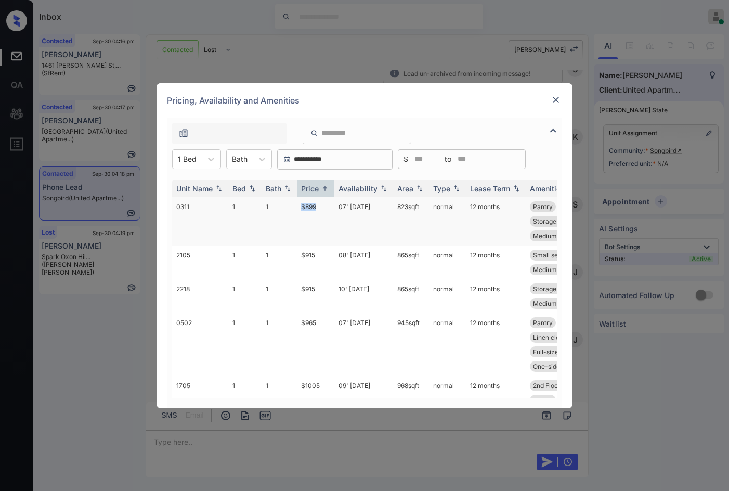
drag, startPoint x: 297, startPoint y: 210, endPoint x: 330, endPoint y: 208, distance: 32.8
click at [330, 208] on tr "0311 1 1 $899 07' [DATE] 823 sqft normal 12 months Pantry Small separate ... Sm…" at bounding box center [443, 221] width 543 height 48
click at [326, 252] on td "$915" at bounding box center [315, 262] width 37 height 34
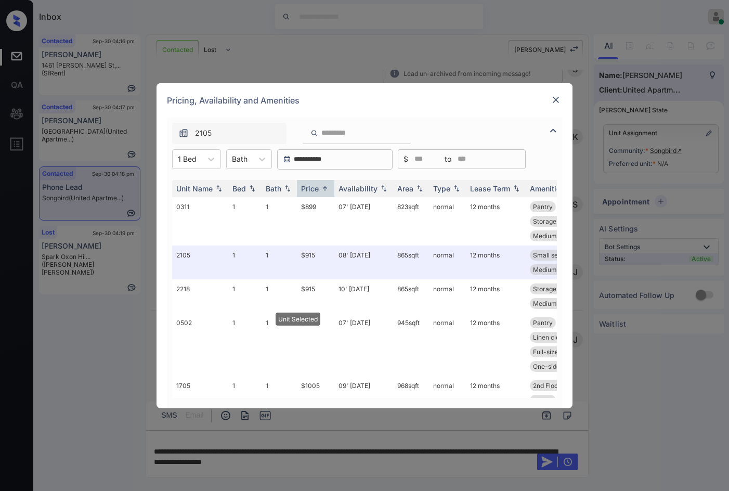
click at [557, 102] on img at bounding box center [555, 100] width 10 height 10
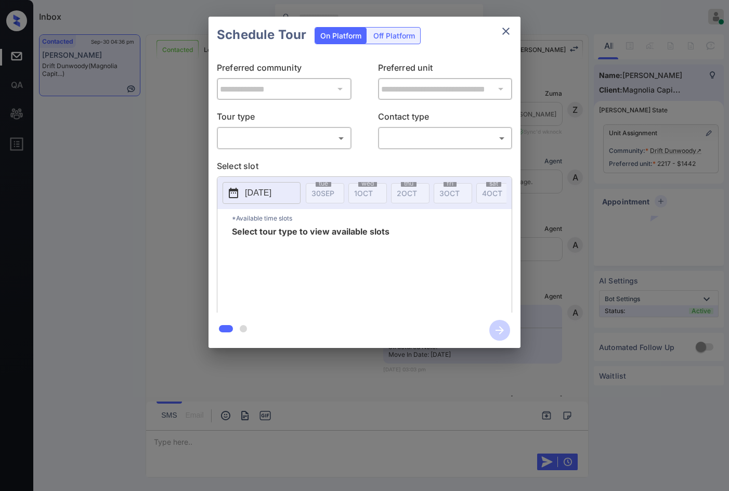
scroll to position [541, 0]
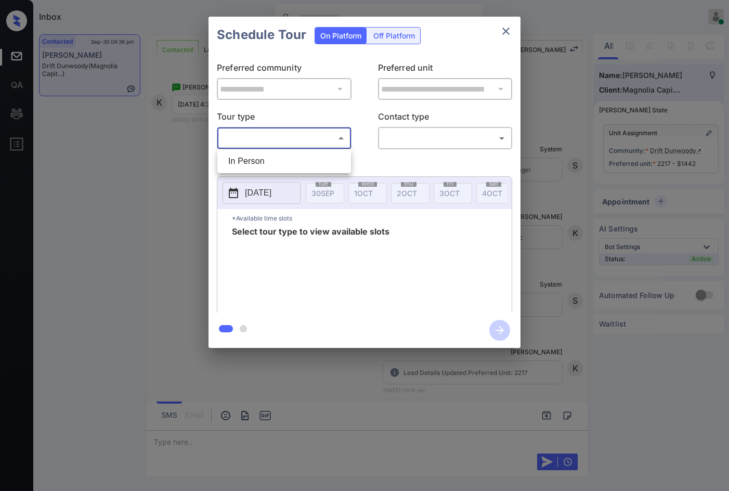
drag, startPoint x: 296, startPoint y: 140, endPoint x: 275, endPoint y: 163, distance: 30.9
click at [297, 139] on body "Inbox Jezcil Usanastre Online Set yourself offline Set yourself on break Profil…" at bounding box center [364, 245] width 729 height 491
click at [273, 164] on li "In Person" at bounding box center [284, 161] width 128 height 19
type input "********"
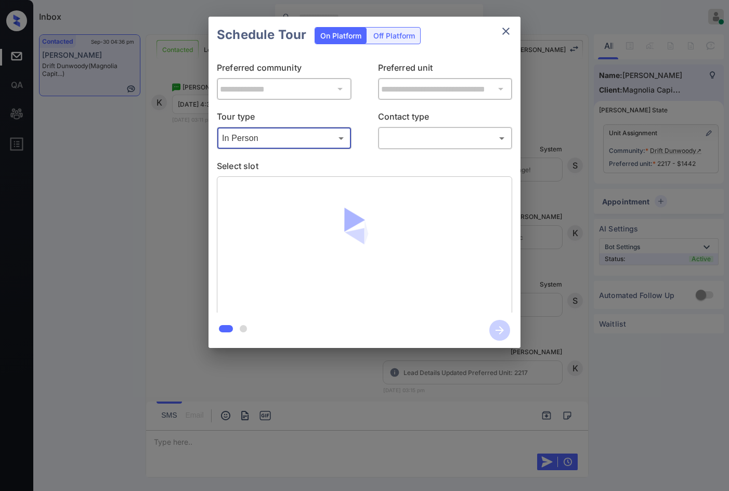
click at [396, 139] on body "Inbox Jezcil Usanastre Online Set yourself offline Set yourself on break Profil…" at bounding box center [364, 245] width 729 height 491
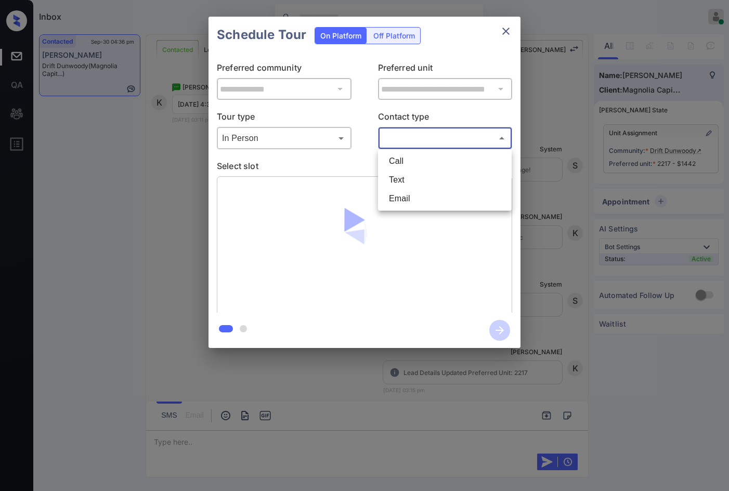
click at [401, 176] on li "Text" at bounding box center [444, 179] width 128 height 19
type input "****"
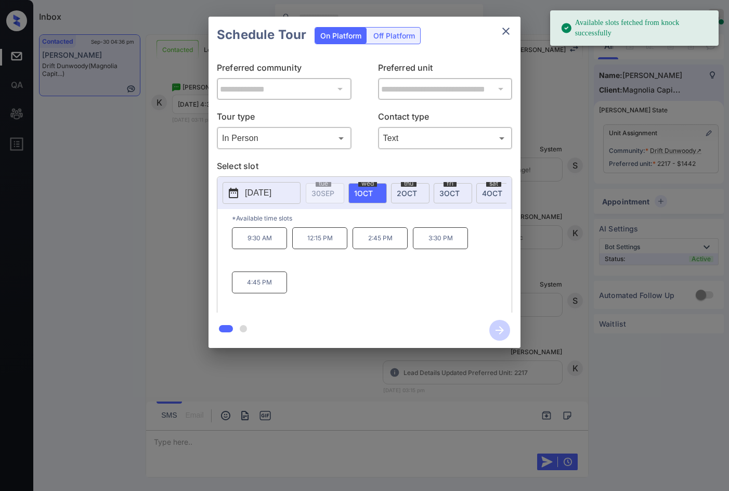
click at [413, 196] on span "2 OCT" at bounding box center [407, 193] width 20 height 9
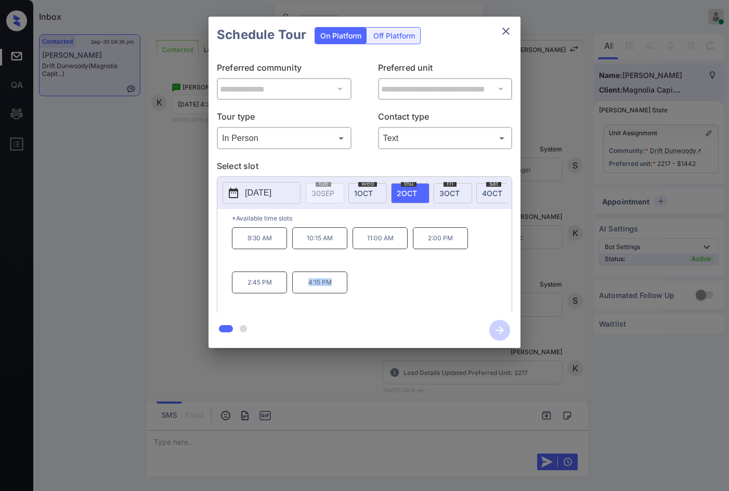
drag, startPoint x: 301, startPoint y: 288, endPoint x: 350, endPoint y: 288, distance: 48.9
click at [350, 288] on div "9:30 AM 10:15 AM 11:00 AM 2:00 PM 2:45 PM 4:15 PM" at bounding box center [372, 268] width 280 height 83
copy p "4:15 PM"
click at [153, 257] on div "**********" at bounding box center [364, 182] width 729 height 364
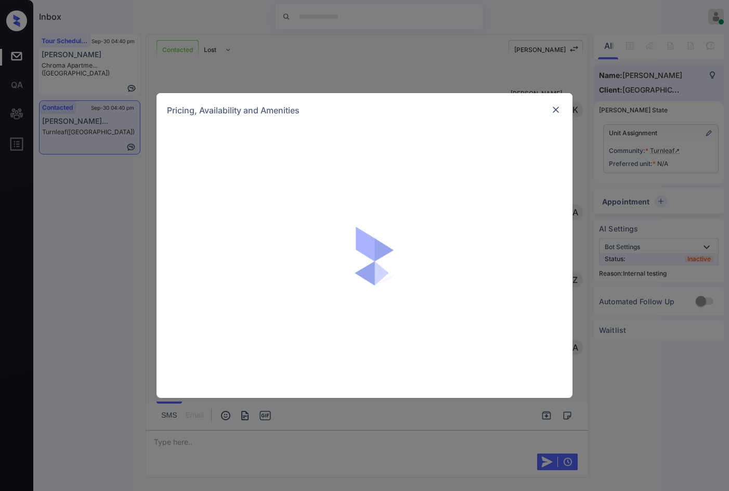
scroll to position [1497, 0]
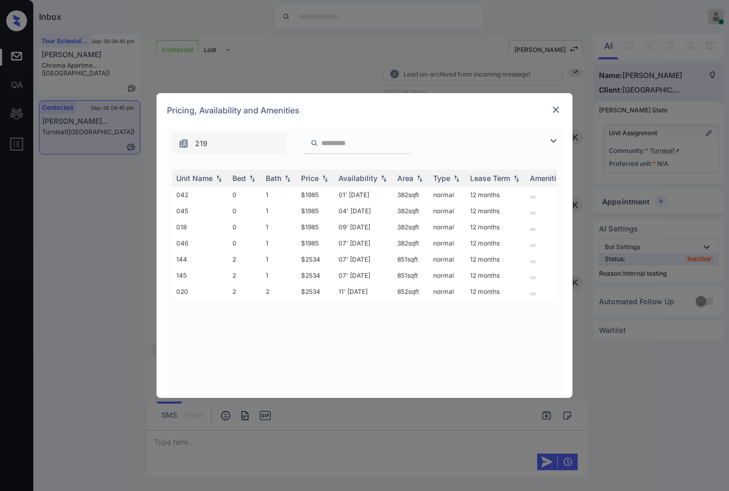
click at [557, 140] on img at bounding box center [553, 141] width 12 height 12
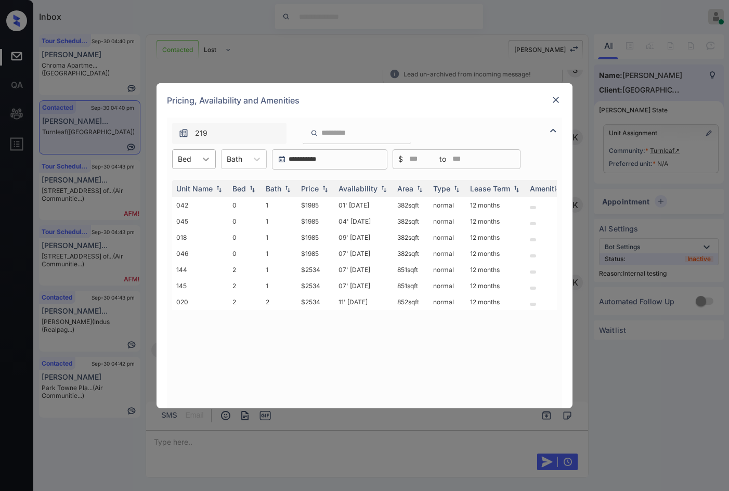
click at [206, 156] on icon at bounding box center [206, 159] width 10 height 10
click at [194, 179] on div "0" at bounding box center [194, 184] width 44 height 19
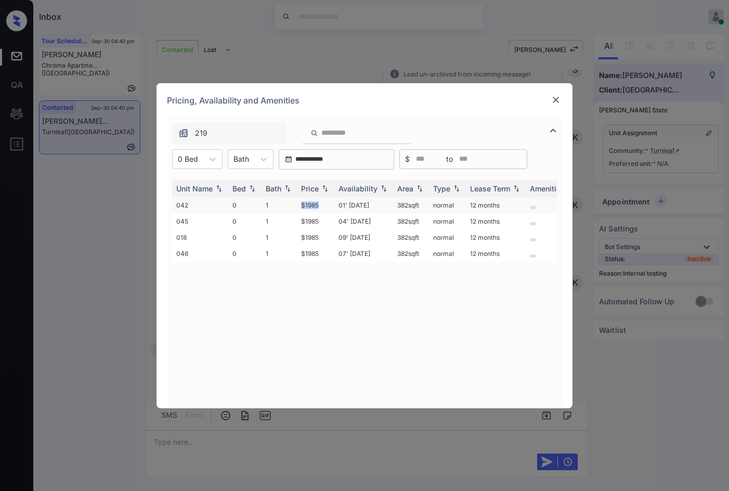
drag, startPoint x: 293, startPoint y: 205, endPoint x: 322, endPoint y: 211, distance: 29.7
click at [322, 211] on tr "042 0 1 $1985 01' Aug 25 382 sqft normal 12 months" at bounding box center [443, 205] width 543 height 16
copy tr "$1985"
click at [76, 240] on div "**********" at bounding box center [364, 245] width 729 height 491
click at [556, 94] on div at bounding box center [555, 100] width 12 height 12
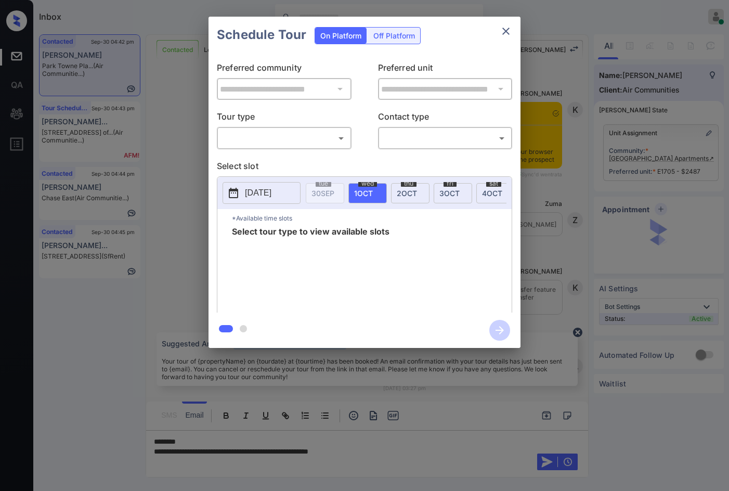
scroll to position [1574, 0]
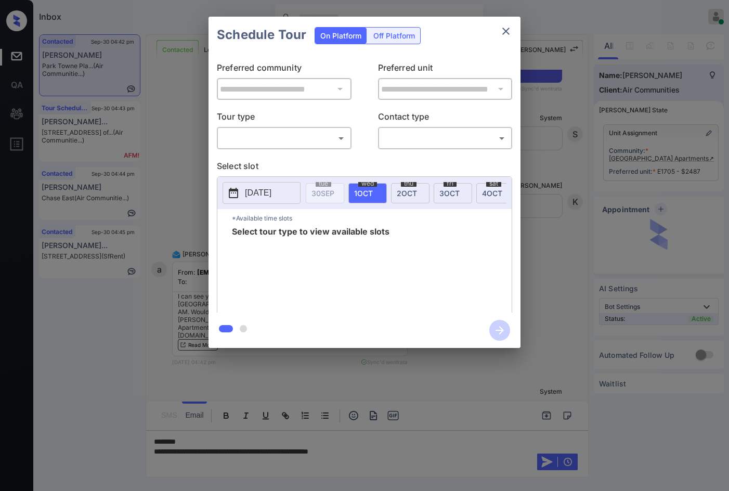
click at [311, 142] on body "Inbox Jezcil Usanastre Online Set yourself offline Set yourself on break Profil…" at bounding box center [364, 245] width 729 height 491
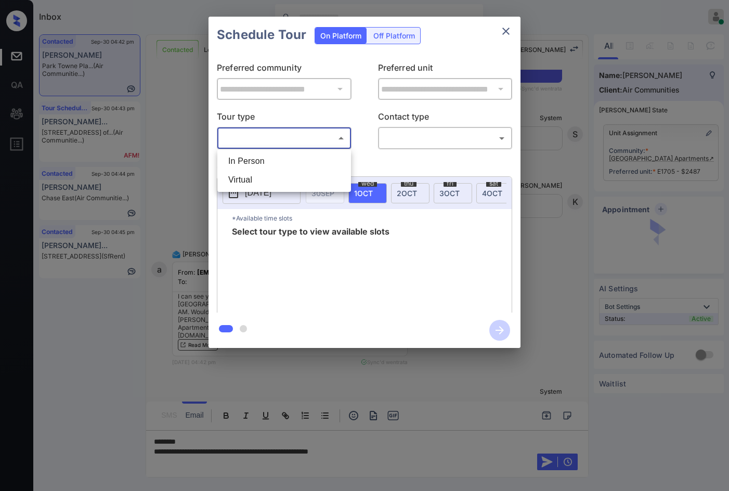
click at [309, 155] on li "In Person" at bounding box center [284, 161] width 128 height 19
type input "********"
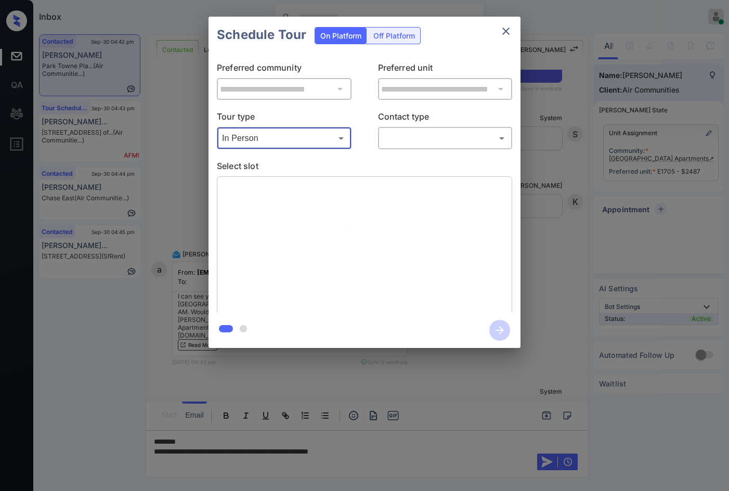
click at [447, 146] on body "Inbox Jezcil Usanastre Online Set yourself offline Set yourself on break Profil…" at bounding box center [364, 245] width 729 height 491
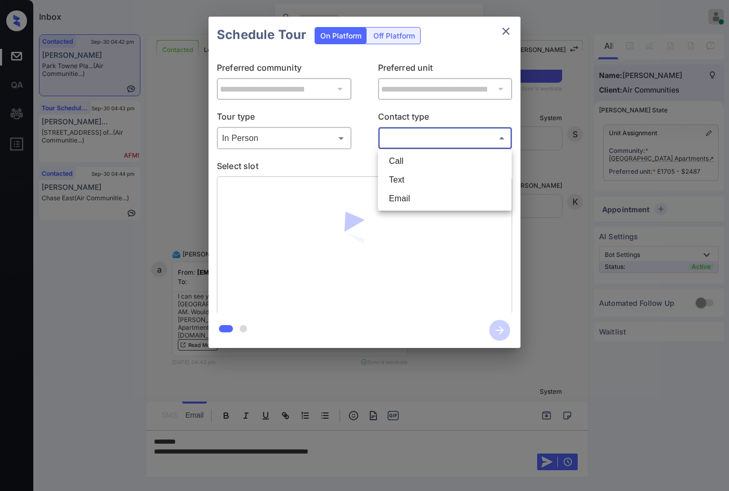
click at [439, 186] on li "Text" at bounding box center [444, 179] width 128 height 19
type input "****"
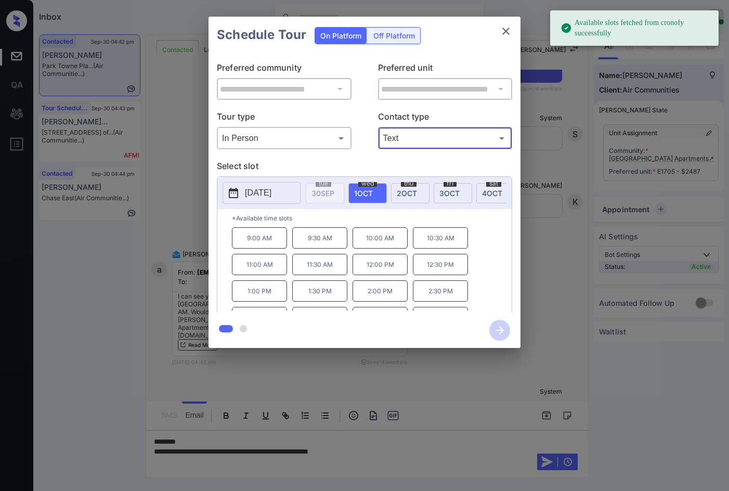
click at [162, 205] on div "**********" at bounding box center [364, 182] width 729 height 364
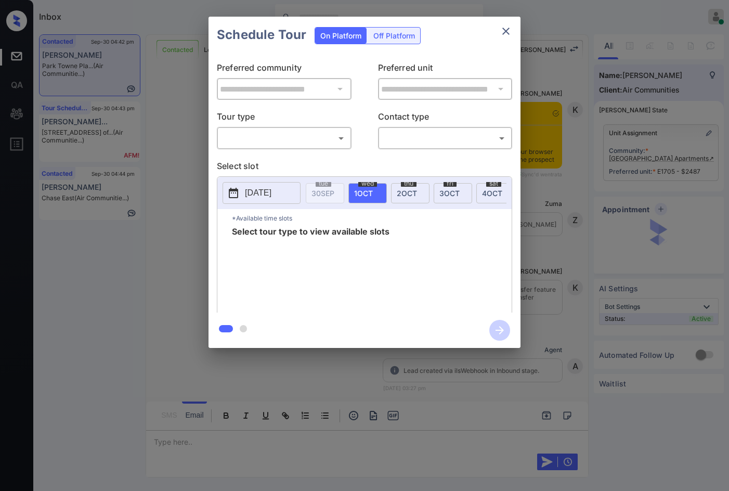
scroll to position [1522, 0]
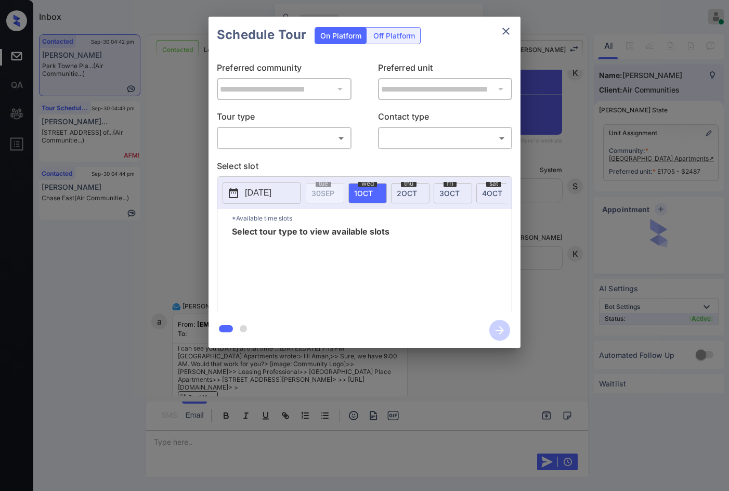
click at [268, 136] on body "Inbox Jezcil Usanastre Online Set yourself offline Set yourself on break Profil…" at bounding box center [364, 245] width 729 height 491
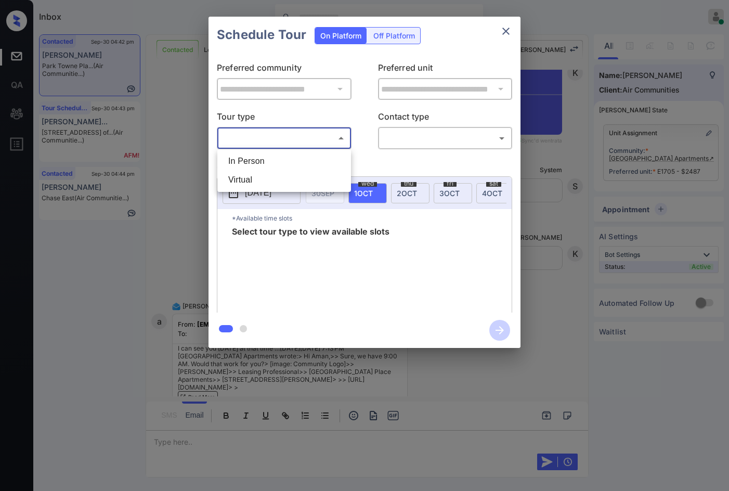
click at [269, 156] on li "In Person" at bounding box center [284, 161] width 128 height 19
type input "********"
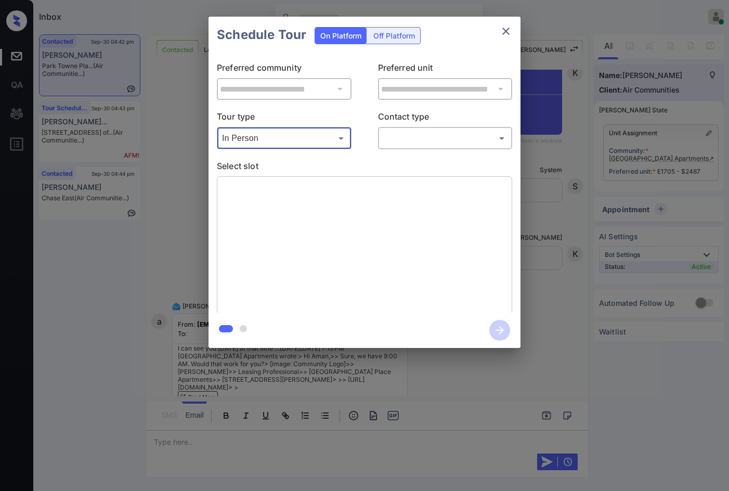
click at [429, 135] on body "Inbox Jezcil Usanastre Online Set yourself offline Set yourself on break Profil…" at bounding box center [364, 245] width 729 height 491
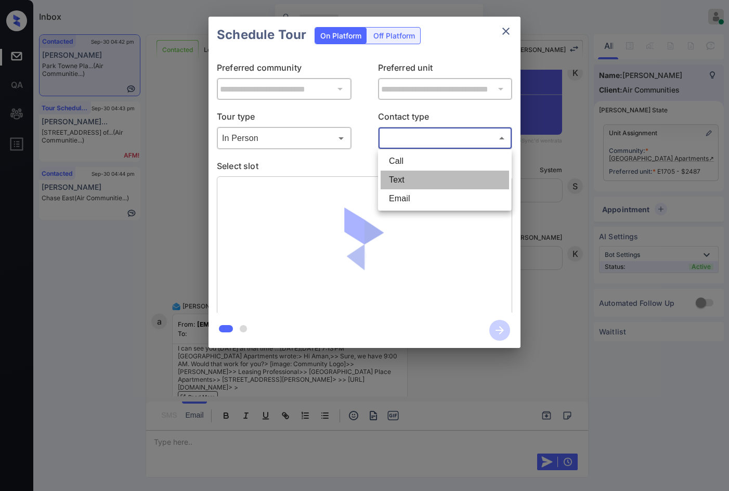
click at [434, 182] on li "Text" at bounding box center [444, 179] width 128 height 19
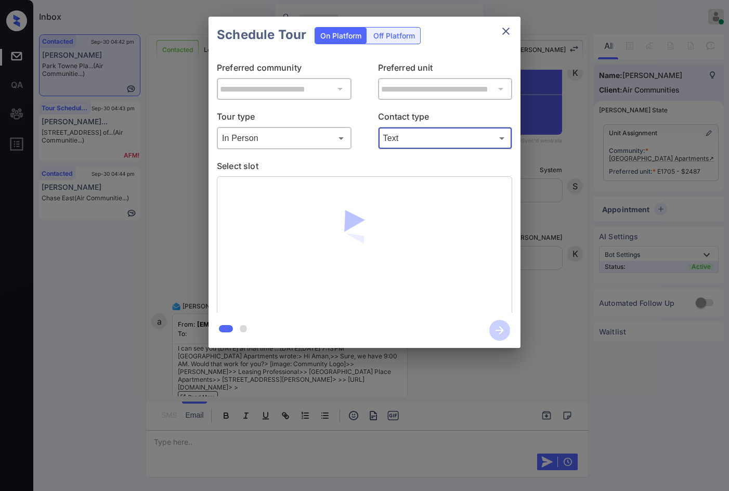
click at [434, 142] on body "Inbox Jezcil Usanastre Online Set yourself offline Set yourself on break Profil…" at bounding box center [364, 245] width 729 height 491
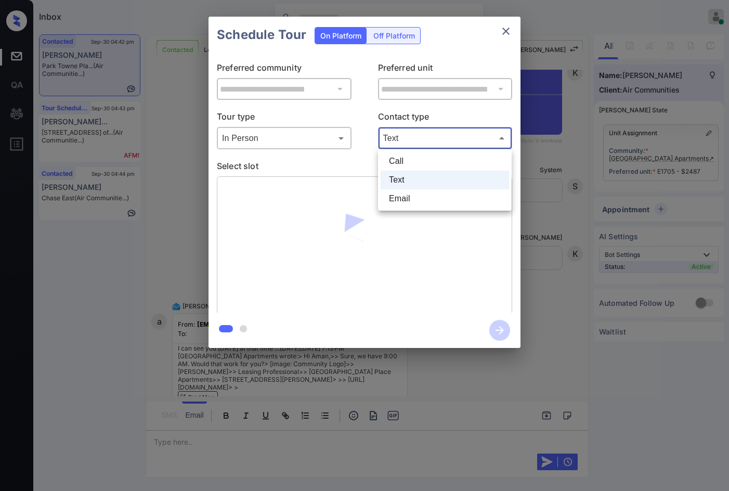
click at [434, 196] on li "Email" at bounding box center [444, 198] width 128 height 19
type input "*****"
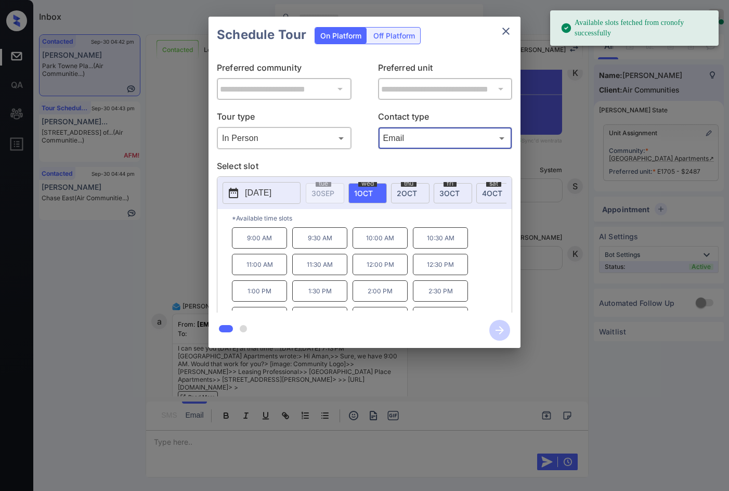
click at [259, 233] on p "9:00 AM" at bounding box center [259, 237] width 55 height 21
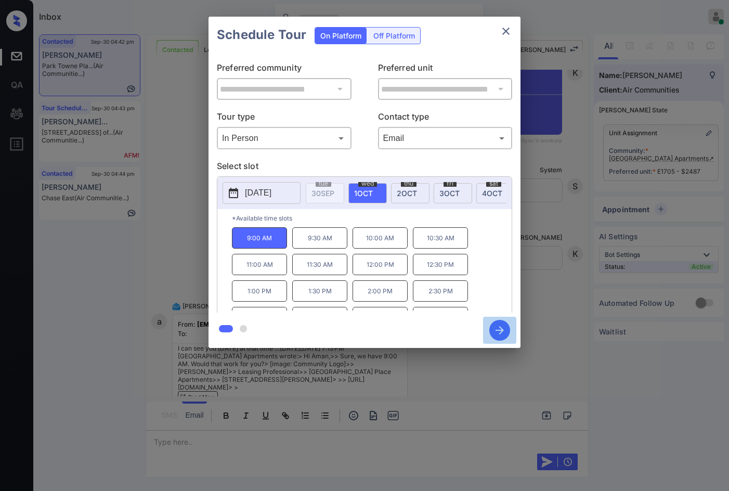
click at [498, 326] on icon "button" at bounding box center [499, 330] width 21 height 21
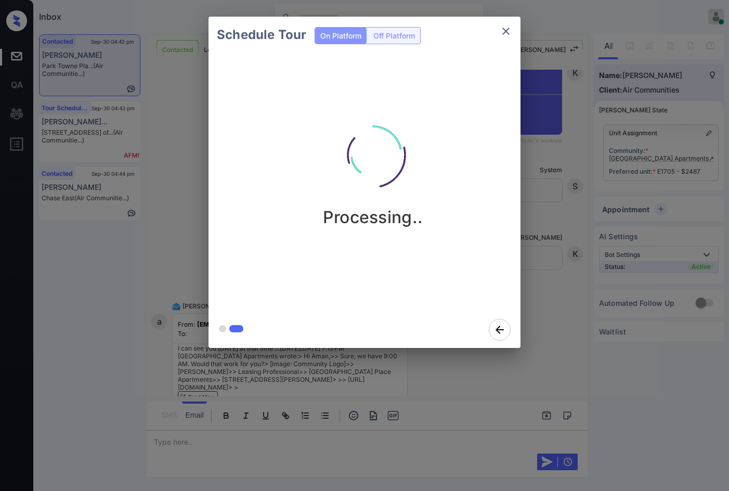
click at [467, 240] on div "Processing.." at bounding box center [372, 182] width 329 height 258
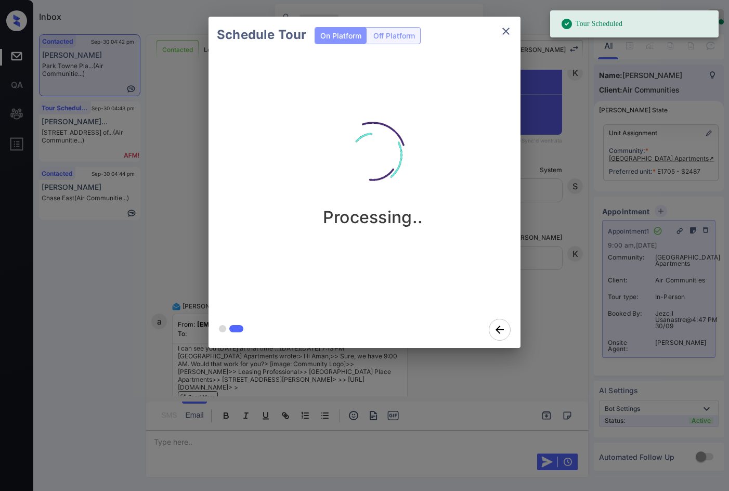
click at [176, 227] on div "Schedule Tour On Platform Off Platform Processing.." at bounding box center [364, 182] width 729 height 364
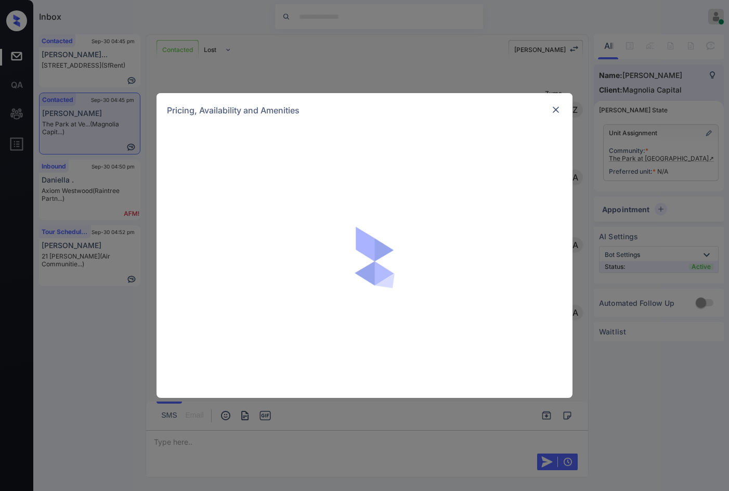
scroll to position [906, 0]
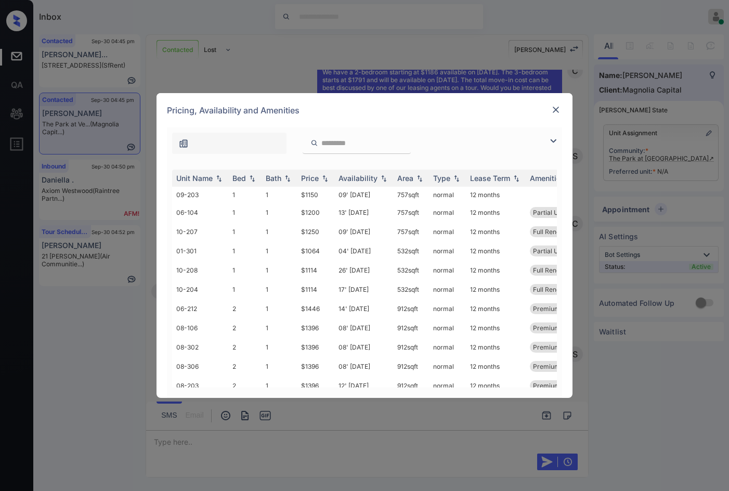
click at [554, 136] on img at bounding box center [553, 141] width 12 height 12
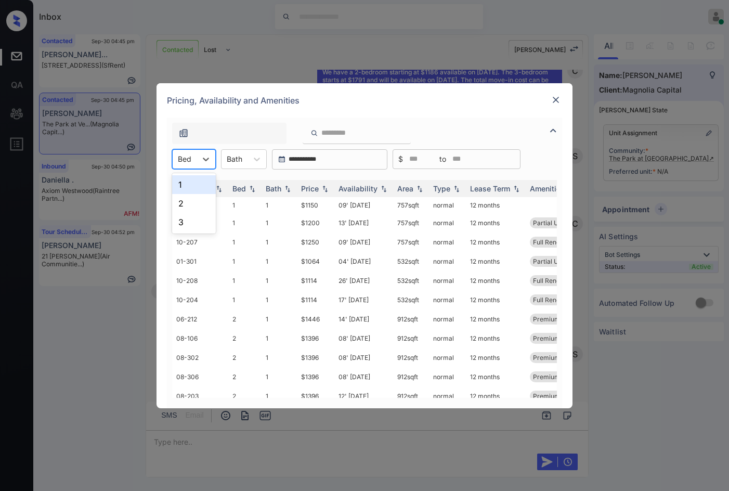
click at [193, 160] on div "Bed" at bounding box center [185, 158] width 24 height 15
click at [188, 198] on div "2" at bounding box center [194, 203] width 44 height 19
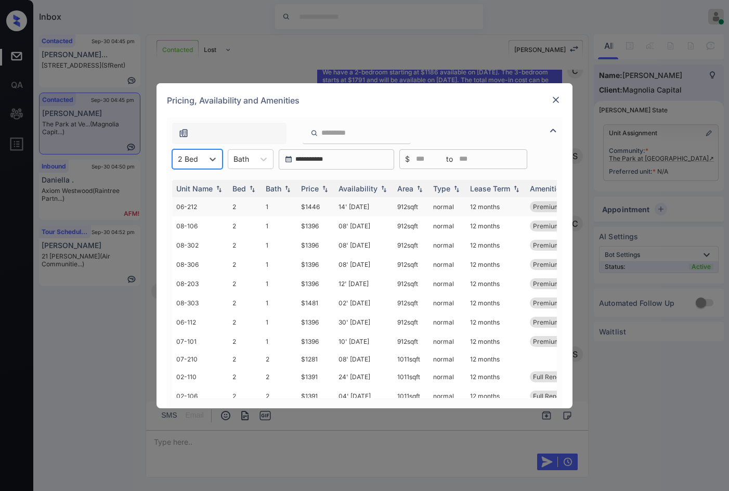
click at [342, 211] on td "14' [DATE]" at bounding box center [363, 206] width 59 height 19
click at [342, 212] on td "14' [DATE]" at bounding box center [363, 206] width 59 height 19
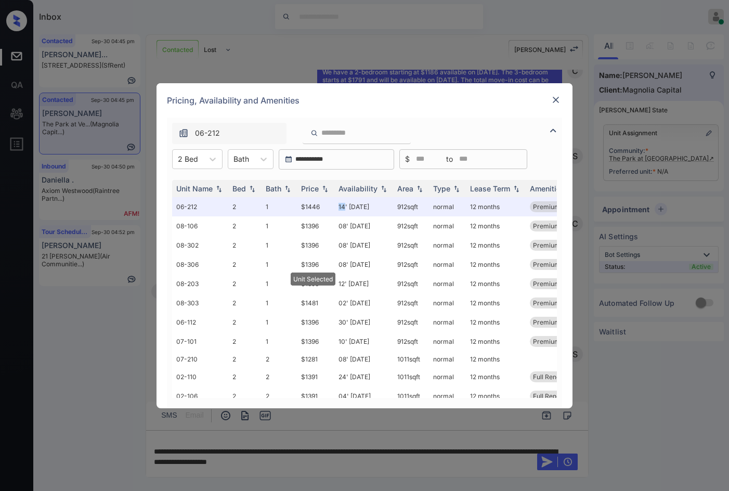
click at [555, 100] on img at bounding box center [555, 100] width 10 height 10
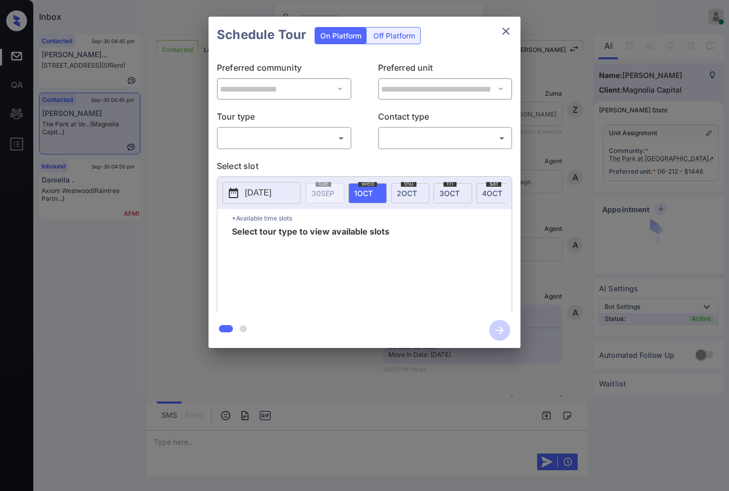
scroll to position [3936, 0]
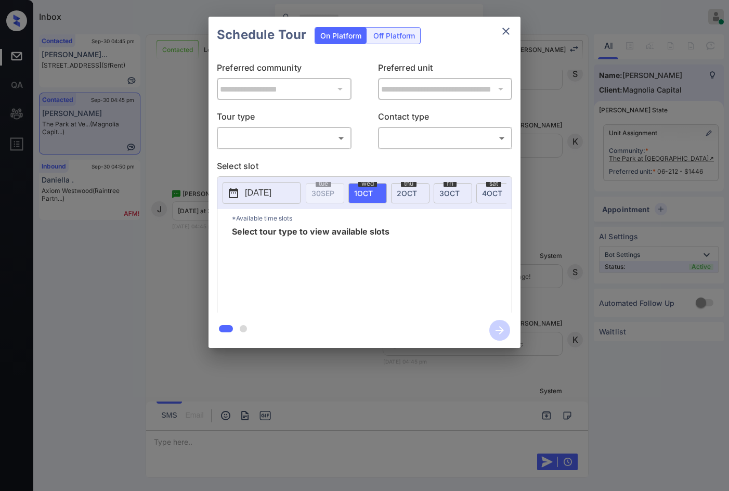
click at [306, 146] on body "Inbox Jezcil Usanastre Online Set yourself offline Set yourself on break Profil…" at bounding box center [364, 245] width 729 height 491
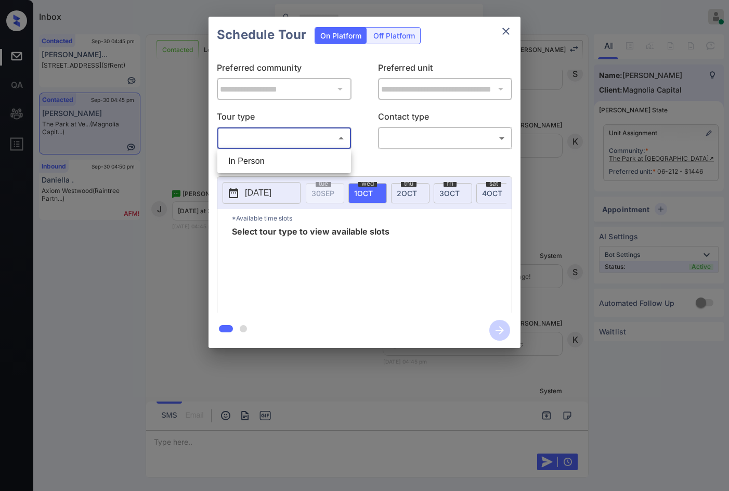
click at [298, 163] on li "In Person" at bounding box center [284, 161] width 128 height 19
type input "********"
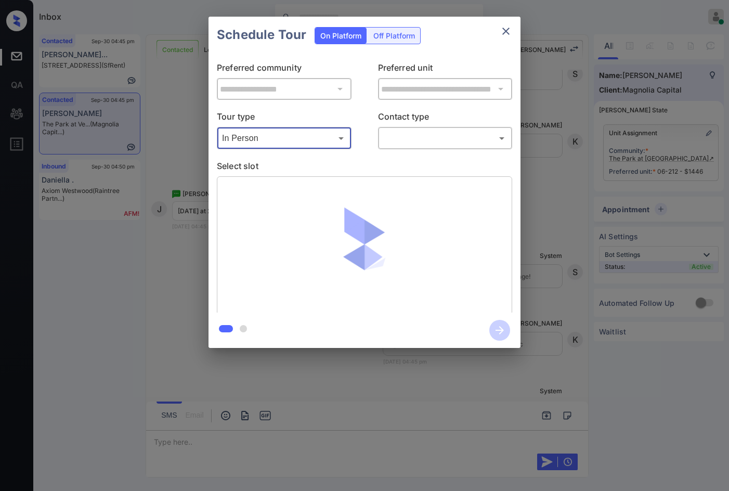
click at [477, 138] on body "Inbox Jezcil Usanastre Online Set yourself offline Set yourself on break Profil…" at bounding box center [364, 245] width 729 height 491
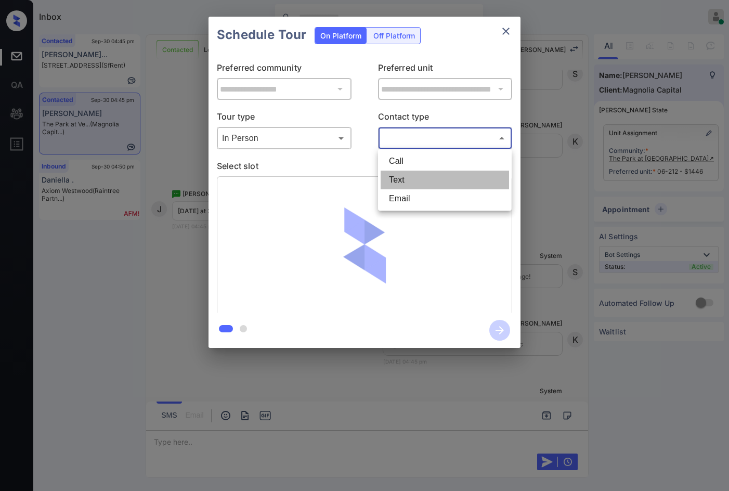
click at [451, 177] on li "Text" at bounding box center [444, 179] width 128 height 19
type input "****"
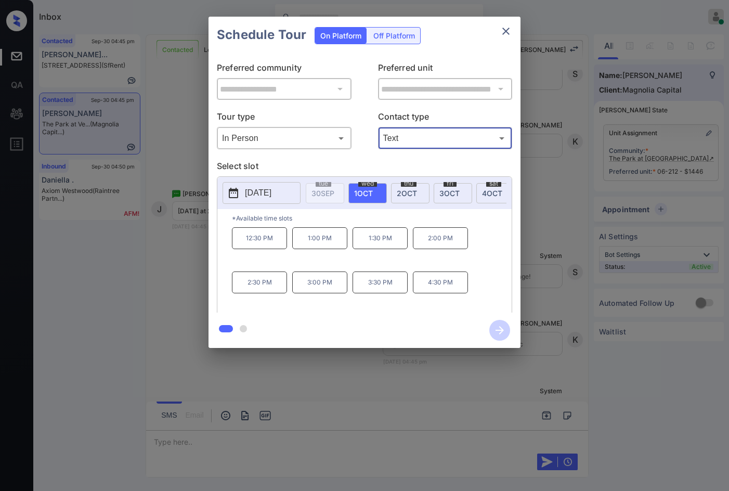
click at [250, 286] on p "2:30 PM" at bounding box center [259, 282] width 55 height 22
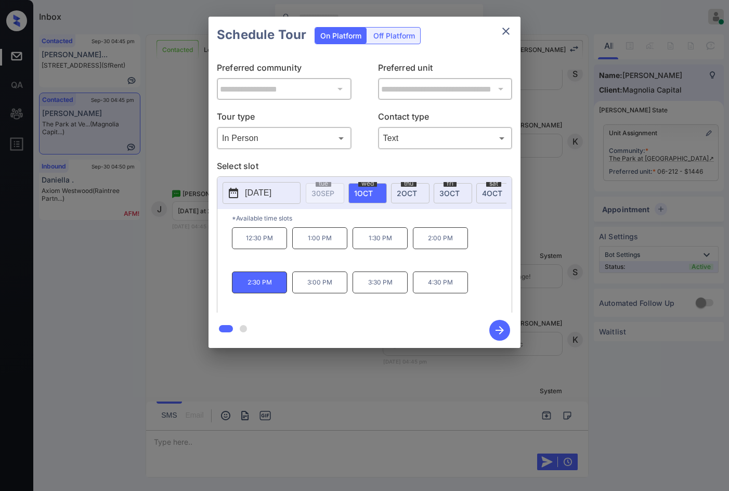
click at [182, 278] on div "**********" at bounding box center [364, 182] width 729 height 364
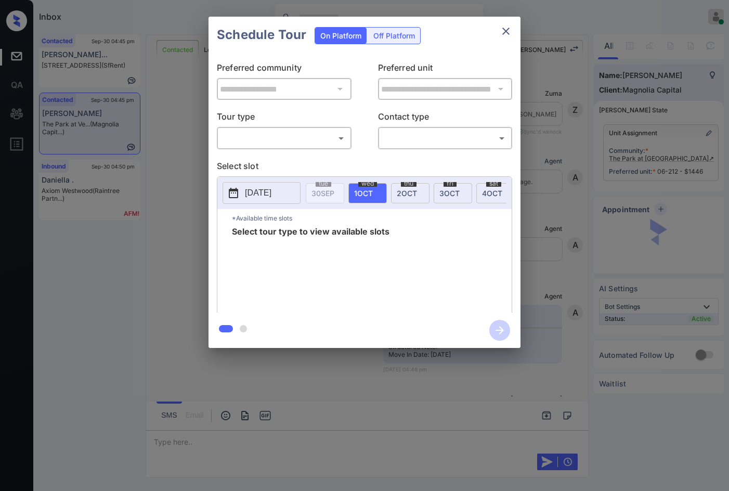
scroll to position [3884, 0]
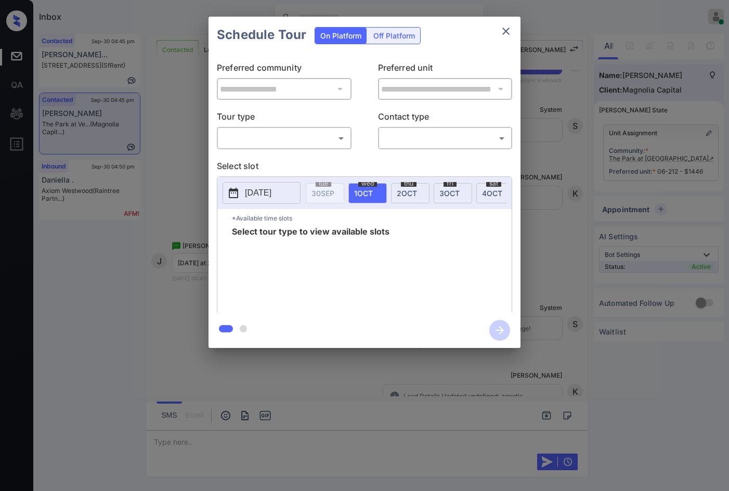
click at [180, 208] on div "**********" at bounding box center [364, 182] width 729 height 364
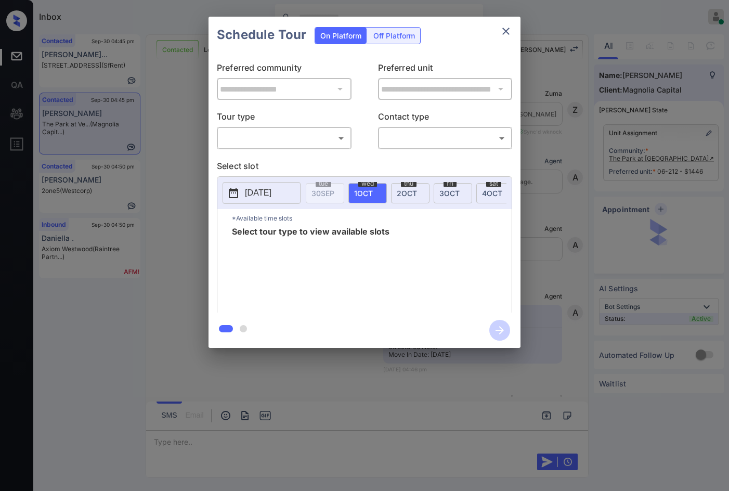
scroll to position [4154, 0]
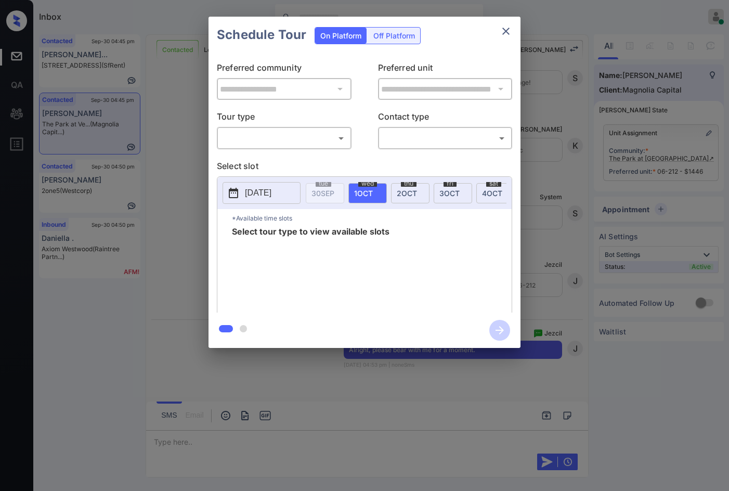
click at [321, 125] on p "Tour type" at bounding box center [284, 118] width 135 height 17
click at [321, 131] on body "Inbox Jezcil Usanastre Online Set yourself offline Set yourself on break Profil…" at bounding box center [364, 245] width 729 height 491
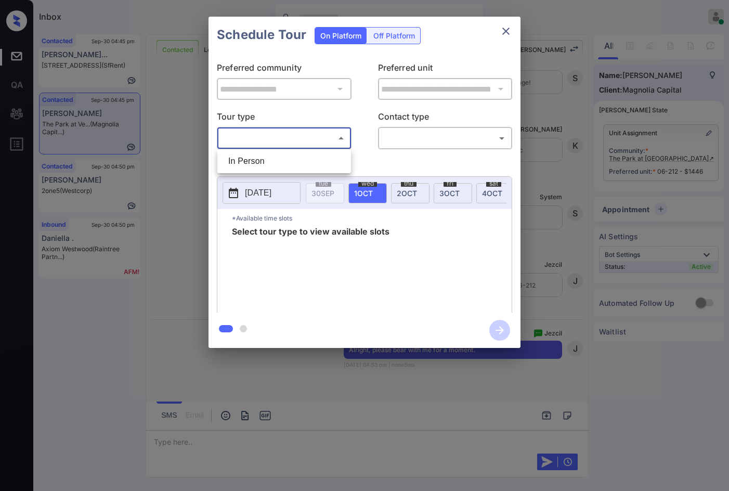
click at [294, 163] on li "In Person" at bounding box center [284, 161] width 128 height 19
type input "********"
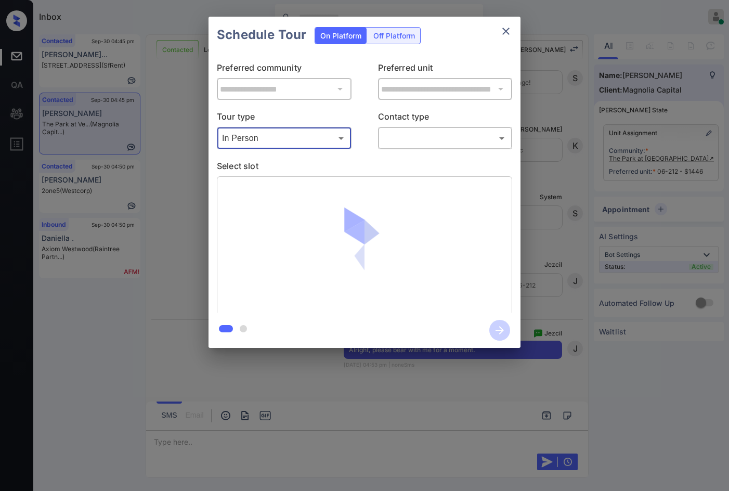
click at [480, 143] on body "Inbox Jezcil Usanastre Online Set yourself offline Set yourself on break Profil…" at bounding box center [364, 245] width 729 height 491
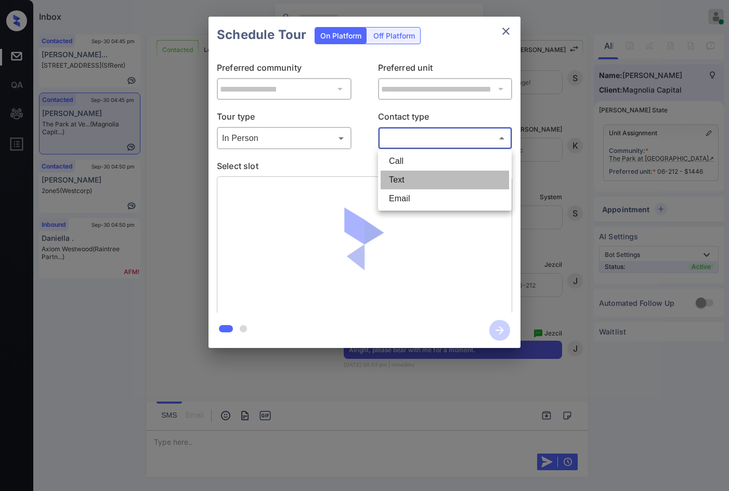
click at [403, 179] on li "Text" at bounding box center [444, 179] width 128 height 19
type input "****"
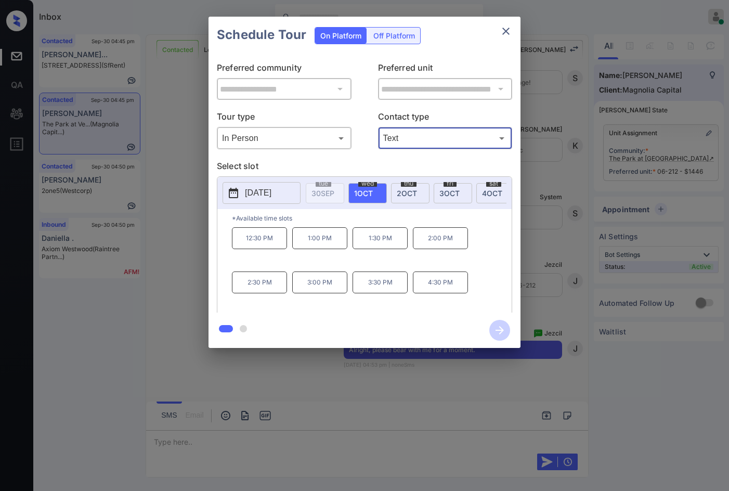
click at [274, 293] on p "2:30 PM" at bounding box center [259, 282] width 55 height 22
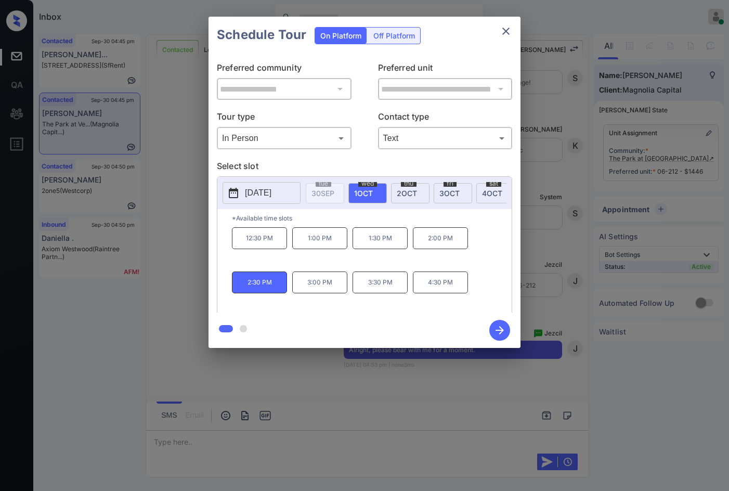
click at [499, 332] on icon "button" at bounding box center [499, 330] width 21 height 21
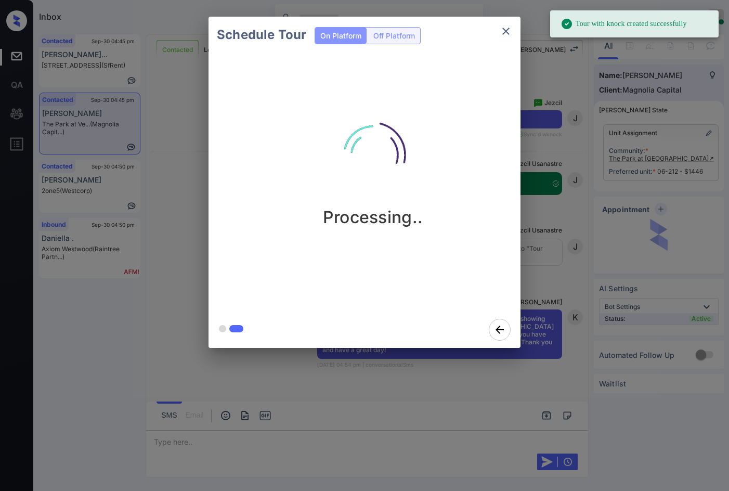
scroll to position [4376, 0]
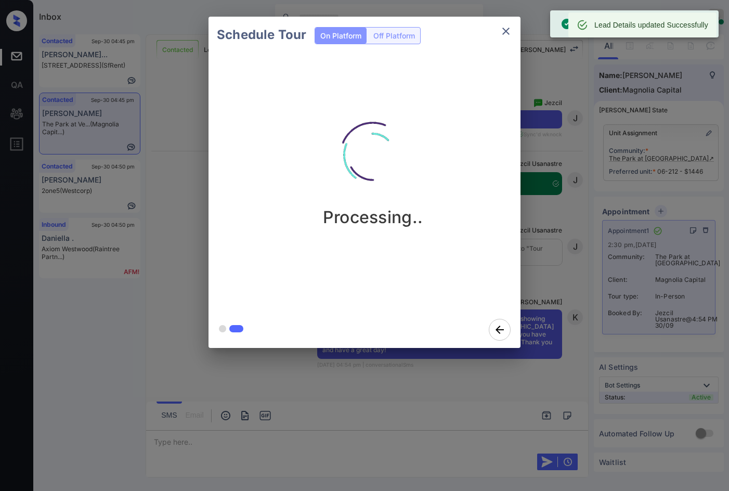
click at [169, 241] on div "Schedule Tour On Platform Off Platform Processing.." at bounding box center [364, 182] width 729 height 364
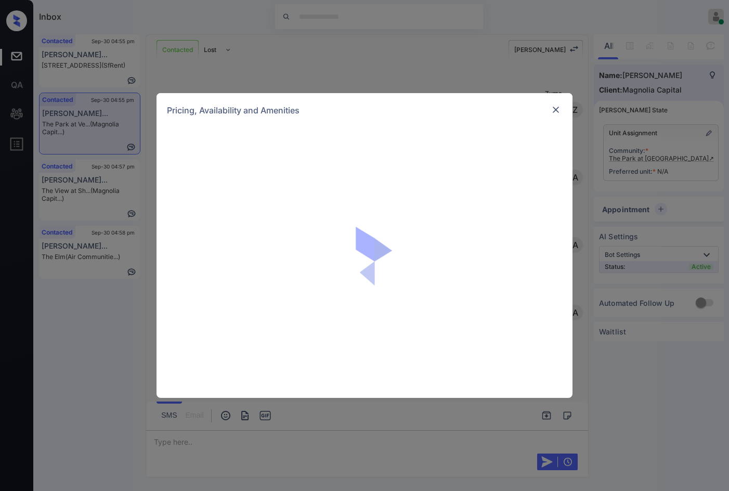
scroll to position [514, 0]
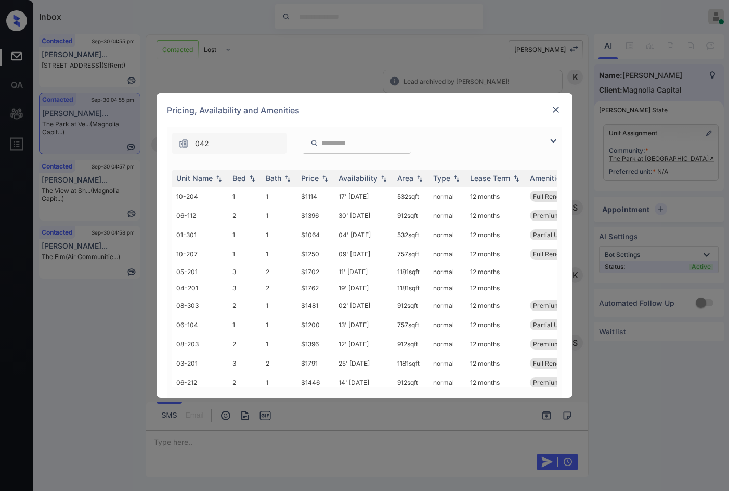
click at [554, 141] on img at bounding box center [553, 141] width 12 height 12
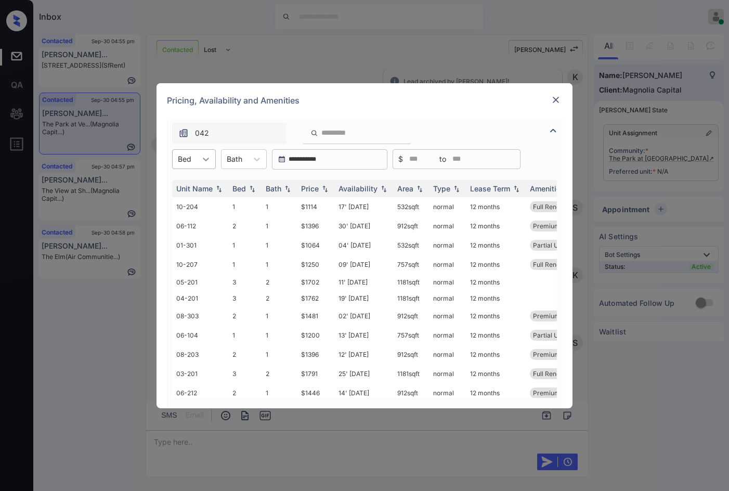
click at [203, 161] on icon at bounding box center [206, 159] width 10 height 10
click at [205, 188] on div "1" at bounding box center [194, 184] width 44 height 19
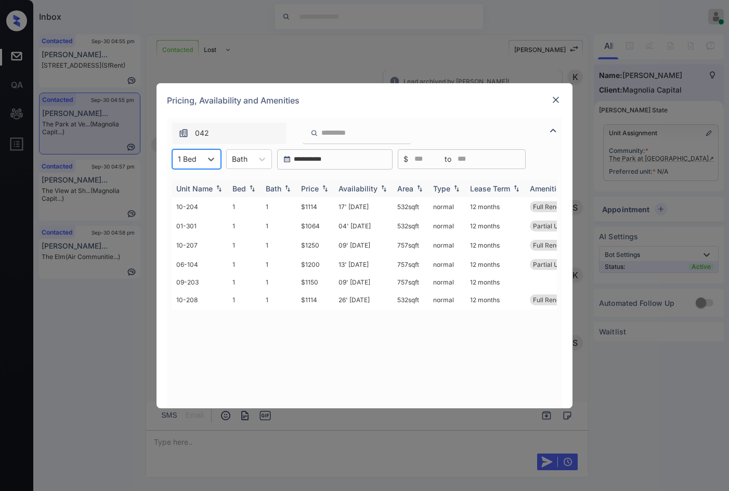
click at [327, 185] on img at bounding box center [325, 188] width 10 height 7
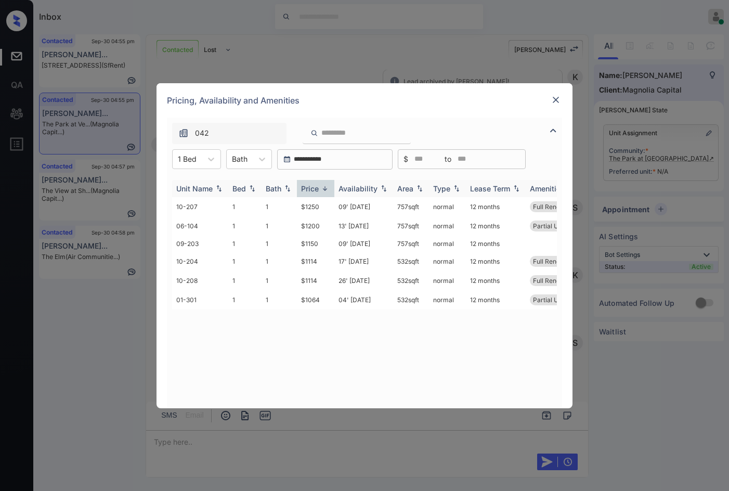
click at [327, 185] on img at bounding box center [325, 189] width 10 height 8
drag, startPoint x: 298, startPoint y: 206, endPoint x: 326, endPoint y: 212, distance: 29.1
click at [326, 212] on td "$1064" at bounding box center [315, 206] width 37 height 19
click at [321, 254] on td "$1114" at bounding box center [315, 244] width 37 height 19
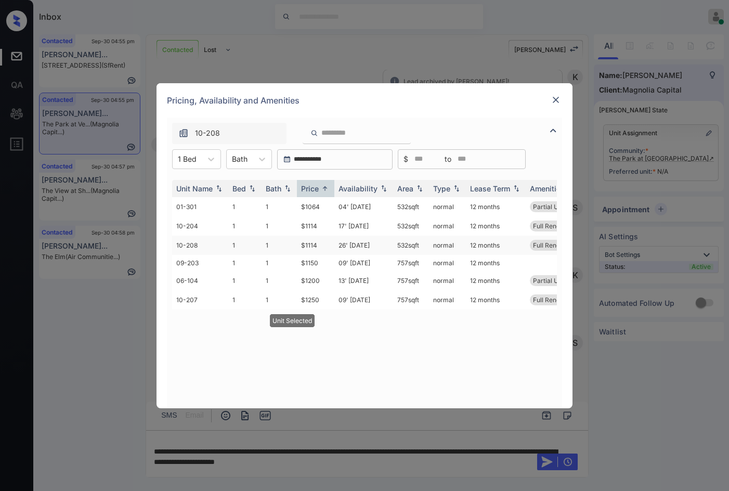
click at [321, 254] on td "$1114" at bounding box center [315, 244] width 37 height 19
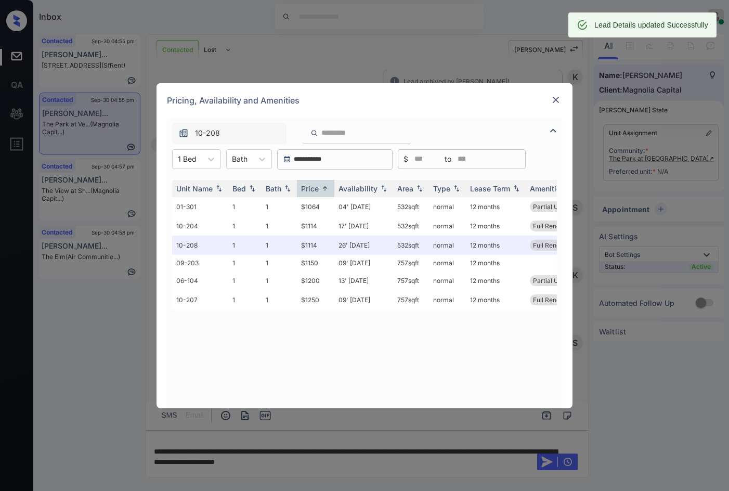
click at [556, 102] on img at bounding box center [555, 100] width 10 height 10
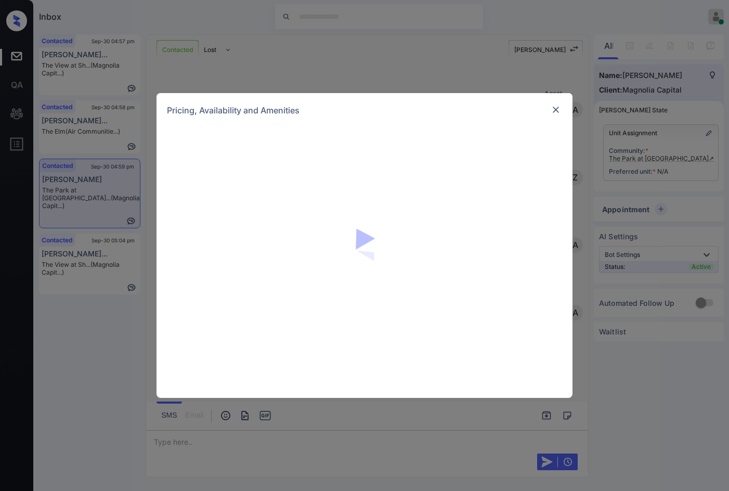
scroll to position [0, 5]
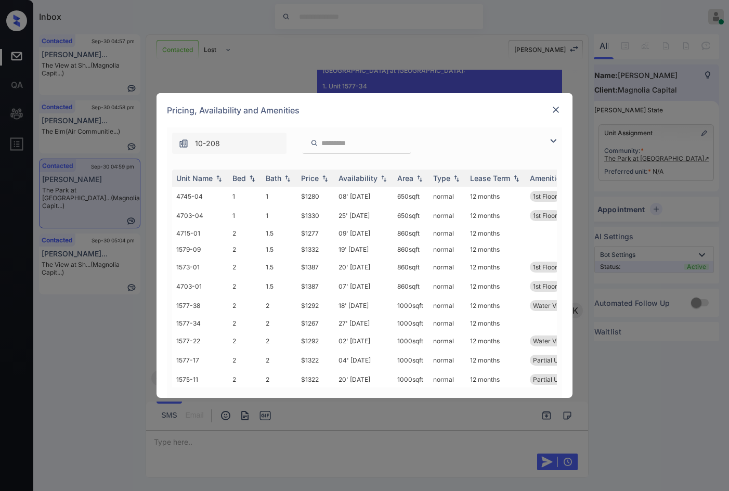
click at [556, 139] on img at bounding box center [553, 141] width 12 height 12
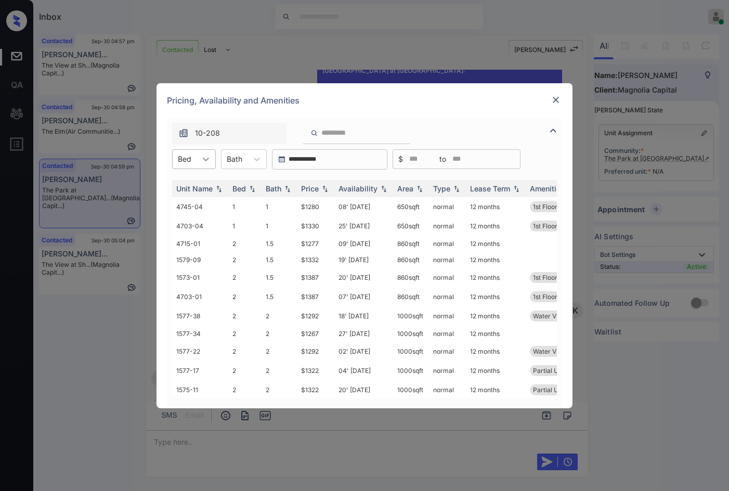
click at [203, 166] on div at bounding box center [205, 159] width 19 height 19
click at [188, 198] on div "2" at bounding box center [194, 203] width 44 height 19
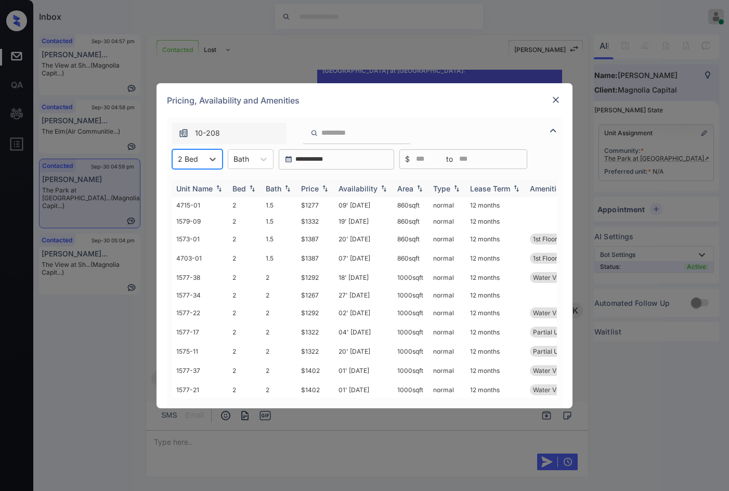
click at [384, 185] on img at bounding box center [383, 188] width 10 height 7
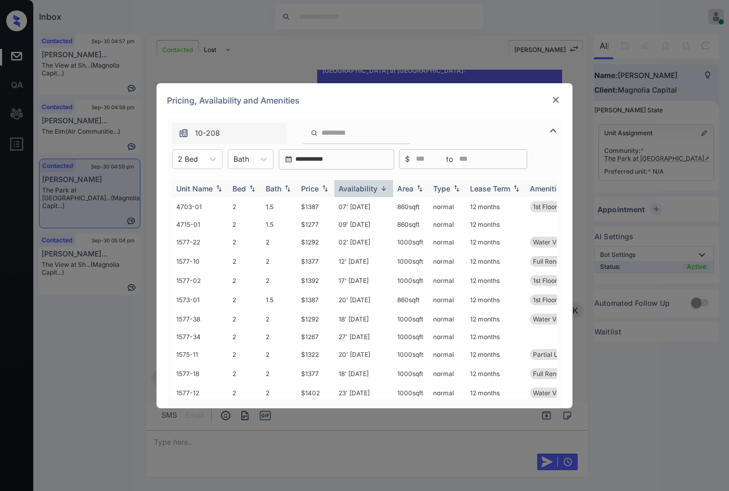
click at [384, 185] on img at bounding box center [383, 189] width 10 height 8
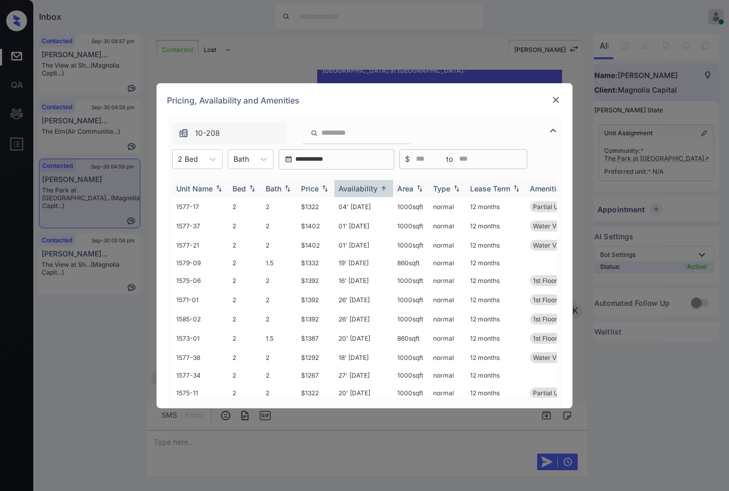
click at [384, 185] on img at bounding box center [383, 189] width 10 height 8
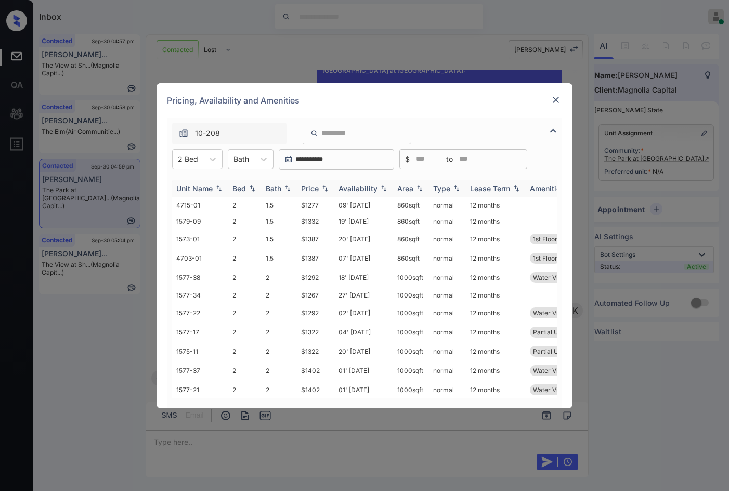
click at [386, 189] on img at bounding box center [383, 188] width 10 height 7
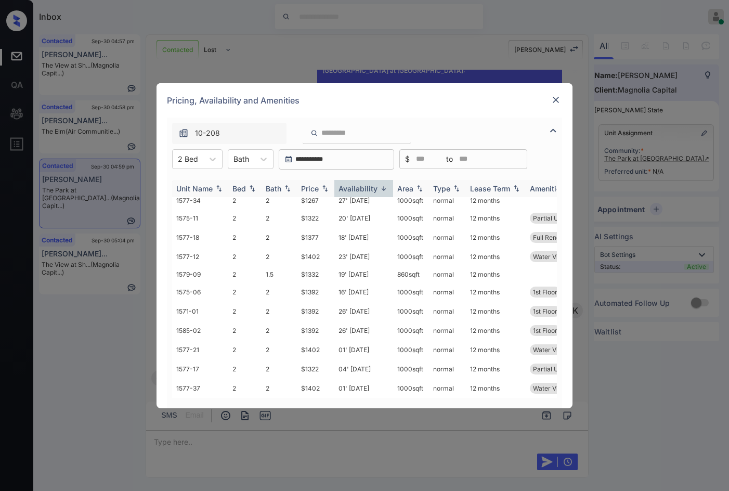
scroll to position [0, 0]
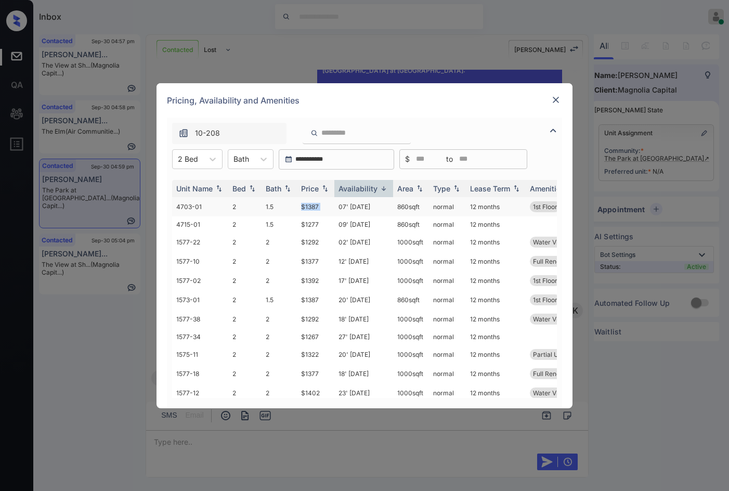
copy td "$1387"
click at [338, 207] on tr "4703-01 2 1.5 $1387 07' Dec 25 860 sqft normal 12 months 1st Floor Full Renovat…" at bounding box center [443, 206] width 543 height 19
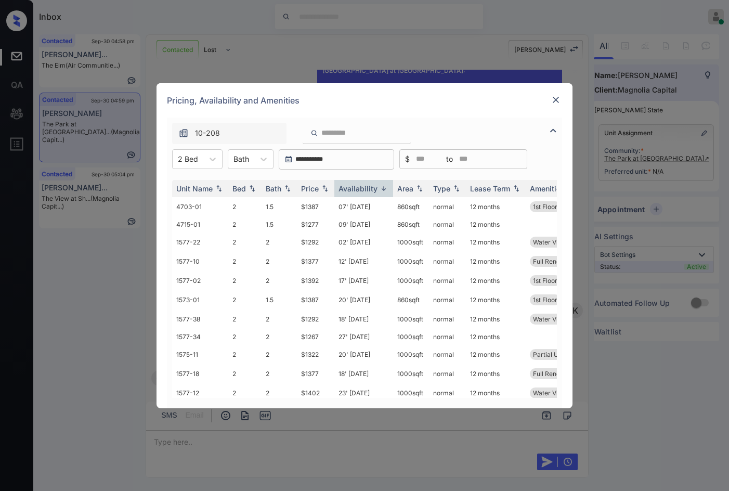
click at [130, 232] on div "**********" at bounding box center [364, 245] width 729 height 491
click at [554, 99] on img at bounding box center [555, 100] width 10 height 10
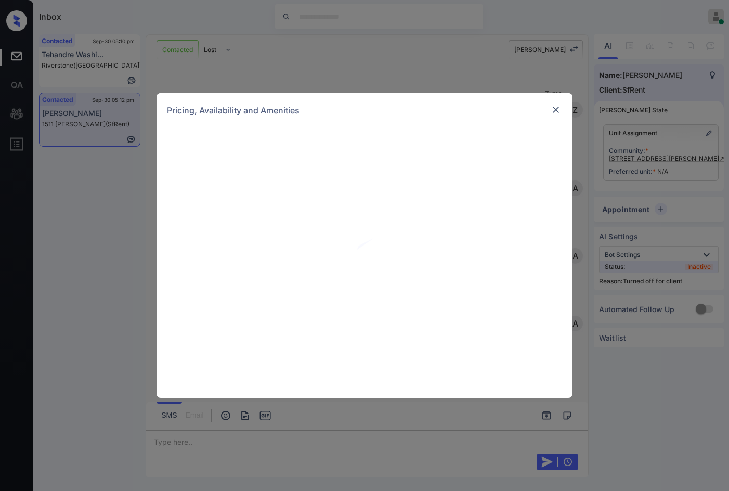
scroll to position [1957, 0]
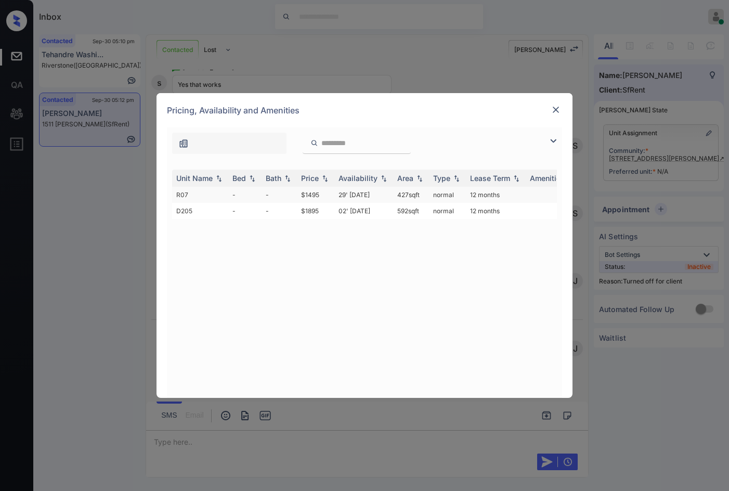
click at [338, 201] on td "29' Jun 18" at bounding box center [363, 195] width 59 height 16
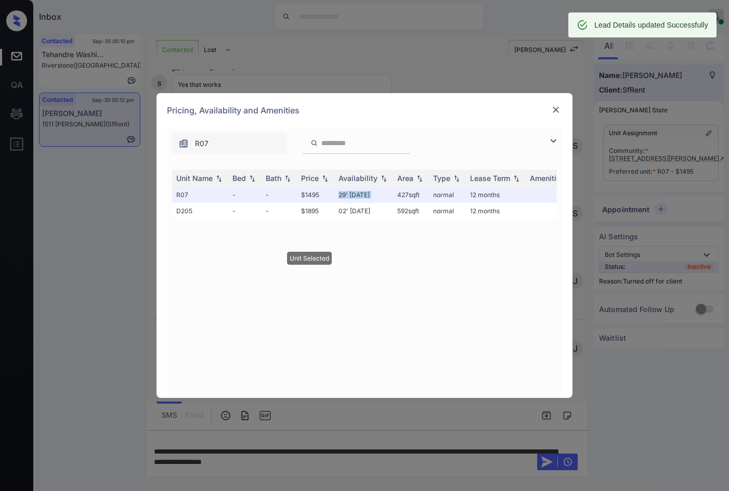
click at [557, 107] on img at bounding box center [555, 109] width 10 height 10
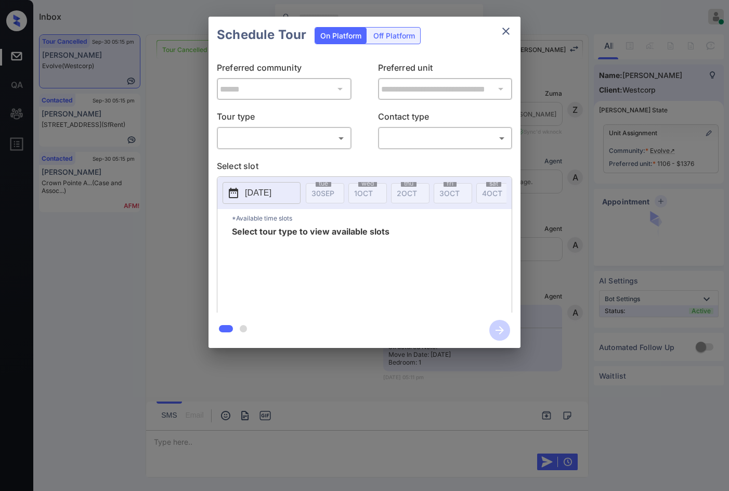
scroll to position [1964, 0]
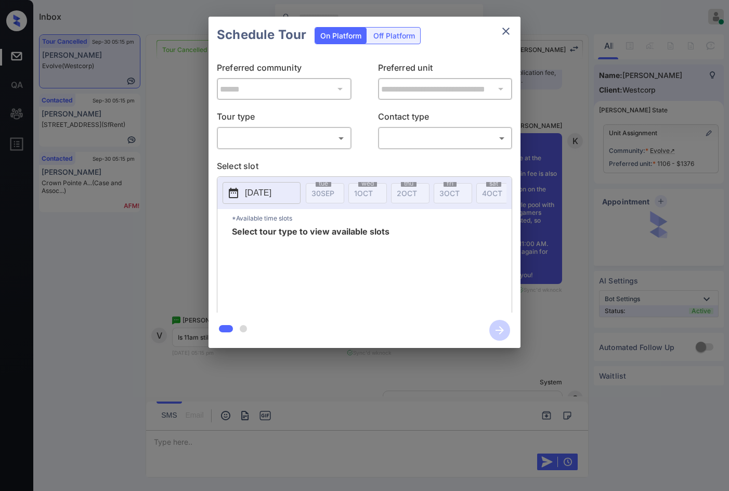
click at [254, 146] on body "Inbox Jezcil Usanastre Online Set yourself offline Set yourself on break Profil…" at bounding box center [364, 245] width 729 height 491
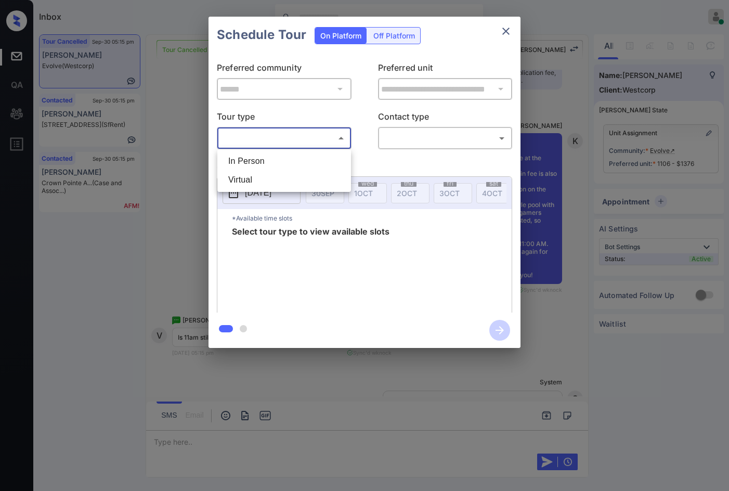
click at [255, 154] on li "In Person" at bounding box center [284, 161] width 128 height 19
type input "********"
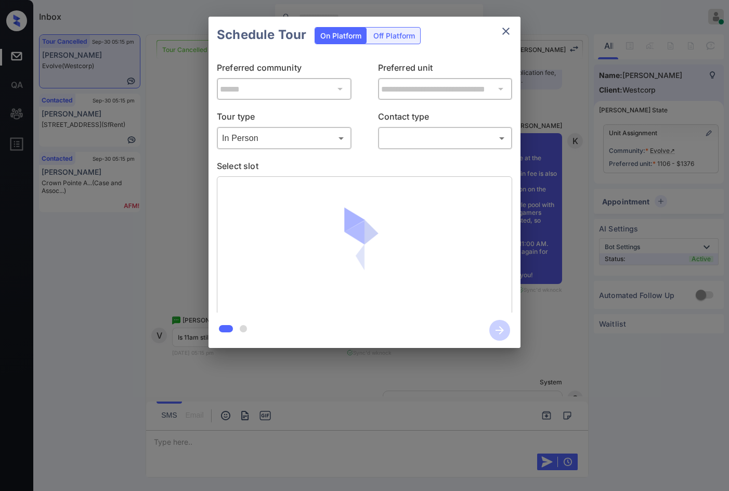
click at [378, 147] on div "​ ​" at bounding box center [445, 138] width 135 height 22
click at [396, 147] on div "​ ​" at bounding box center [445, 138] width 135 height 22
click at [404, 149] on div "**********" at bounding box center [364, 182] width 312 height 259
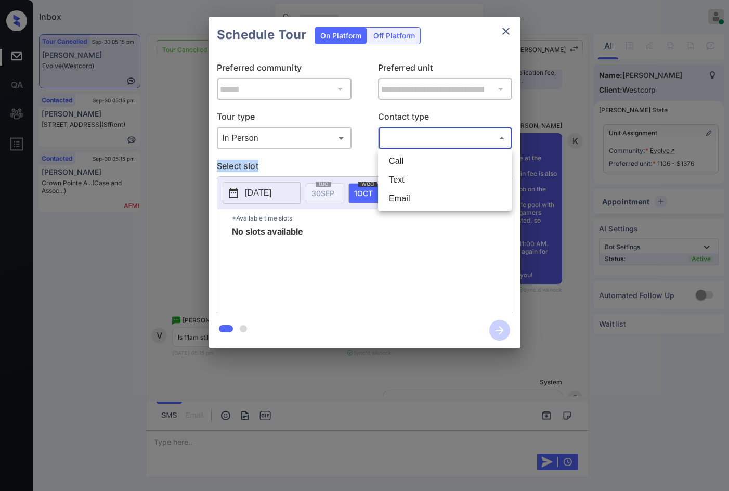
click at [409, 138] on body "Inbox Jezcil Usanastre Online Set yourself offline Set yourself on break Profil…" at bounding box center [364, 245] width 729 height 491
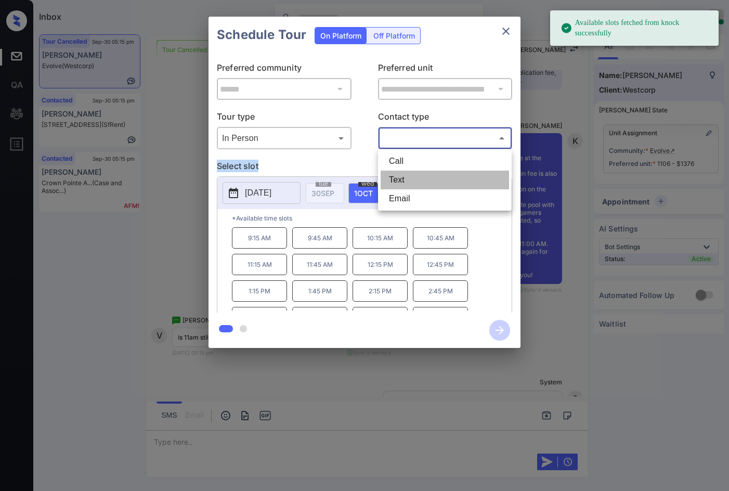
click at [406, 173] on li "Text" at bounding box center [444, 179] width 128 height 19
type input "****"
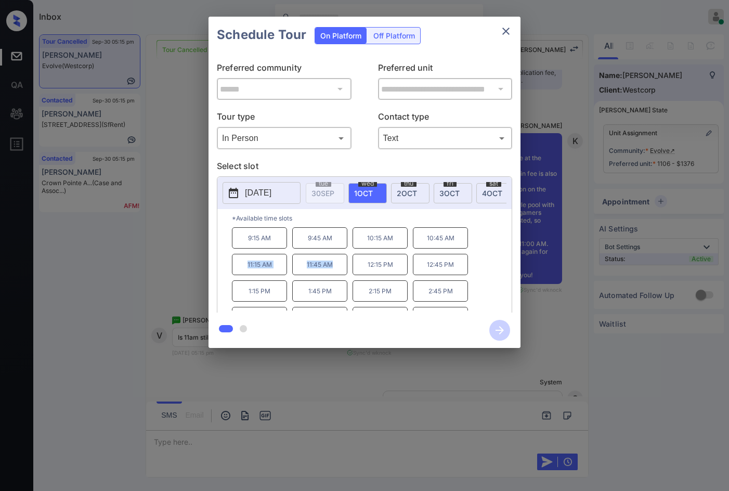
drag, startPoint x: 241, startPoint y: 269, endPoint x: 334, endPoint y: 268, distance: 93.1
click at [334, 268] on div "9:15 AM 9:45 AM 10:15 AM 10:45 AM 11:15 AM 11:45 AM 12:15 PM 12:45 PM 1:15 PM 1…" at bounding box center [372, 268] width 280 height 83
copy div "11:15 AM 11:45 AM"
click at [192, 253] on div "**********" at bounding box center [364, 182] width 729 height 364
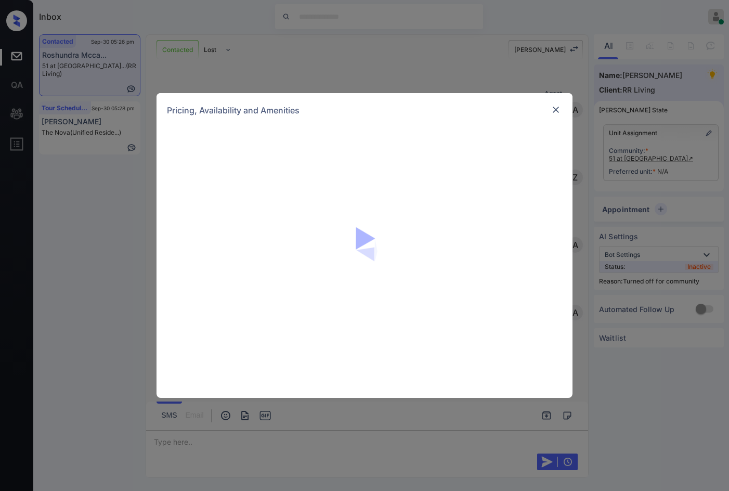
scroll to position [447, 0]
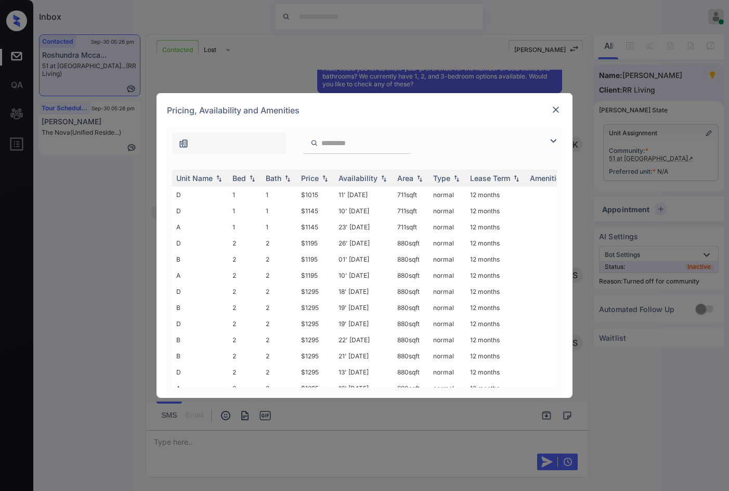
click at [557, 143] on img at bounding box center [553, 141] width 12 height 12
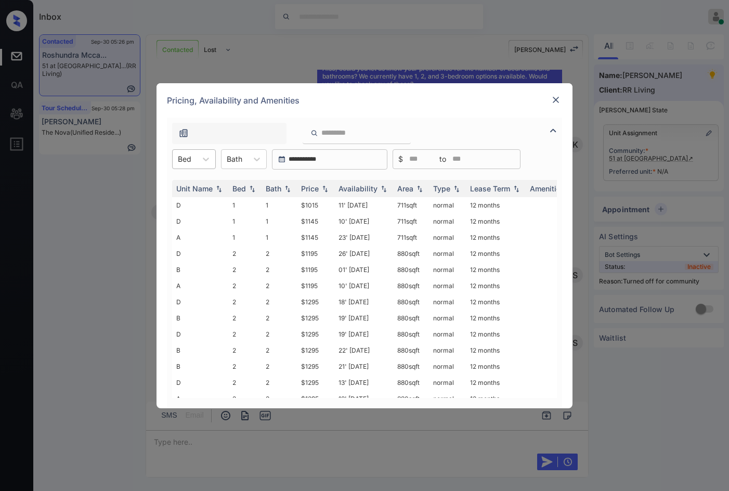
click at [191, 163] on div at bounding box center [185, 158] width 14 height 11
click at [199, 217] on div "3" at bounding box center [194, 222] width 44 height 19
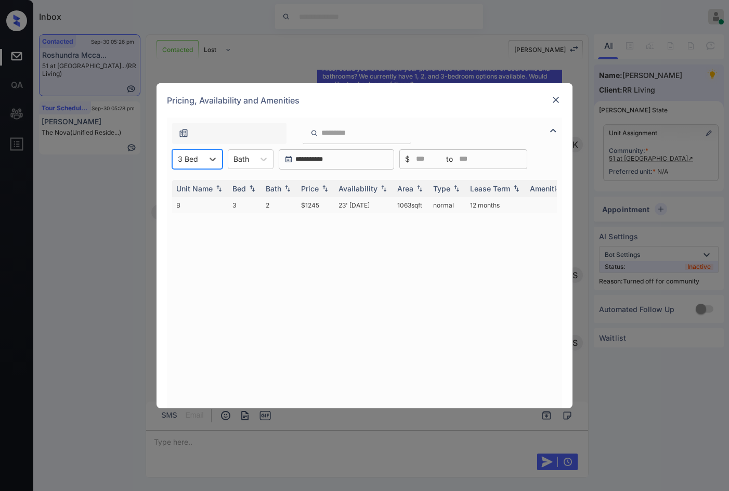
click at [327, 206] on td "$1245" at bounding box center [315, 205] width 37 height 16
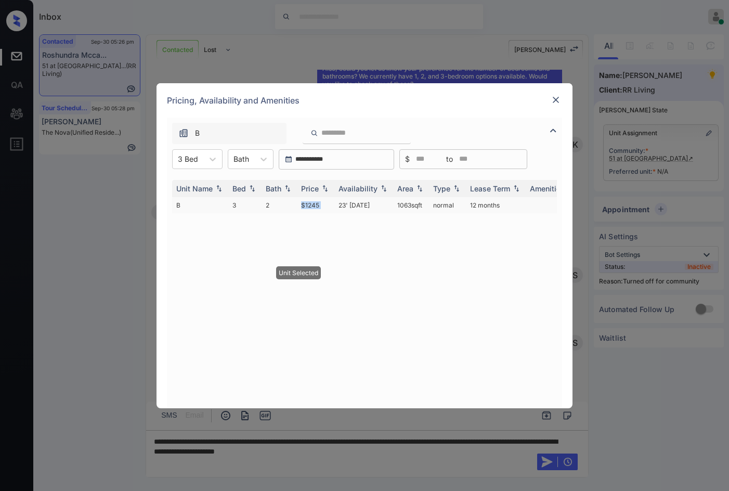
click at [327, 206] on td "$1245" at bounding box center [315, 205] width 37 height 16
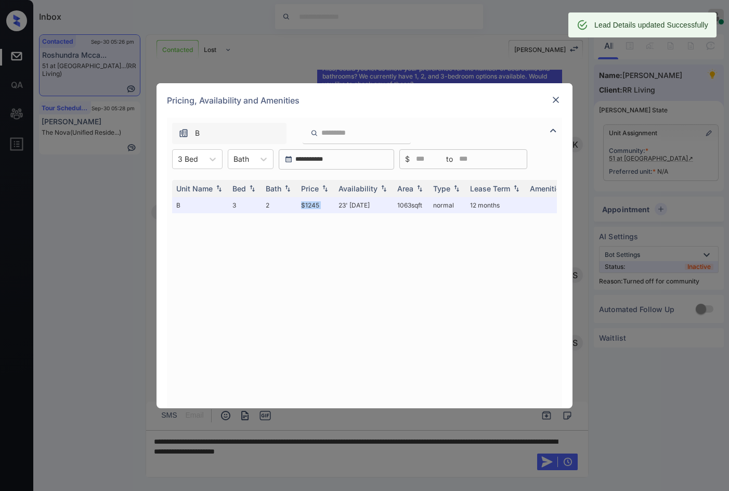
click at [555, 102] on img at bounding box center [555, 100] width 10 height 10
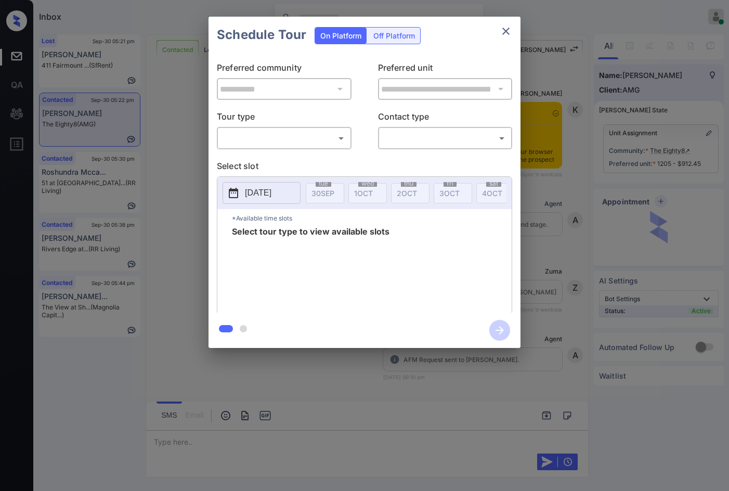
scroll to position [4773, 0]
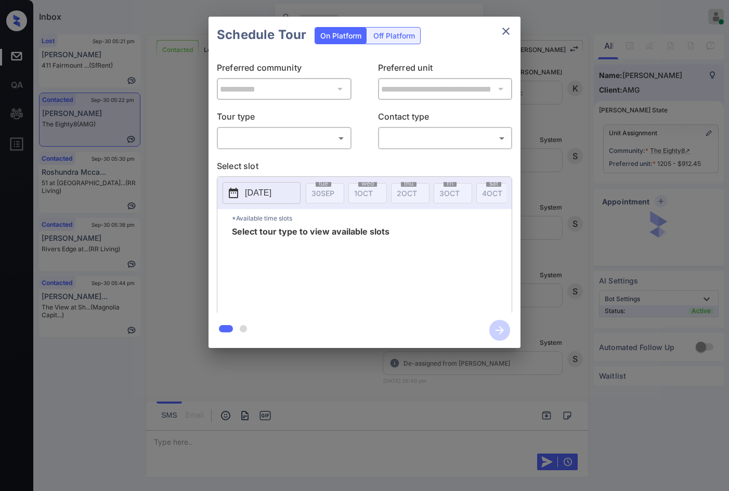
click at [308, 152] on div "**********" at bounding box center [364, 182] width 312 height 259
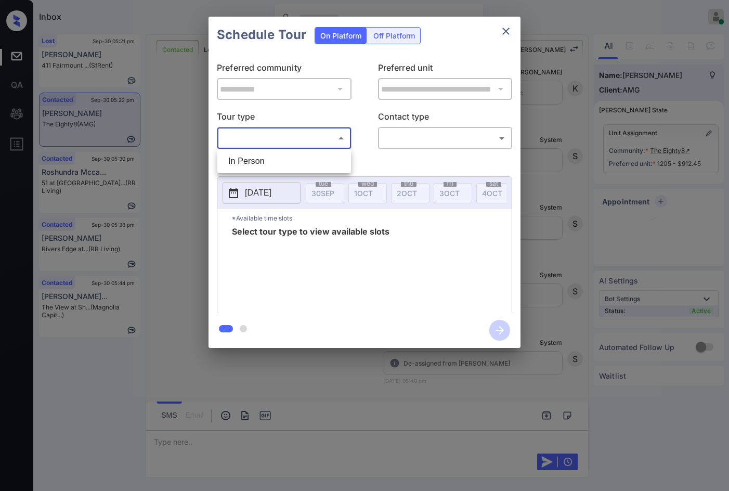
drag, startPoint x: 313, startPoint y: 144, endPoint x: 312, endPoint y: 153, distance: 9.5
click at [314, 144] on body "Inbox Jezcil Usanastre Online Set yourself offline Set yourself on break Profil…" at bounding box center [364, 245] width 729 height 491
click at [312, 153] on li "In Person" at bounding box center [284, 161] width 128 height 19
type input "********"
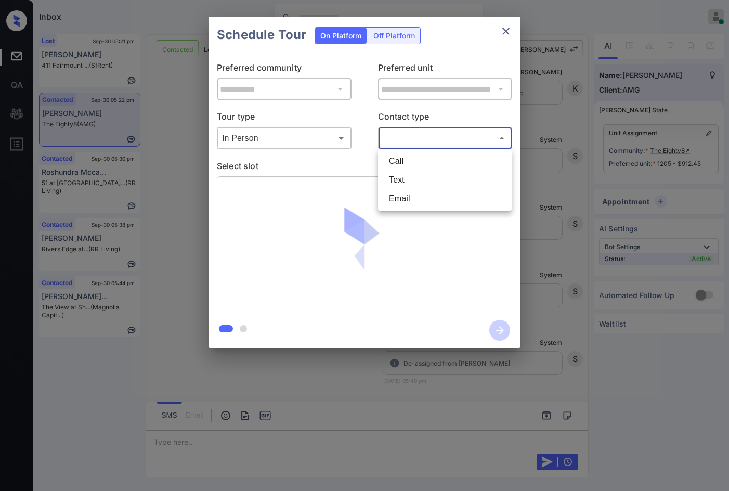
click at [411, 142] on body "Inbox Jezcil Usanastre Online Set yourself offline Set yourself on break Profil…" at bounding box center [364, 245] width 729 height 491
click at [448, 187] on li "Text" at bounding box center [444, 179] width 128 height 19
type input "****"
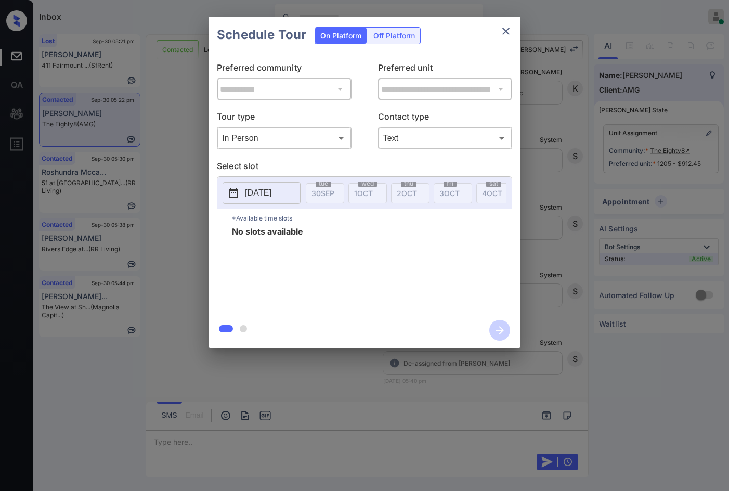
click at [271, 196] on p "[DATE]" at bounding box center [258, 193] width 27 height 12
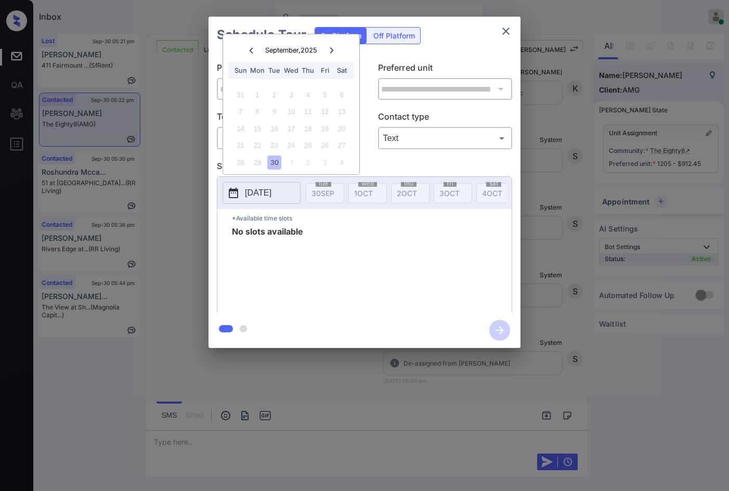
click at [611, 200] on div "**********" at bounding box center [364, 182] width 729 height 364
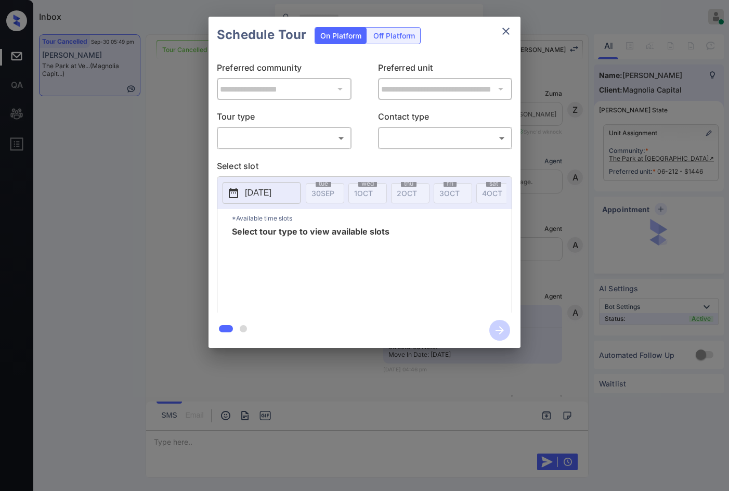
scroll to position [4841, 0]
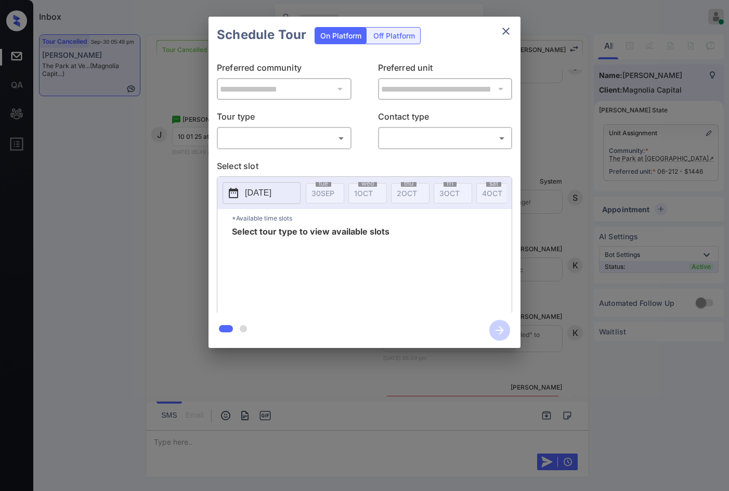
click at [292, 143] on body "Inbox Jezcil Usanastre Online Set yourself offline Set yourself on break Profil…" at bounding box center [364, 245] width 729 height 491
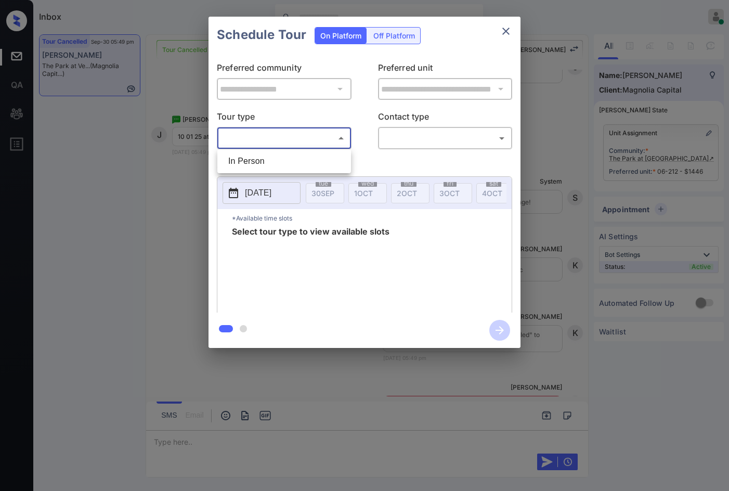
click at [288, 154] on li "In Person" at bounding box center [284, 161] width 128 height 19
type input "********"
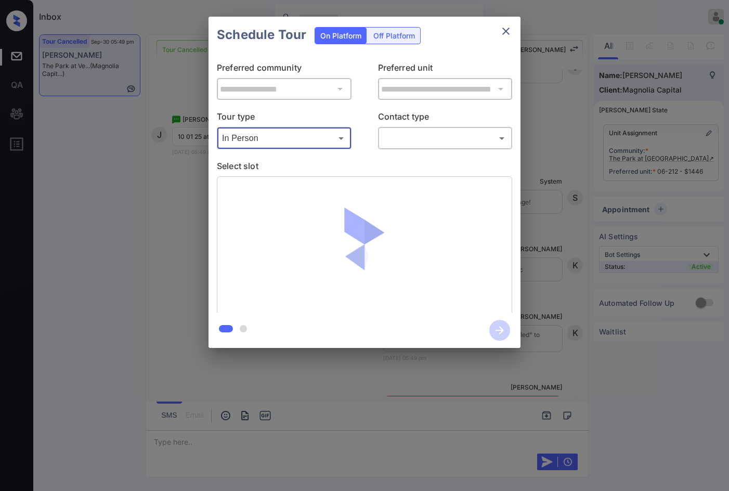
click at [392, 139] on body "Inbox Jezcil Usanastre Online Set yourself offline Set yourself on break Profil…" at bounding box center [364, 245] width 729 height 491
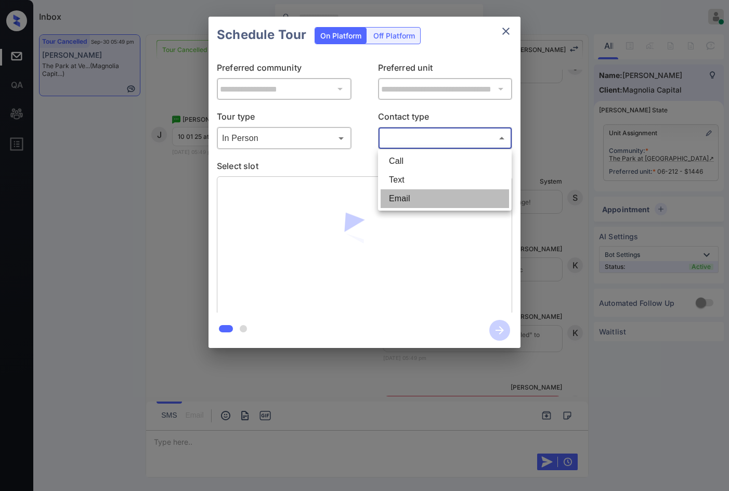
click at [417, 189] on li "Email" at bounding box center [444, 198] width 128 height 19
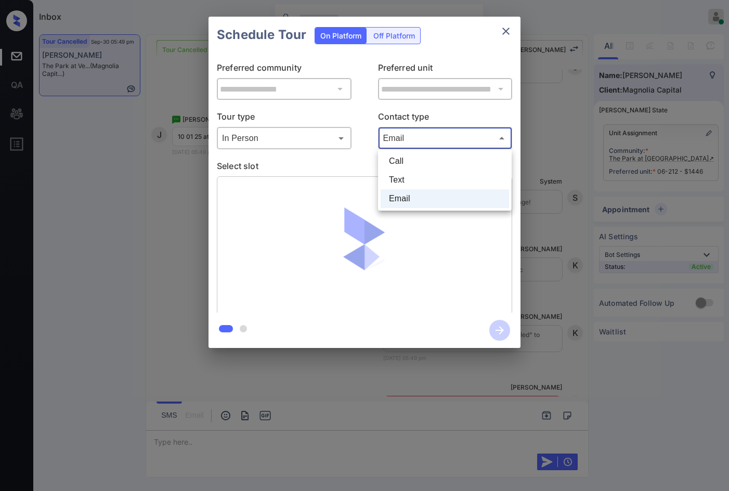
click at [408, 136] on body "Inbox Jezcil Usanastre Online Set yourself offline Set yourself on break Profil…" at bounding box center [364, 245] width 729 height 491
click at [413, 171] on li "Text" at bounding box center [444, 179] width 128 height 19
type input "****"
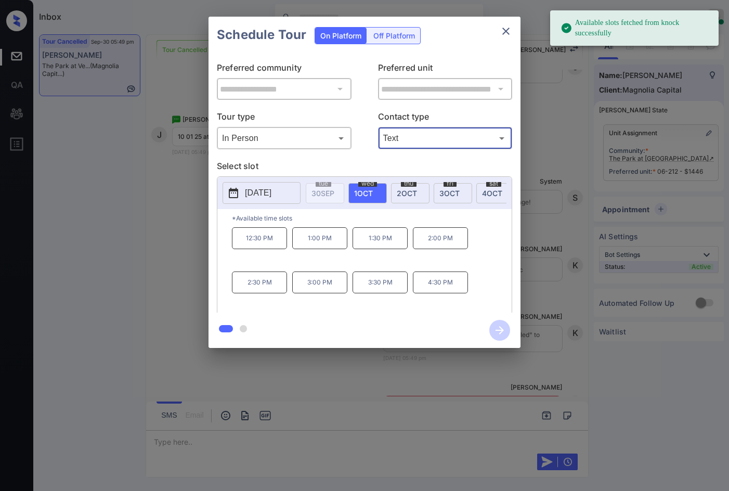
click at [275, 285] on p "2:30 PM" at bounding box center [259, 282] width 55 height 22
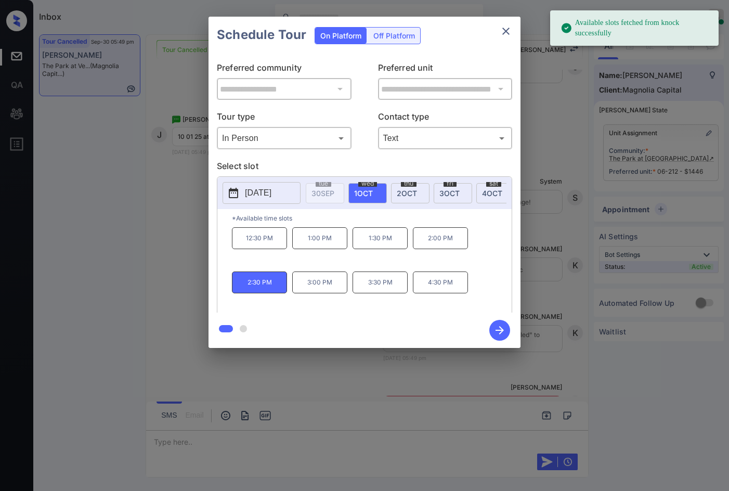
click at [494, 324] on icon "button" at bounding box center [499, 330] width 21 height 21
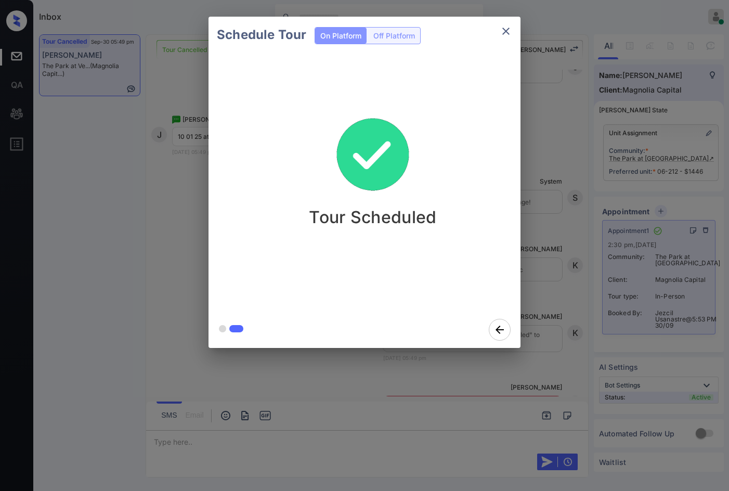
click at [225, 247] on div "Tour Scheduled" at bounding box center [372, 182] width 329 height 258
click at [508, 31] on icon "close" at bounding box center [506, 31] width 12 height 12
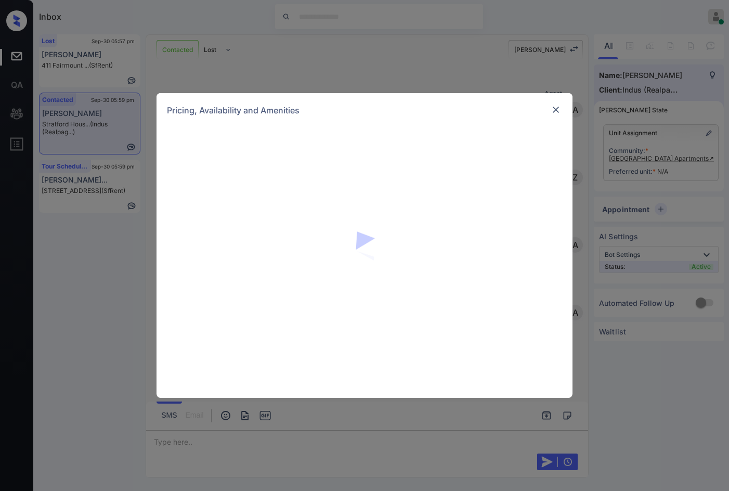
scroll to position [514, 0]
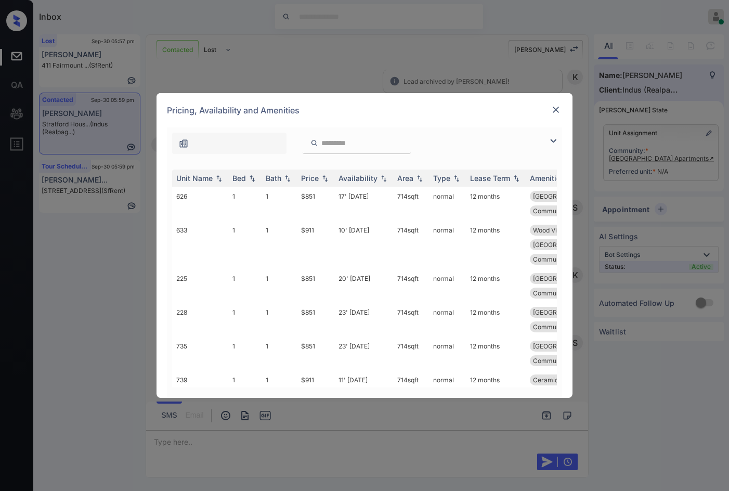
click at [553, 146] on img at bounding box center [553, 141] width 12 height 12
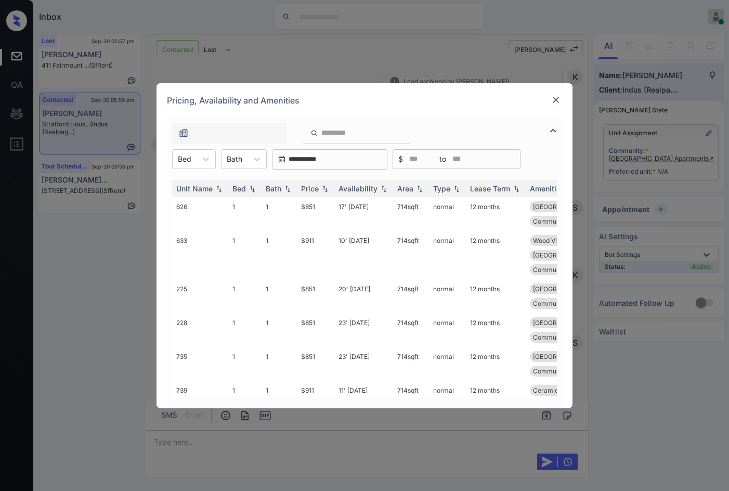
click at [552, 140] on div at bounding box center [364, 130] width 395 height 27
click at [185, 153] on div "Bed" at bounding box center [185, 158] width 24 height 15
click at [192, 183] on div "1" at bounding box center [194, 184] width 44 height 19
click at [326, 188] on img at bounding box center [325, 188] width 10 height 7
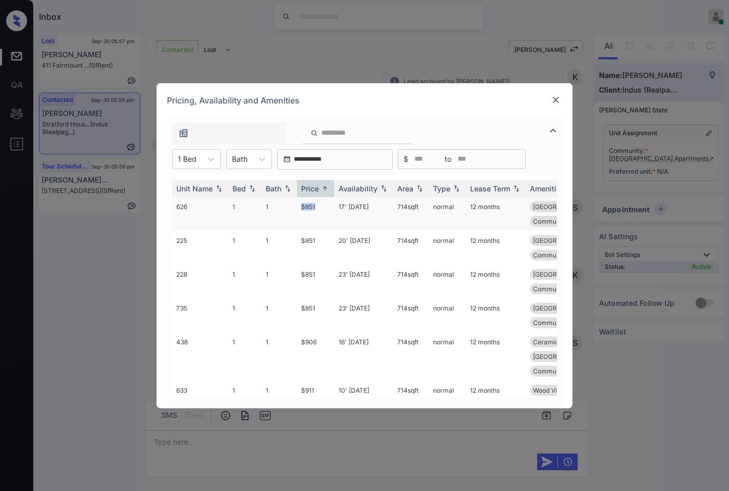
click at [330, 204] on tr "626 1 1 $851 17' Oct 25 714 sqft normal 12 months Reserved Parkin... Community …" at bounding box center [443, 214] width 543 height 34
click at [333, 209] on td "$851" at bounding box center [315, 214] width 37 height 34
click at [332, 209] on td "$851" at bounding box center [315, 214] width 37 height 34
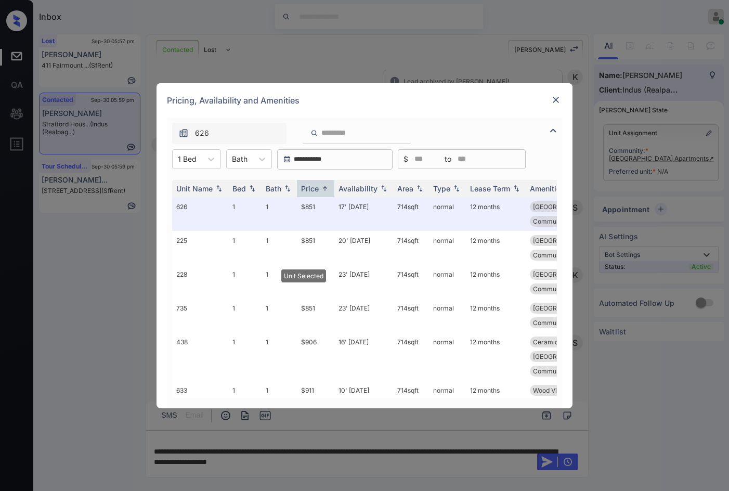
click at [556, 101] on img at bounding box center [555, 100] width 10 height 10
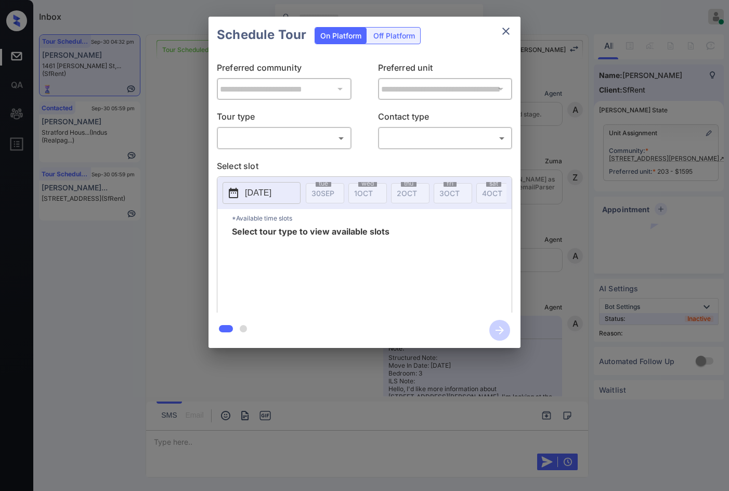
scroll to position [2333, 0]
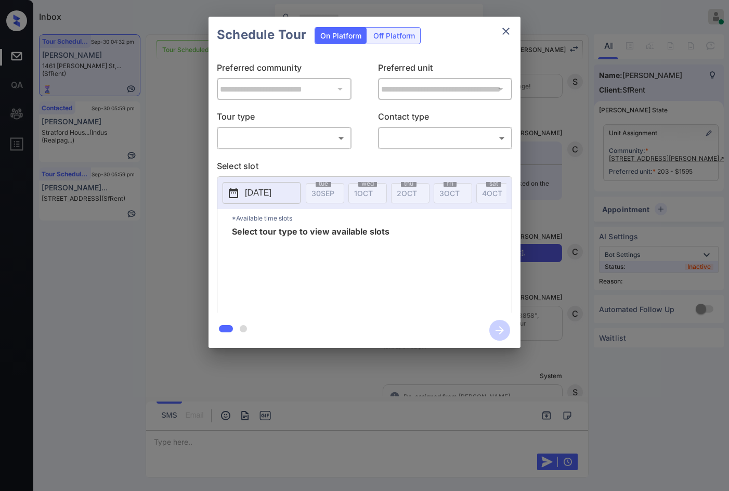
click at [408, 50] on div "On Platform Off Platform" at bounding box center [367, 35] width 106 height 36
click at [412, 43] on div "Off Platform" at bounding box center [394, 36] width 52 height 16
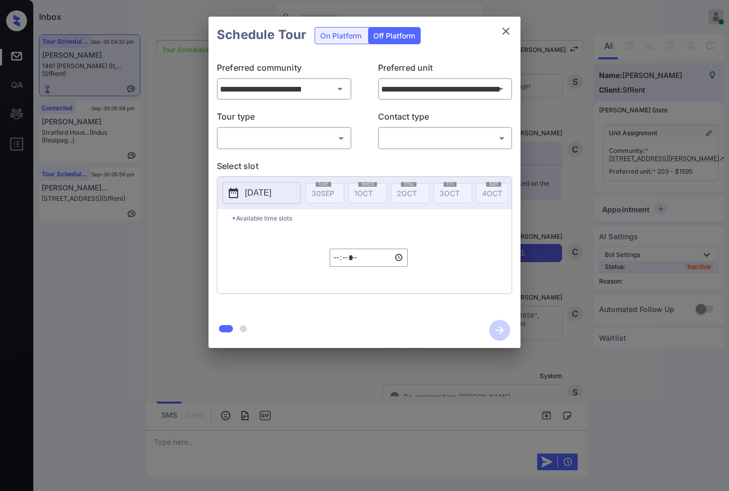
click at [728, 208] on div "**********" at bounding box center [364, 182] width 729 height 364
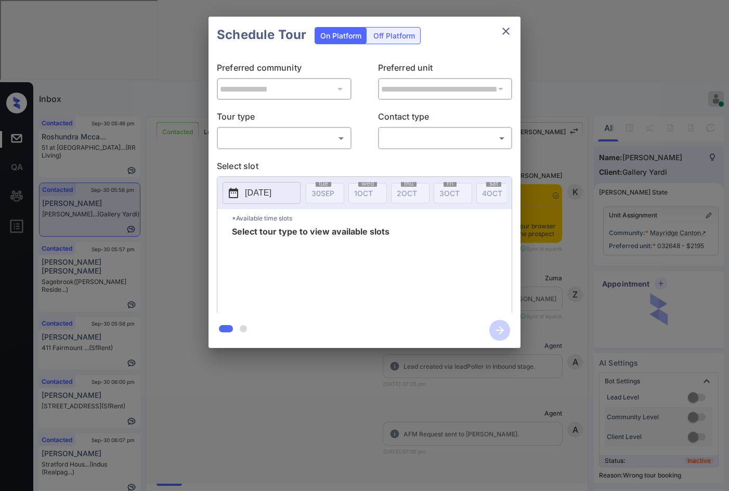
scroll to position [4257, 0]
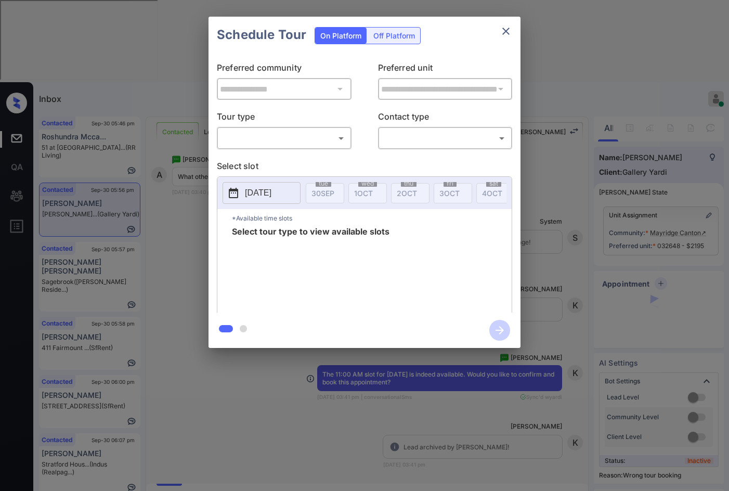
click at [290, 141] on body "Inbox Jezcil Usanastre Online Set yourself offline Set yourself on break Profil…" at bounding box center [364, 245] width 729 height 491
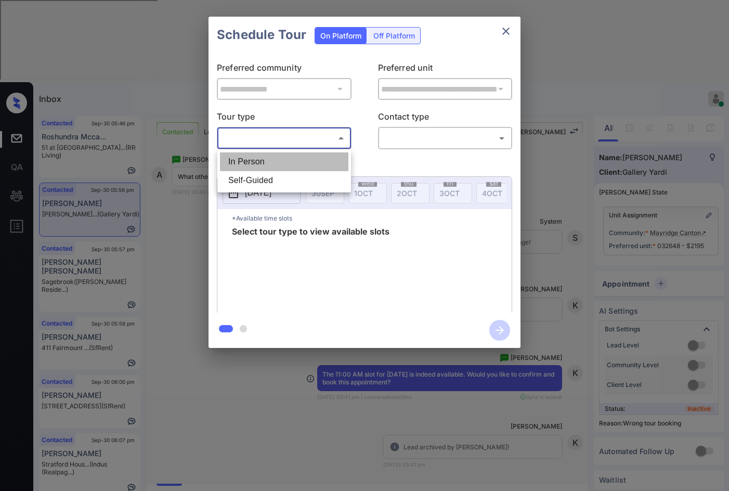
click at [297, 162] on li "In Person" at bounding box center [284, 161] width 128 height 19
type input "********"
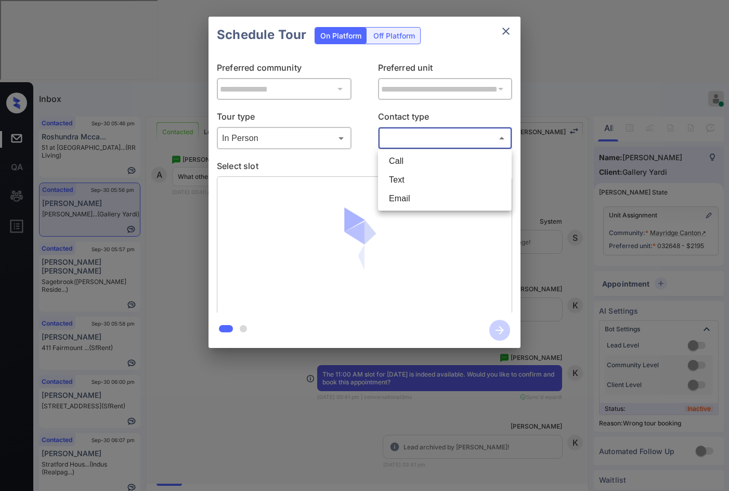
click at [489, 137] on body "Inbox Jezcil Usanastre Online Set yourself offline Set yourself on break Profil…" at bounding box center [364, 245] width 729 height 491
click at [423, 182] on li "Text" at bounding box center [444, 179] width 128 height 19
type input "****"
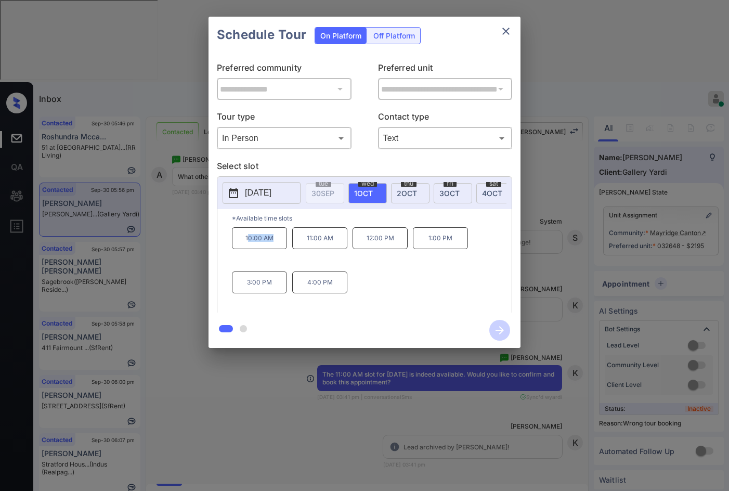
drag, startPoint x: 249, startPoint y: 244, endPoint x: 282, endPoint y: 245, distance: 32.8
click at [282, 245] on p "10:00 AM" at bounding box center [259, 238] width 55 height 22
click at [410, 250] on div "10:00 AM 11:00 AM 12:00 PM 1:00 PM 3:00 PM 4:00 PM" at bounding box center [372, 268] width 280 height 83
drag, startPoint x: 213, startPoint y: 243, endPoint x: 276, endPoint y: 245, distance: 63.4
click at [276, 245] on div "**********" at bounding box center [364, 182] width 312 height 259
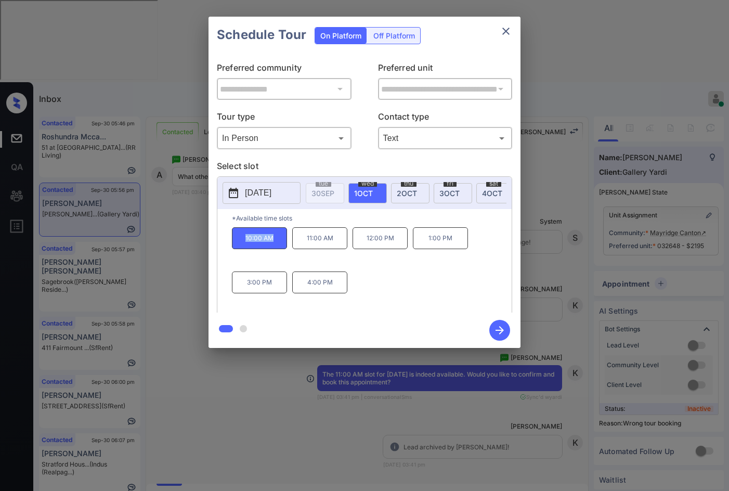
copy p "10:00 AM"
drag, startPoint x: 366, startPoint y: 244, endPoint x: 407, endPoint y: 256, distance: 42.3
click at [409, 258] on div "10:00 AM 11:00 AM 12:00 PM 1:00 PM 3:00 PM 4:00 PM" at bounding box center [372, 268] width 280 height 83
copy p "12:00 PM"
drag, startPoint x: 442, startPoint y: 244, endPoint x: 386, endPoint y: 257, distance: 57.6
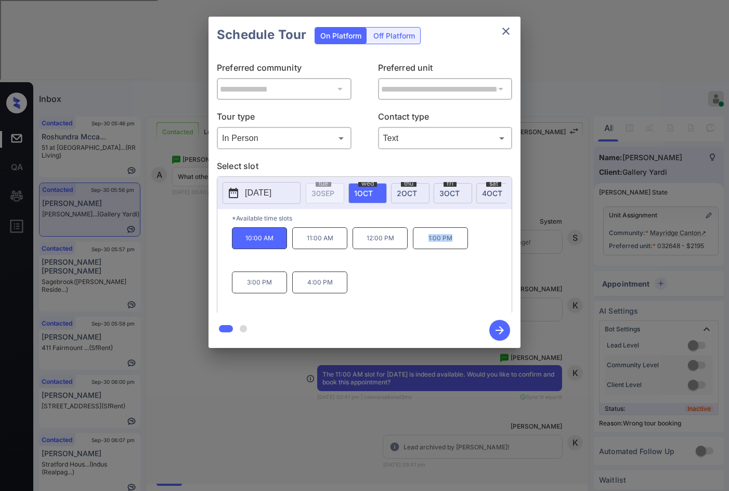
click at [469, 247] on div "10:00 AM 11:00 AM 12:00 PM 1:00 PM 3:00 PM 4:00 PM" at bounding box center [372, 268] width 280 height 83
copy p "1:00 PM"
click at [155, 230] on div "**********" at bounding box center [364, 182] width 729 height 364
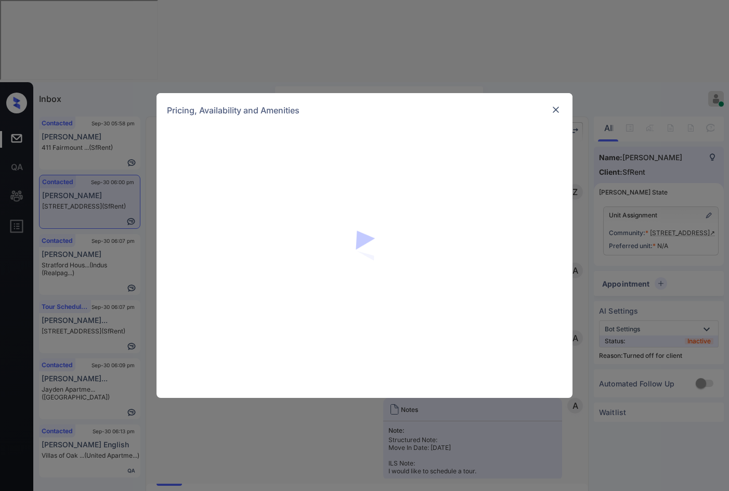
scroll to position [1112, 0]
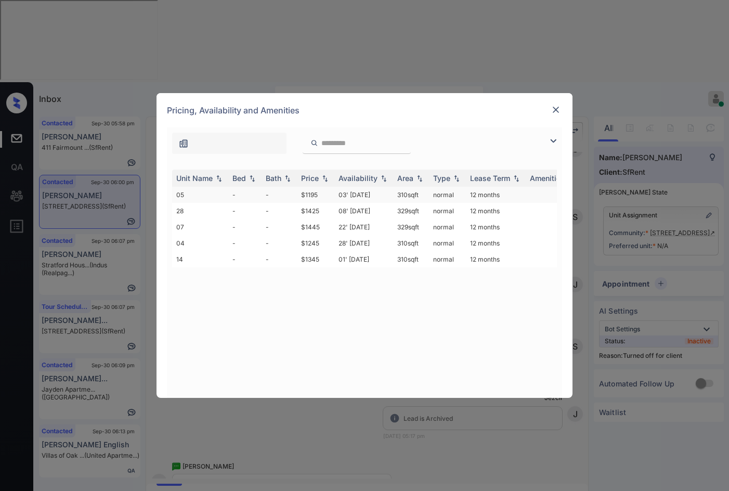
click at [309, 192] on td "$1195" at bounding box center [315, 195] width 37 height 16
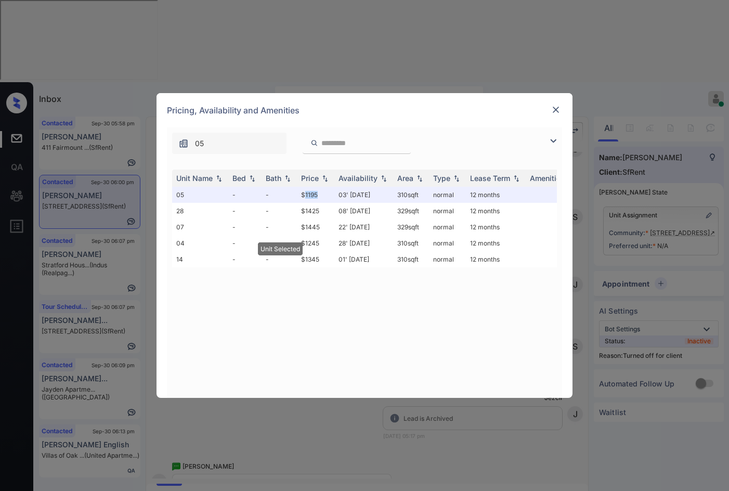
click at [559, 109] on img at bounding box center [555, 109] width 10 height 10
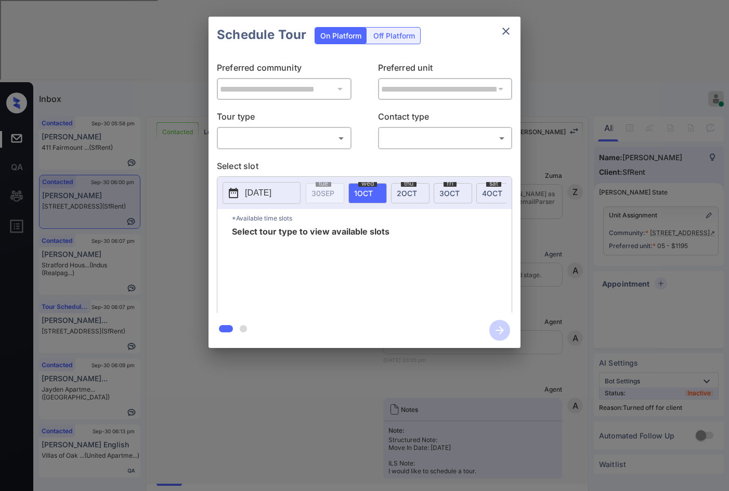
scroll to position [2339, 0]
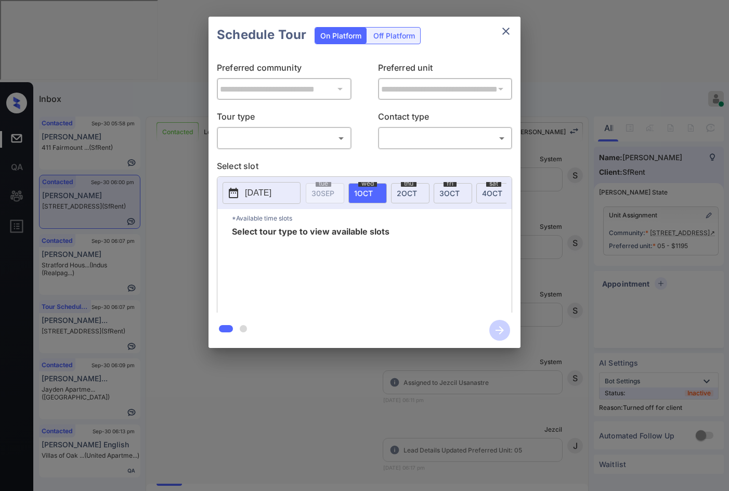
click at [400, 42] on div "Off Platform" at bounding box center [394, 36] width 52 height 16
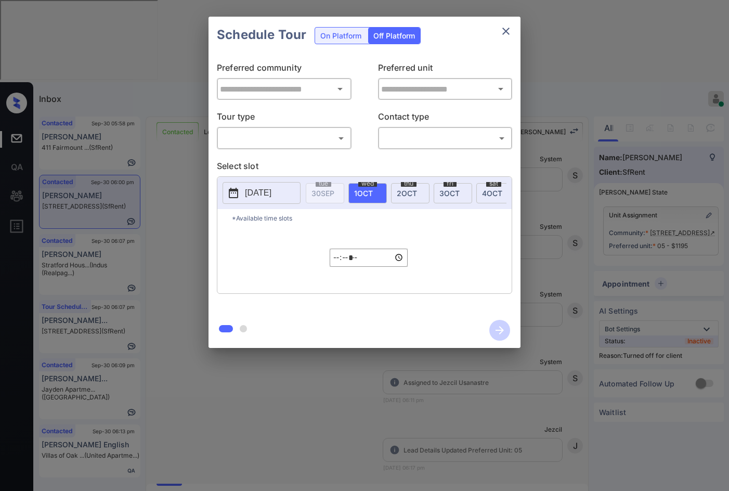
type input "**********"
click at [336, 133] on body "Inbox Jezcil Usanastre Online Set yourself offline Set yourself on break Profil…" at bounding box center [364, 245] width 729 height 491
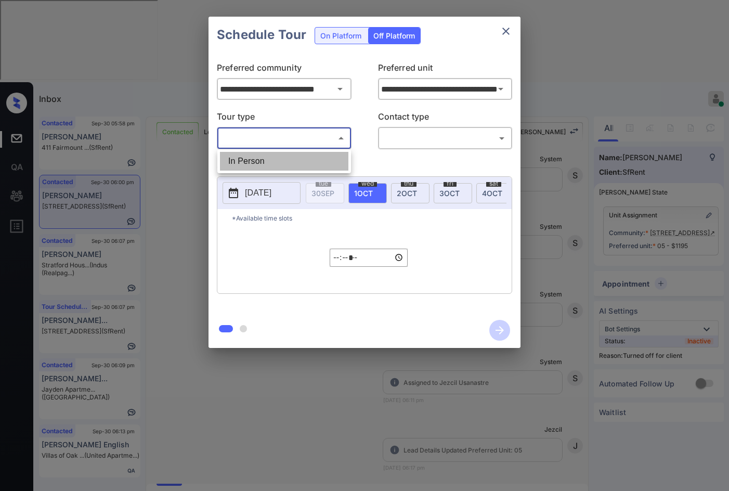
click at [299, 162] on li "In Person" at bounding box center [284, 161] width 128 height 19
type input "********"
click at [444, 133] on body "Inbox Jezcil Usanastre Online Set yourself offline Set yourself on break Profil…" at bounding box center [364, 245] width 729 height 491
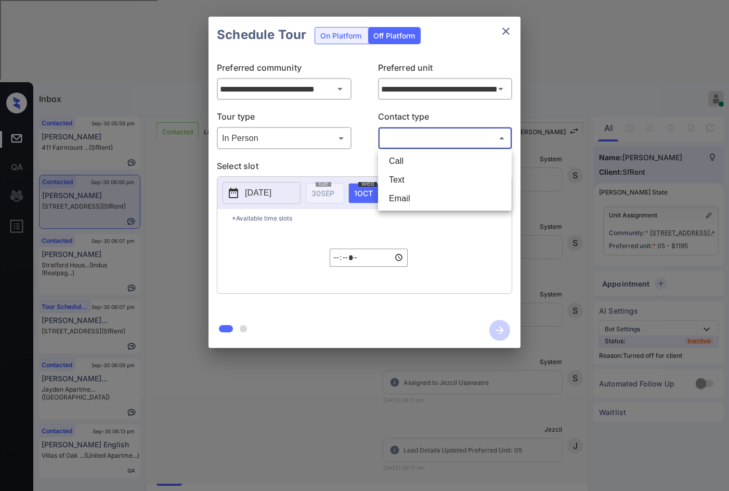
click at [417, 183] on li "Text" at bounding box center [444, 179] width 128 height 19
type input "****"
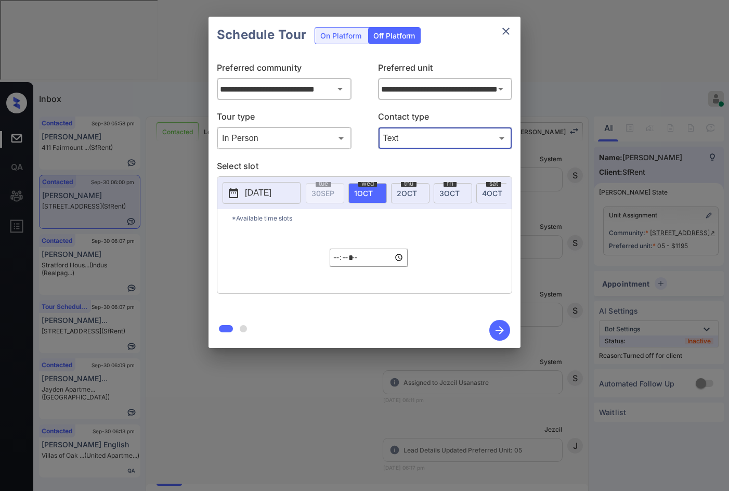
click at [257, 196] on p "2025-09-30" at bounding box center [258, 193] width 27 height 12
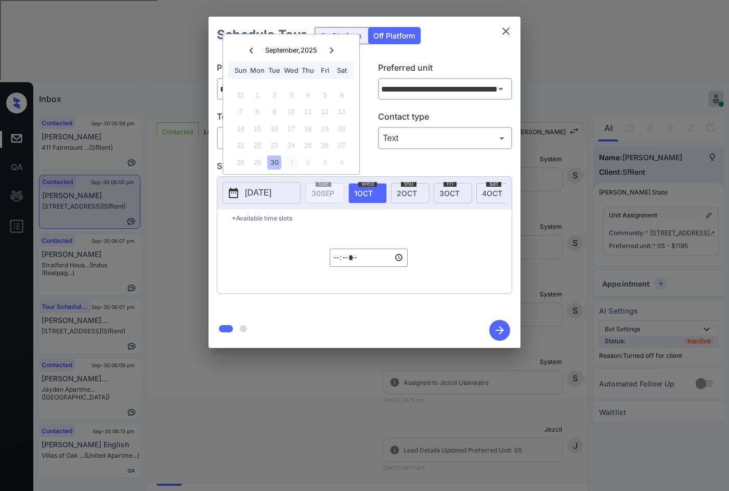
click at [291, 164] on div "1" at bounding box center [291, 162] width 14 height 14
click at [293, 96] on div "1" at bounding box center [291, 95] width 14 height 14
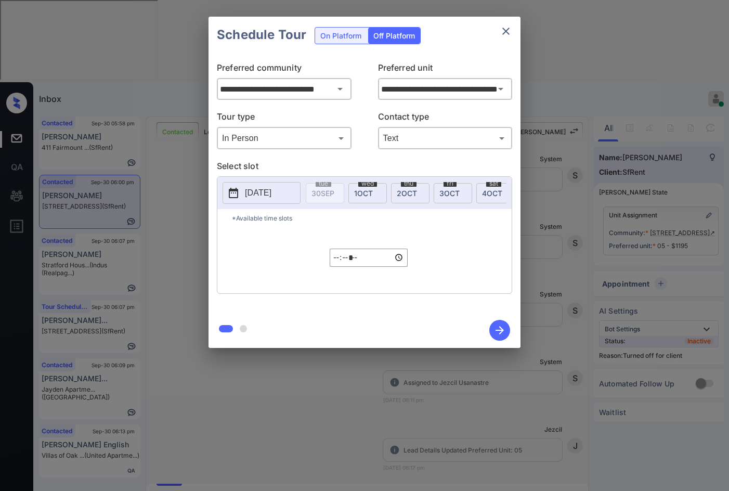
click at [176, 161] on div "**********" at bounding box center [364, 182] width 729 height 364
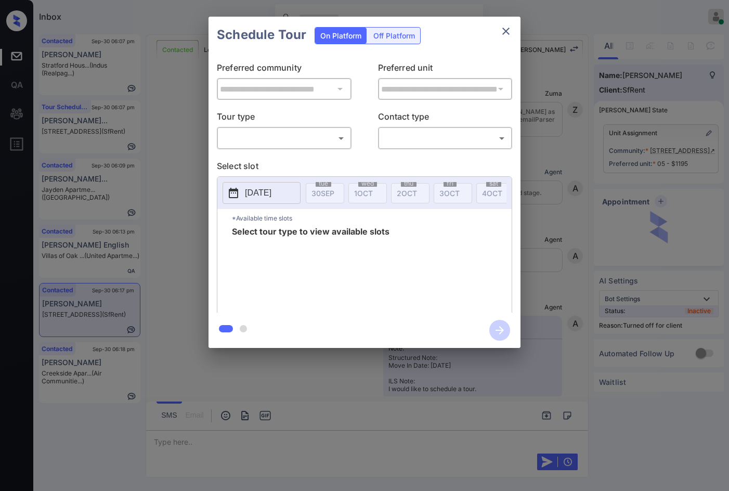
scroll to position [2193, 0]
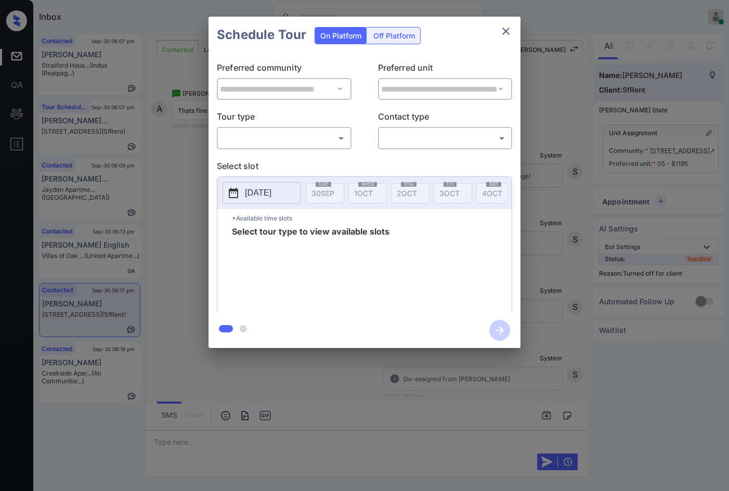
click at [389, 37] on div "Off Platform" at bounding box center [394, 36] width 52 height 16
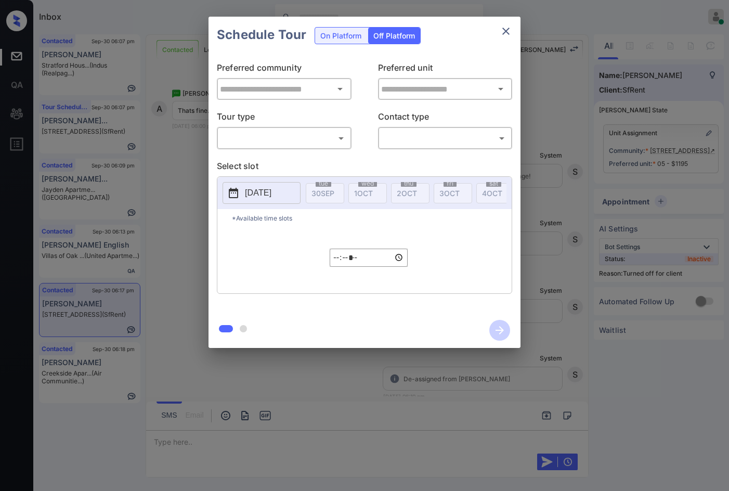
type input "**********"
click at [313, 123] on p "Tour type" at bounding box center [284, 118] width 135 height 17
click at [303, 139] on body "Inbox Jezcil Usanastre Online Set yourself offline Set yourself on break Profil…" at bounding box center [364, 245] width 729 height 491
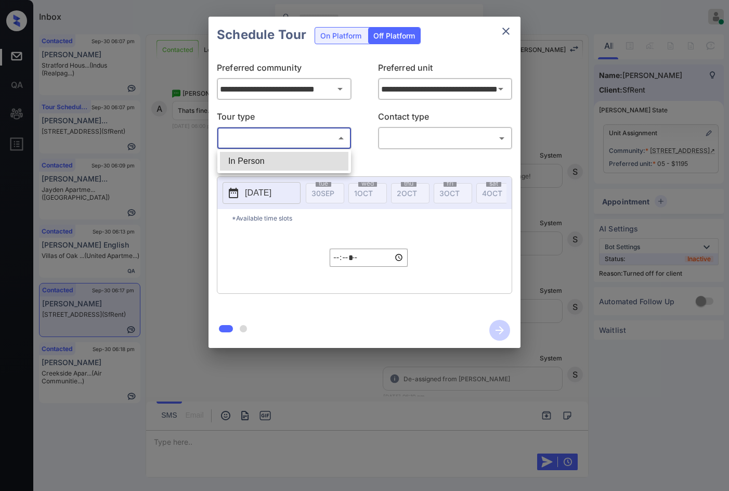
click at [297, 161] on li "In Person" at bounding box center [284, 161] width 128 height 19
type input "********"
click at [455, 145] on body "Inbox Jezcil Usanastre Online Set yourself offline Set yourself on break Profil…" at bounding box center [364, 245] width 729 height 491
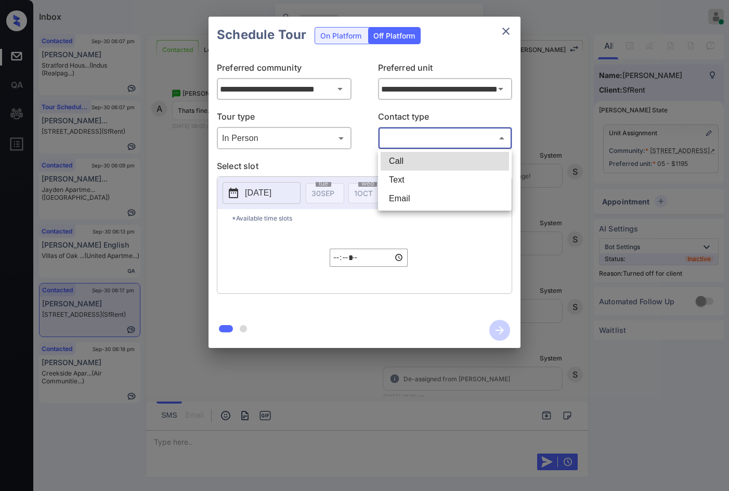
click at [413, 180] on li "Text" at bounding box center [444, 179] width 128 height 19
type input "****"
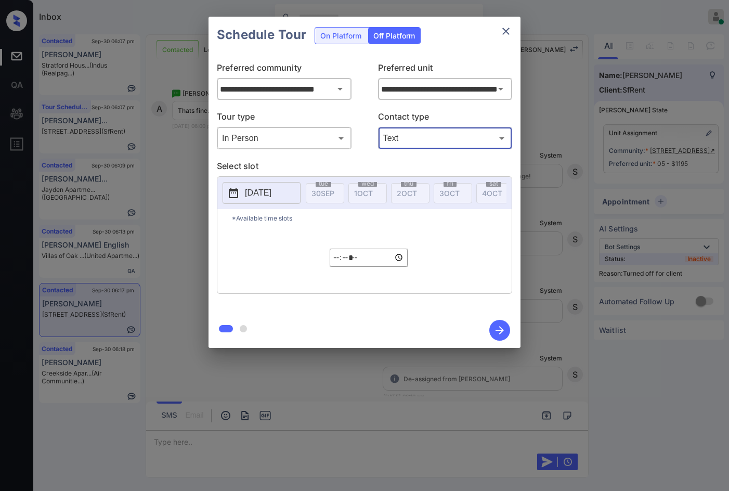
click at [271, 193] on p "2025-09-30" at bounding box center [258, 193] width 27 height 12
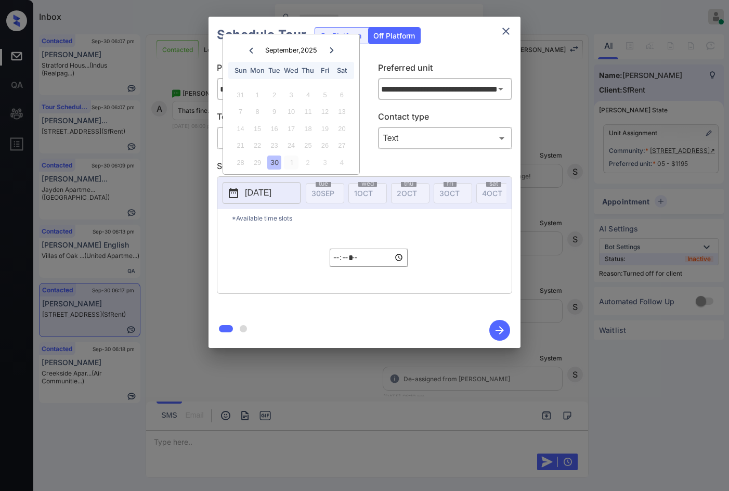
click at [288, 164] on div "1" at bounding box center [291, 162] width 14 height 14
click at [337, 265] on input "*****" at bounding box center [369, 257] width 78 height 18
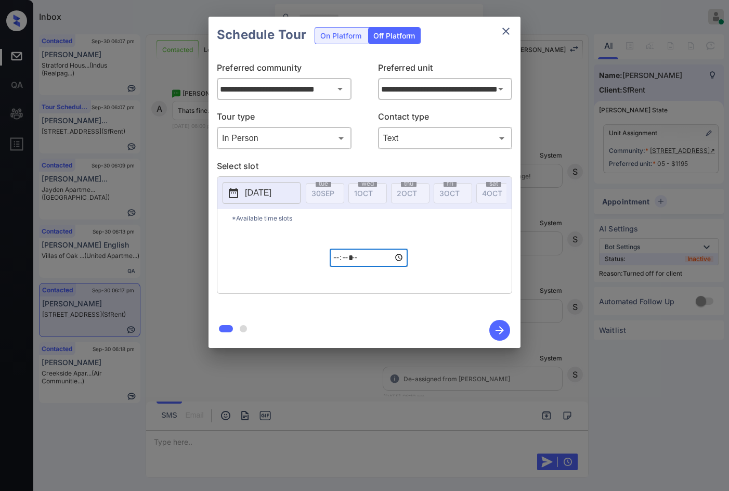
type input "*****"
click at [504, 326] on icon "button" at bounding box center [499, 330] width 21 height 21
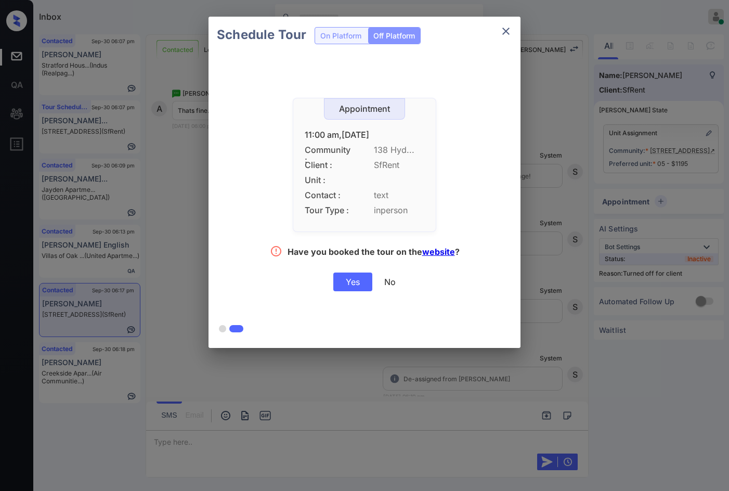
click at [362, 287] on div "Yes" at bounding box center [352, 281] width 39 height 19
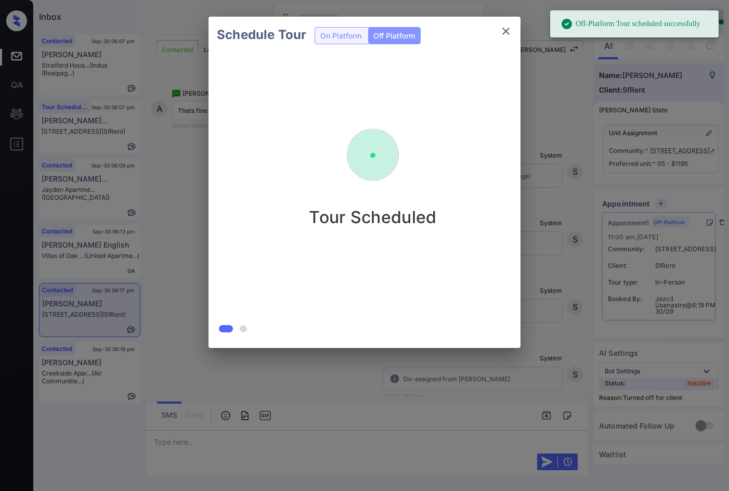
click at [152, 199] on div "Schedule Tour On Platform Off Platform Tour Scheduled" at bounding box center [364, 182] width 729 height 364
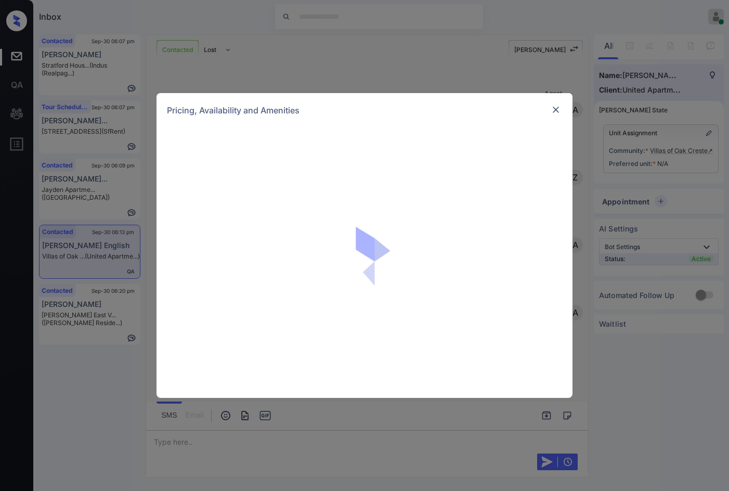
scroll to position [1022, 0]
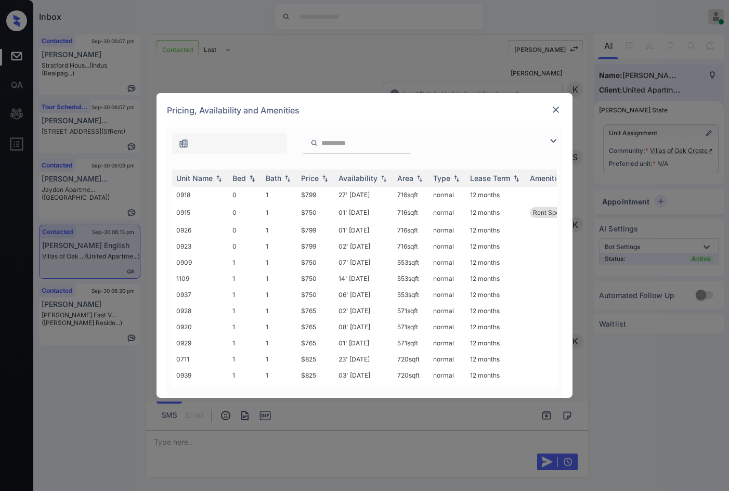
click at [548, 142] on img at bounding box center [553, 141] width 12 height 12
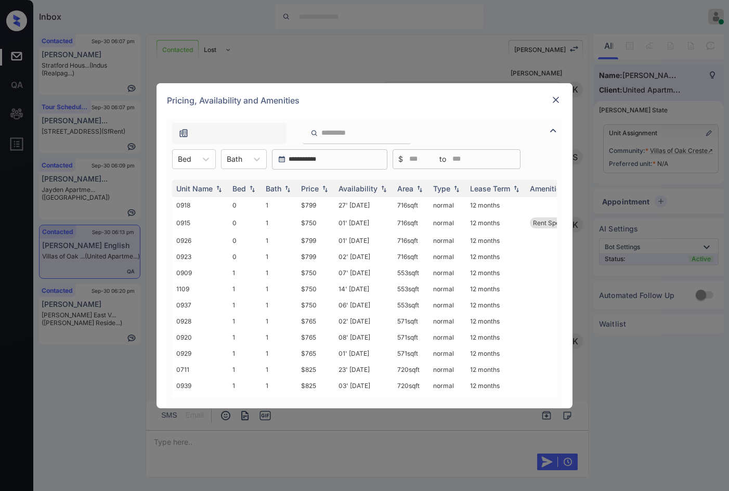
drag, startPoint x: 213, startPoint y: 162, endPoint x: 214, endPoint y: 172, distance: 9.4
click at [216, 165] on div "**********" at bounding box center [364, 159] width 395 height 20
click at [211, 195] on div "1" at bounding box center [194, 203] width 44 height 19
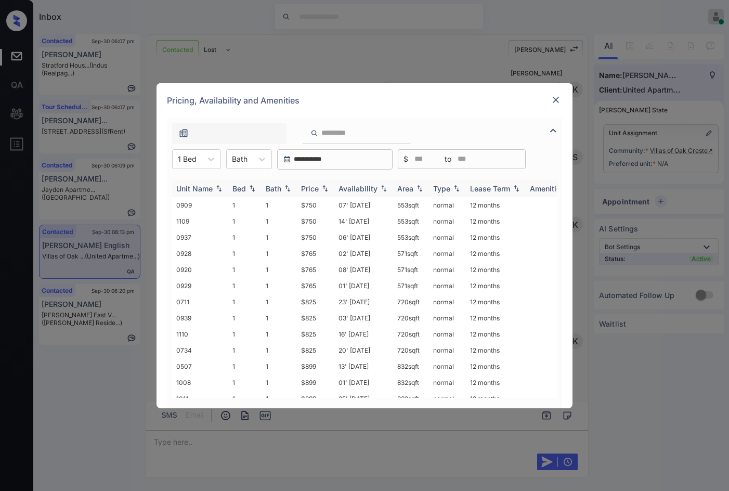
click at [323, 189] on img at bounding box center [325, 188] width 10 height 7
click at [327, 209] on td "$899" at bounding box center [315, 205] width 37 height 16
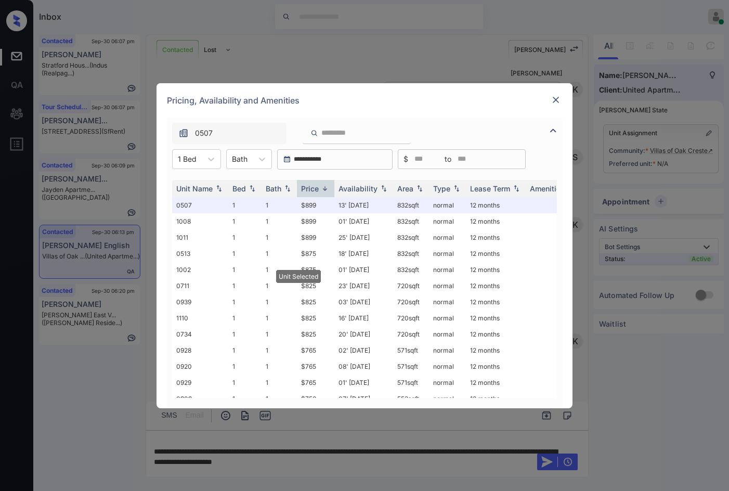
click at [558, 99] on img at bounding box center [555, 100] width 10 height 10
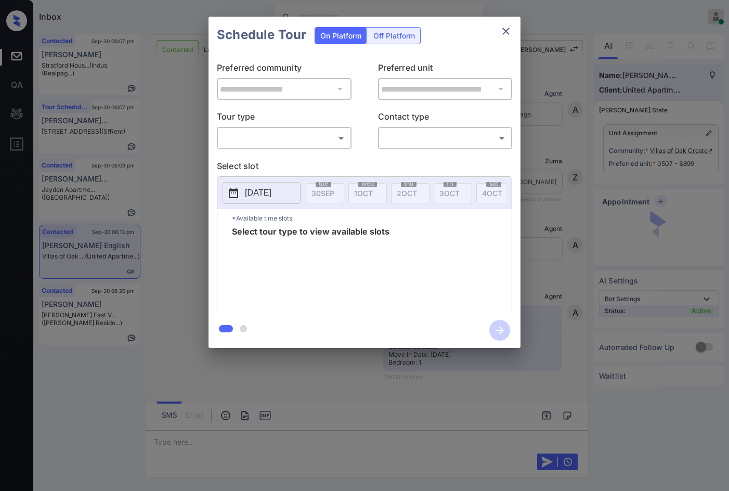
scroll to position [2785, 0]
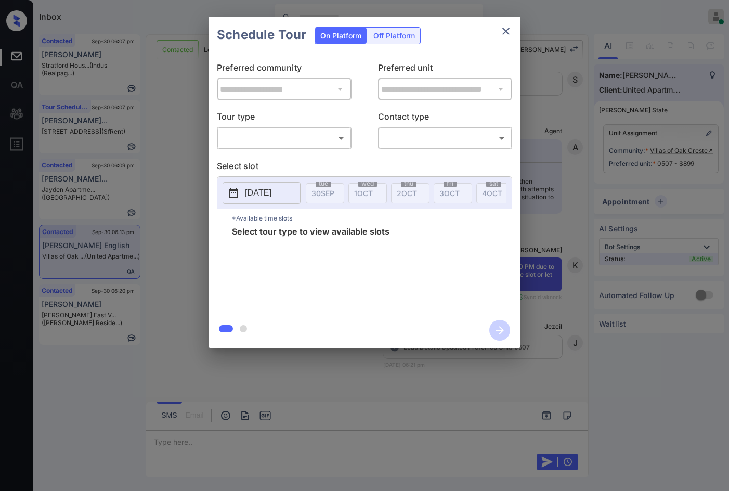
click at [274, 143] on body "Inbox Jezcil Usanastre Online Set yourself offline Set yourself on break Profil…" at bounding box center [364, 245] width 729 height 491
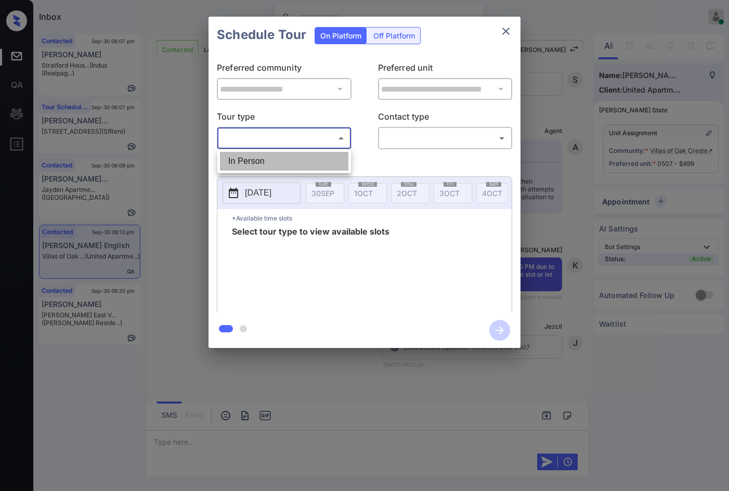
click at [266, 159] on li "In Person" at bounding box center [284, 161] width 128 height 19
type input "********"
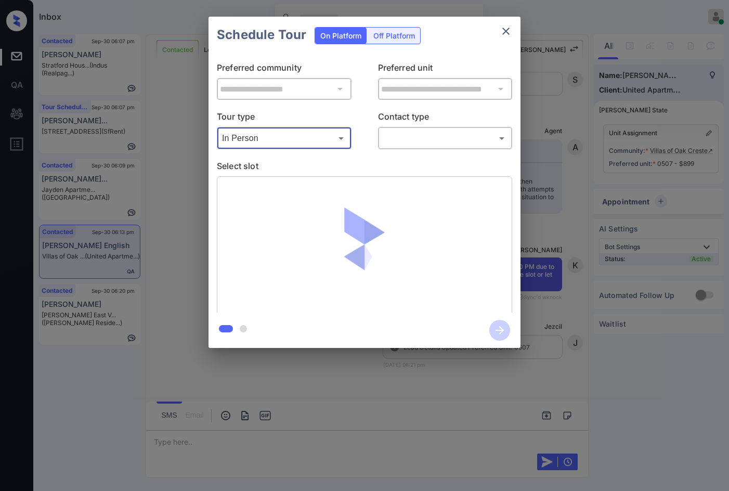
click at [425, 138] on body "Inbox Jezcil Usanastre Online Set yourself offline Set yourself on break Profil…" at bounding box center [364, 245] width 729 height 491
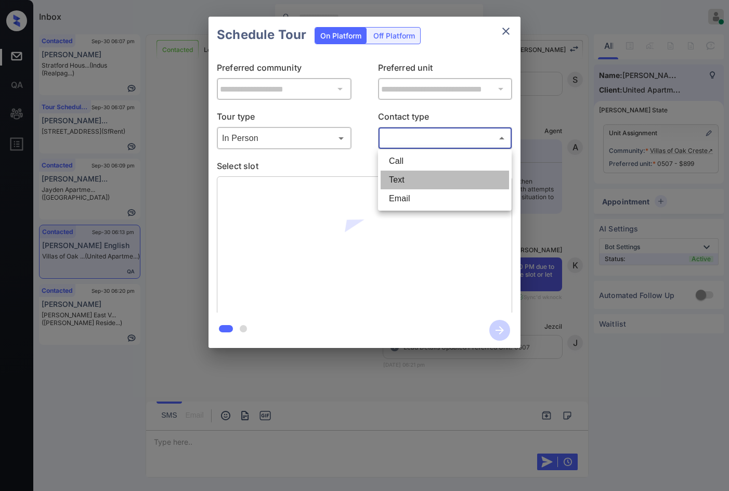
click at [422, 178] on li "Text" at bounding box center [444, 179] width 128 height 19
type input "****"
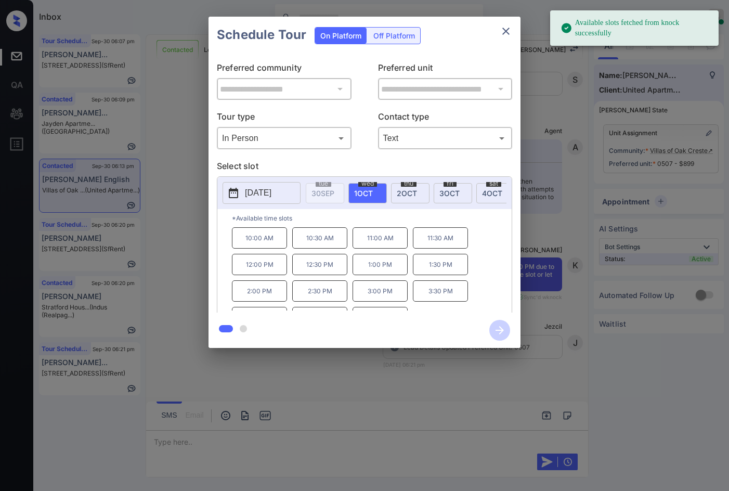
click at [484, 191] on span "4 OCT" at bounding box center [492, 193] width 20 height 9
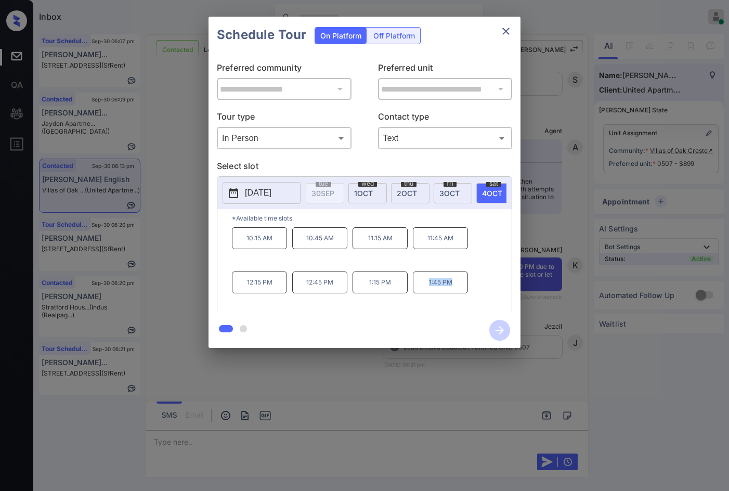
drag, startPoint x: 426, startPoint y: 289, endPoint x: 456, endPoint y: 295, distance: 30.3
click at [456, 293] on p "1:45 PM" at bounding box center [440, 282] width 55 height 22
copy p "1:45 PM"
click at [180, 256] on div "**********" at bounding box center [364, 182] width 729 height 364
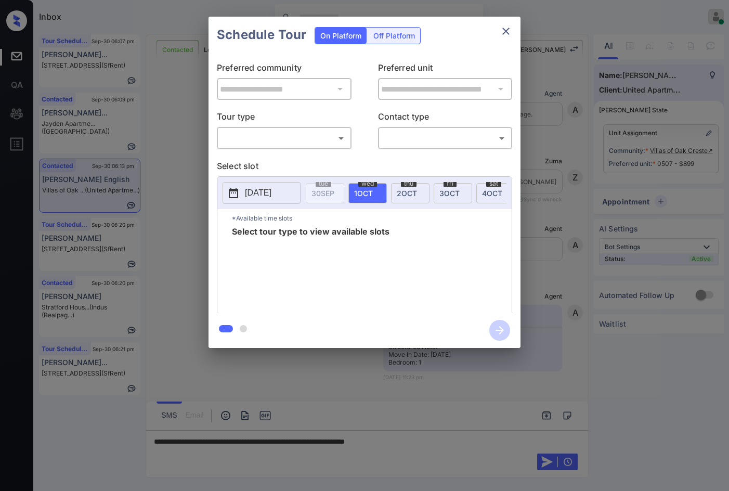
scroll to position [2785, 0]
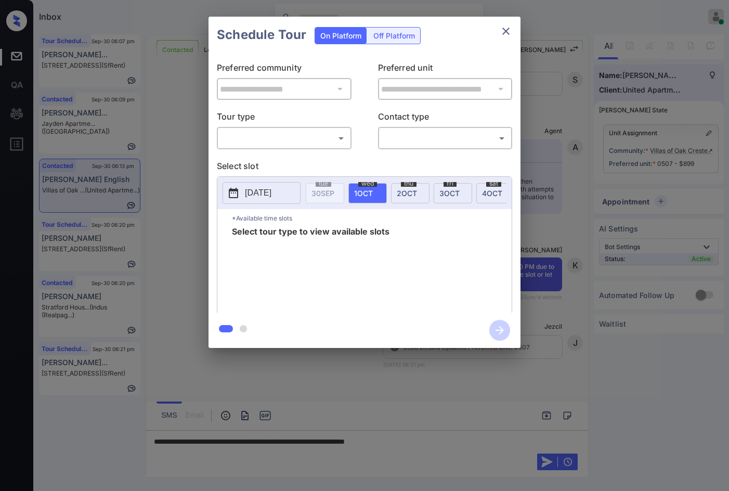
click at [283, 146] on body "Inbox Jezcil Usanastre Online Set yourself offline Set yourself on break Profil…" at bounding box center [364, 245] width 729 height 491
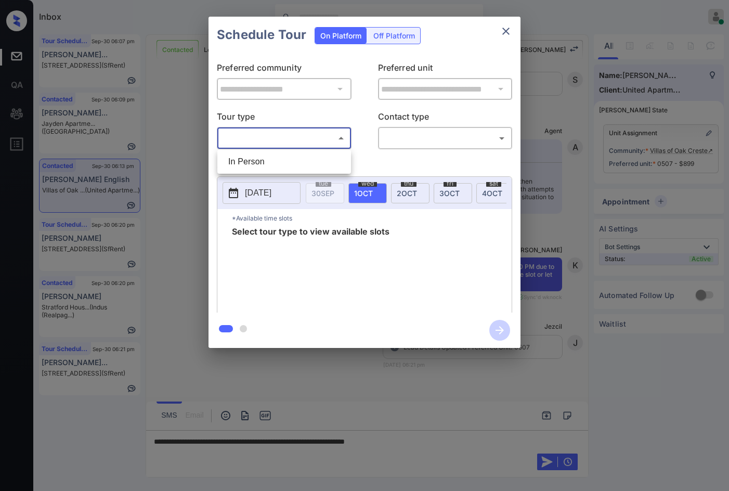
click at [285, 149] on div at bounding box center [364, 245] width 729 height 491
click at [371, 155] on div "**********" at bounding box center [364, 182] width 312 height 259
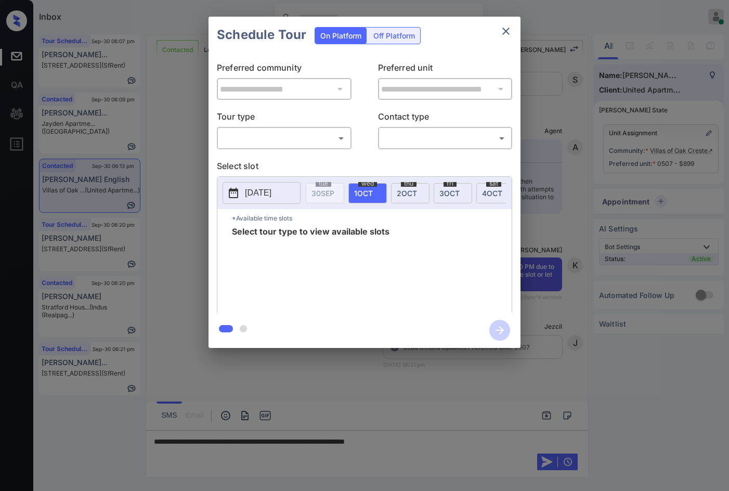
click at [299, 137] on body "Inbox Jezcil Usanastre Online Set yourself offline Set yourself on break Profil…" at bounding box center [364, 245] width 729 height 491
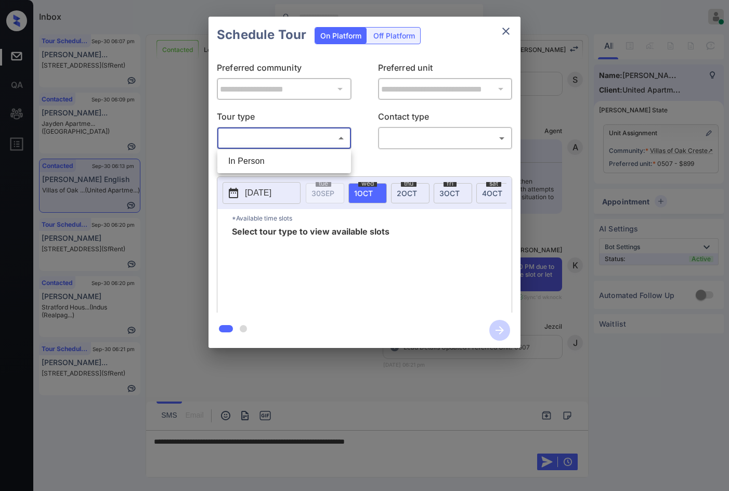
click at [299, 160] on li "In Person" at bounding box center [284, 161] width 128 height 19
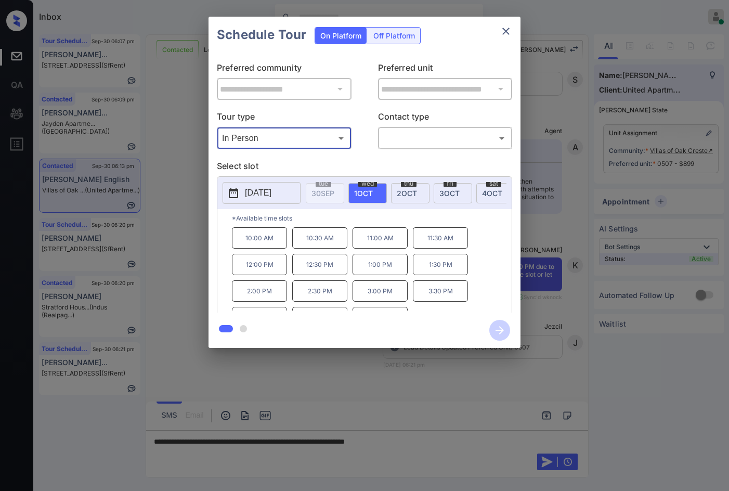
type input "********"
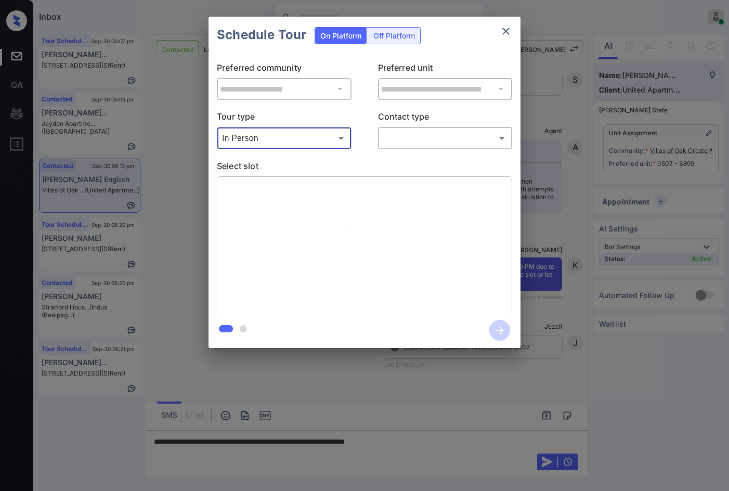
click at [484, 113] on p "Contact type" at bounding box center [445, 118] width 135 height 17
click at [466, 135] on body "Inbox Jezcil Usanastre Online Set yourself offline Set yourself on break Profil…" at bounding box center [364, 245] width 729 height 491
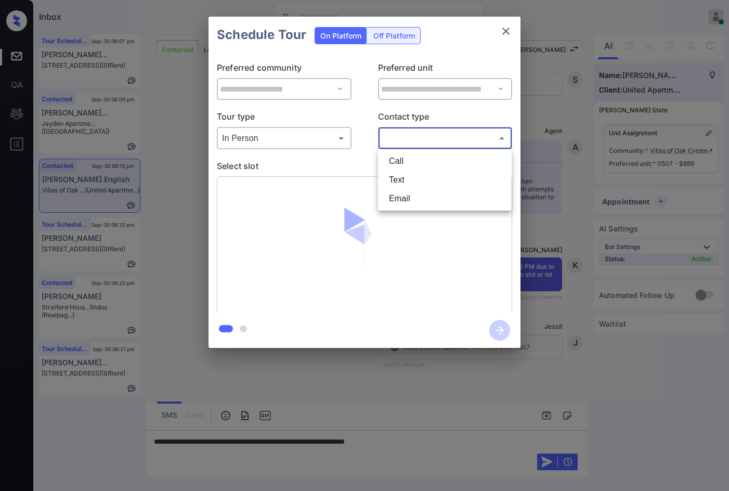
click at [432, 185] on li "Text" at bounding box center [444, 179] width 128 height 19
type input "****"
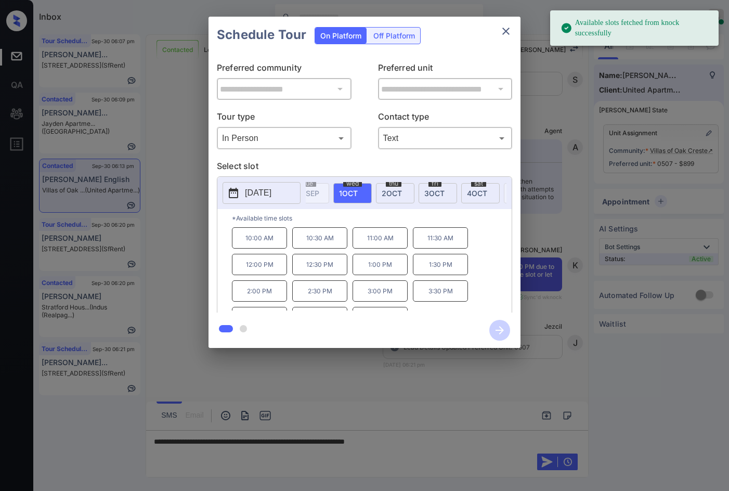
scroll to position [0, 99]
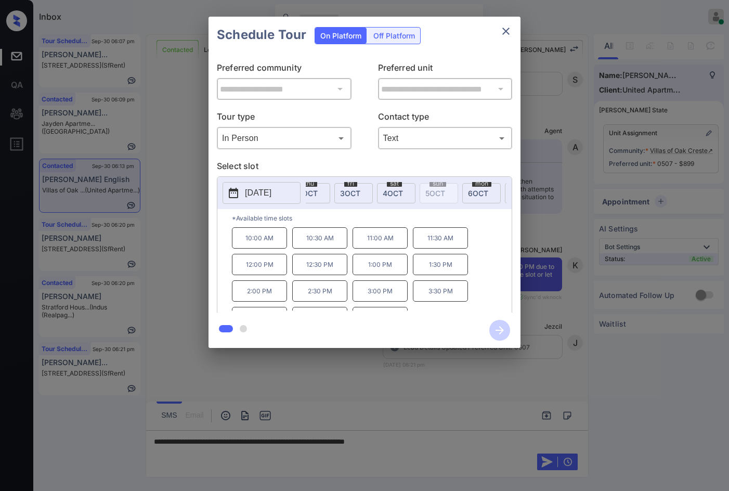
click at [458, 436] on div at bounding box center [364, 245] width 729 height 491
